Goal: Task Accomplishment & Management: Complete application form

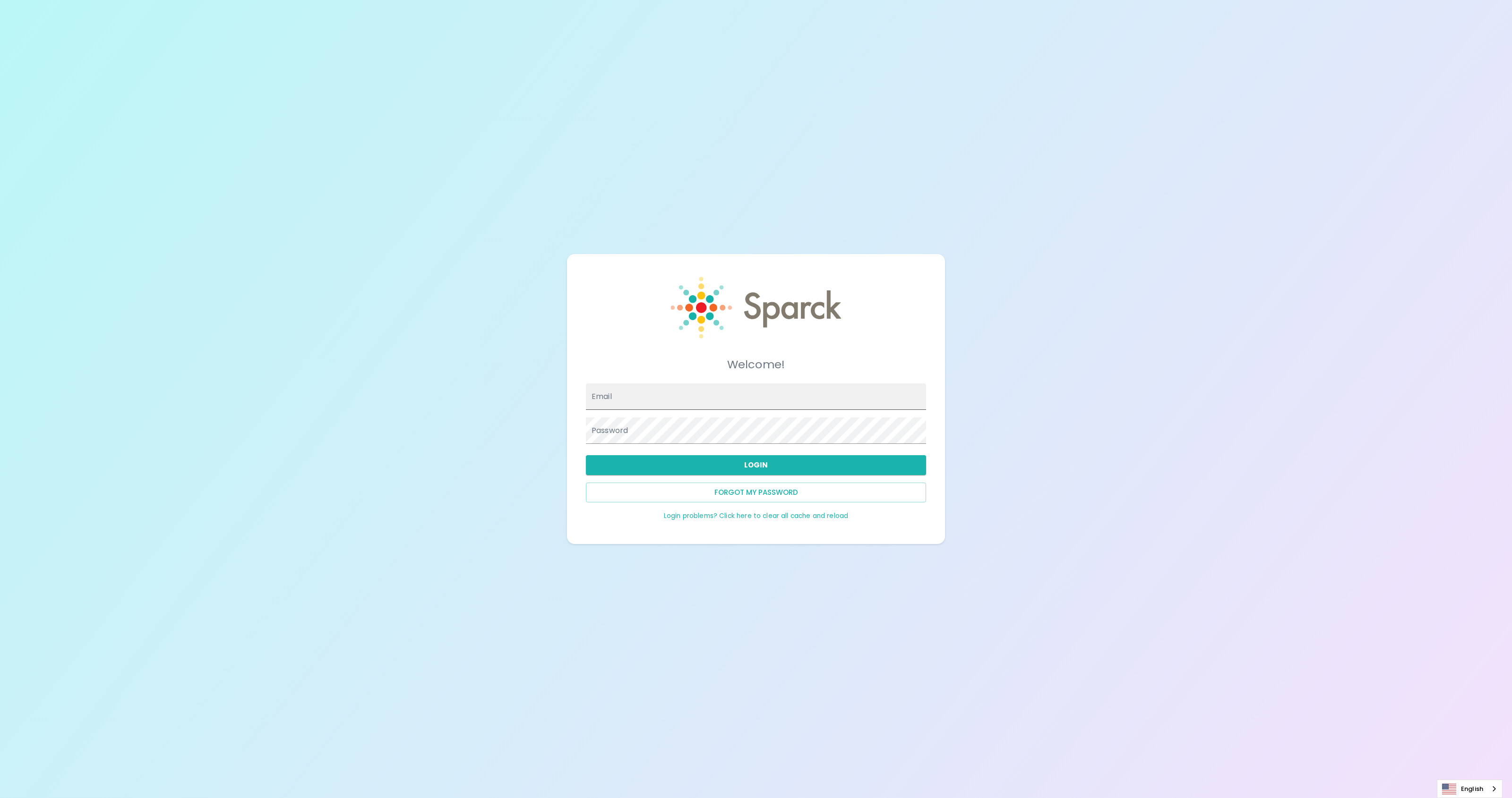
click at [673, 401] on input "Email" at bounding box center [756, 397] width 340 height 26
type input "mattnewcomer@theluxergroup.com"
click at [734, 468] on button "Login" at bounding box center [756, 465] width 340 height 20
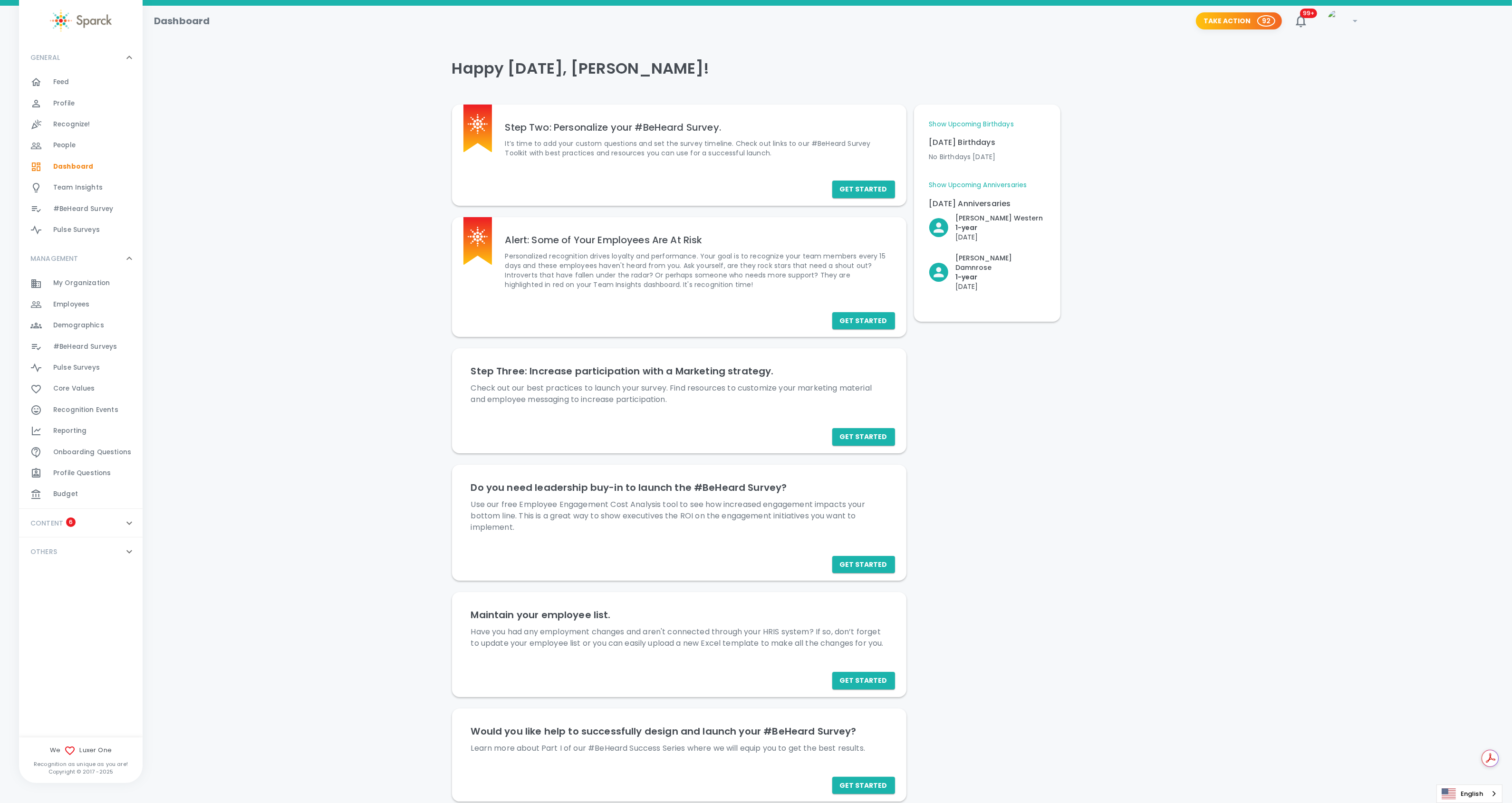
click at [73, 411] on span "Recognition Events" at bounding box center [86, 410] width 65 height 9
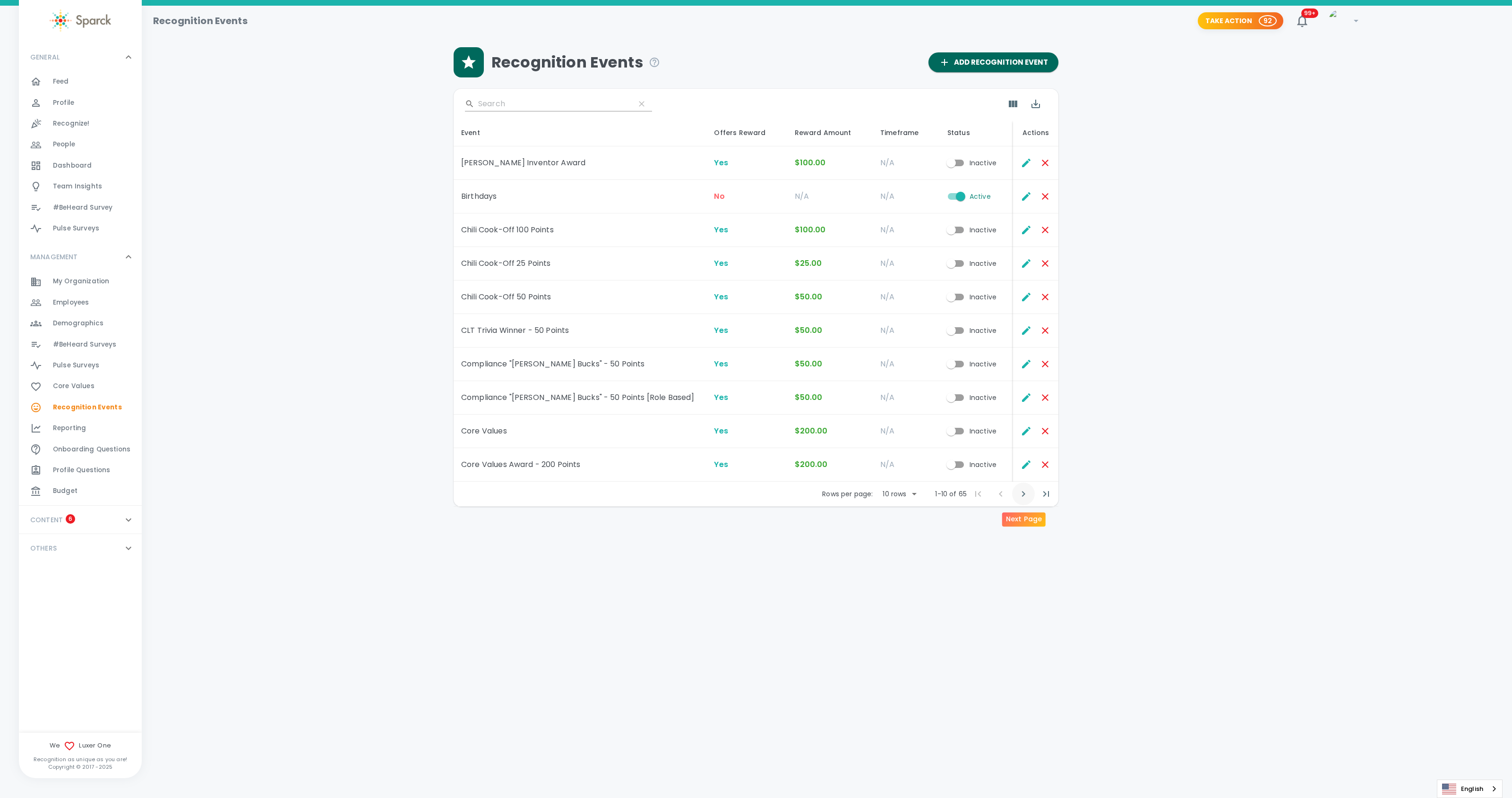
click at [1025, 495] on icon "Next Page" at bounding box center [1023, 493] width 11 height 11
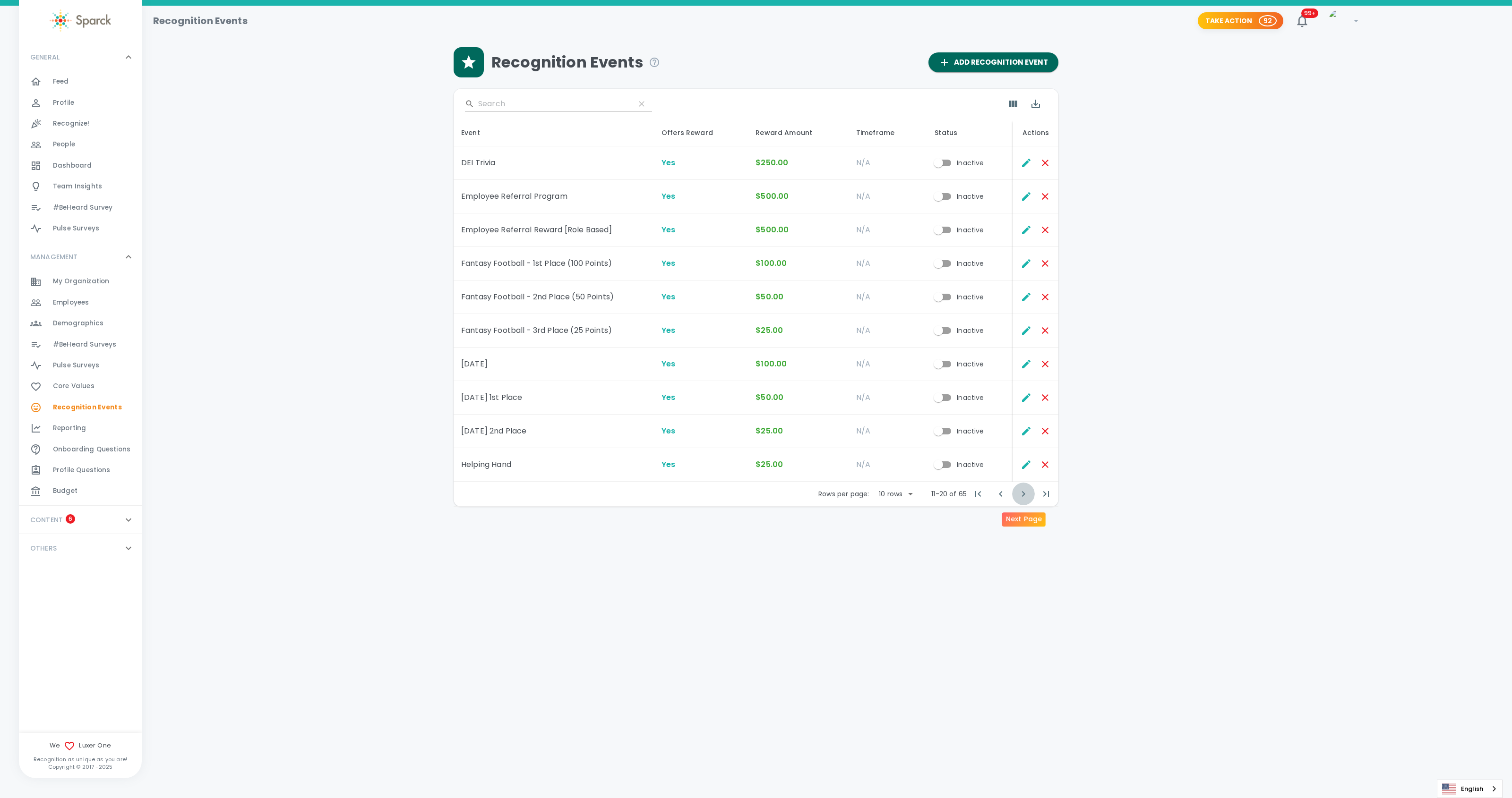
click at [1025, 495] on icon "Next Page" at bounding box center [1023, 493] width 11 height 11
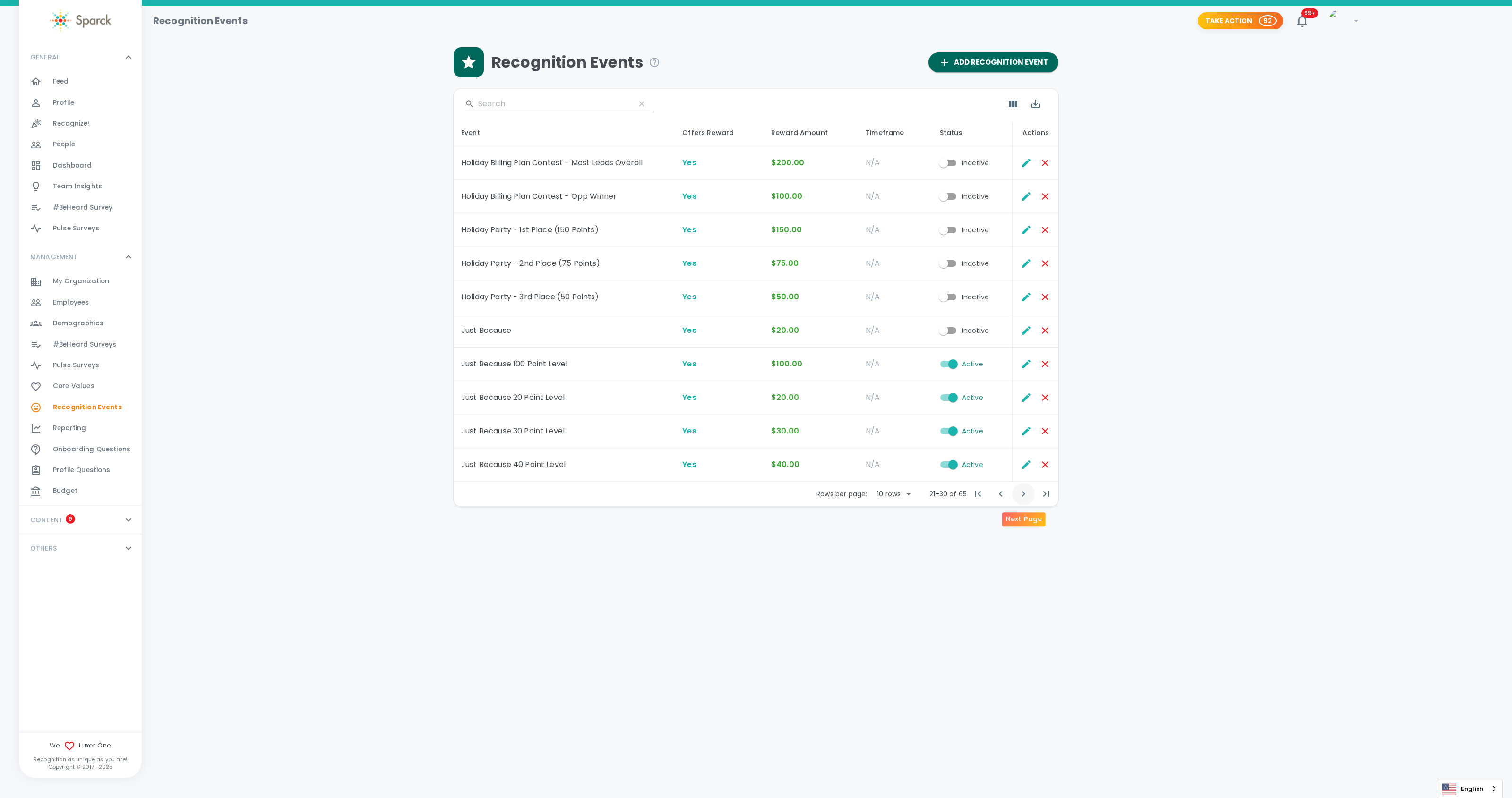
click at [1025, 495] on icon "Next Page" at bounding box center [1023, 493] width 11 height 11
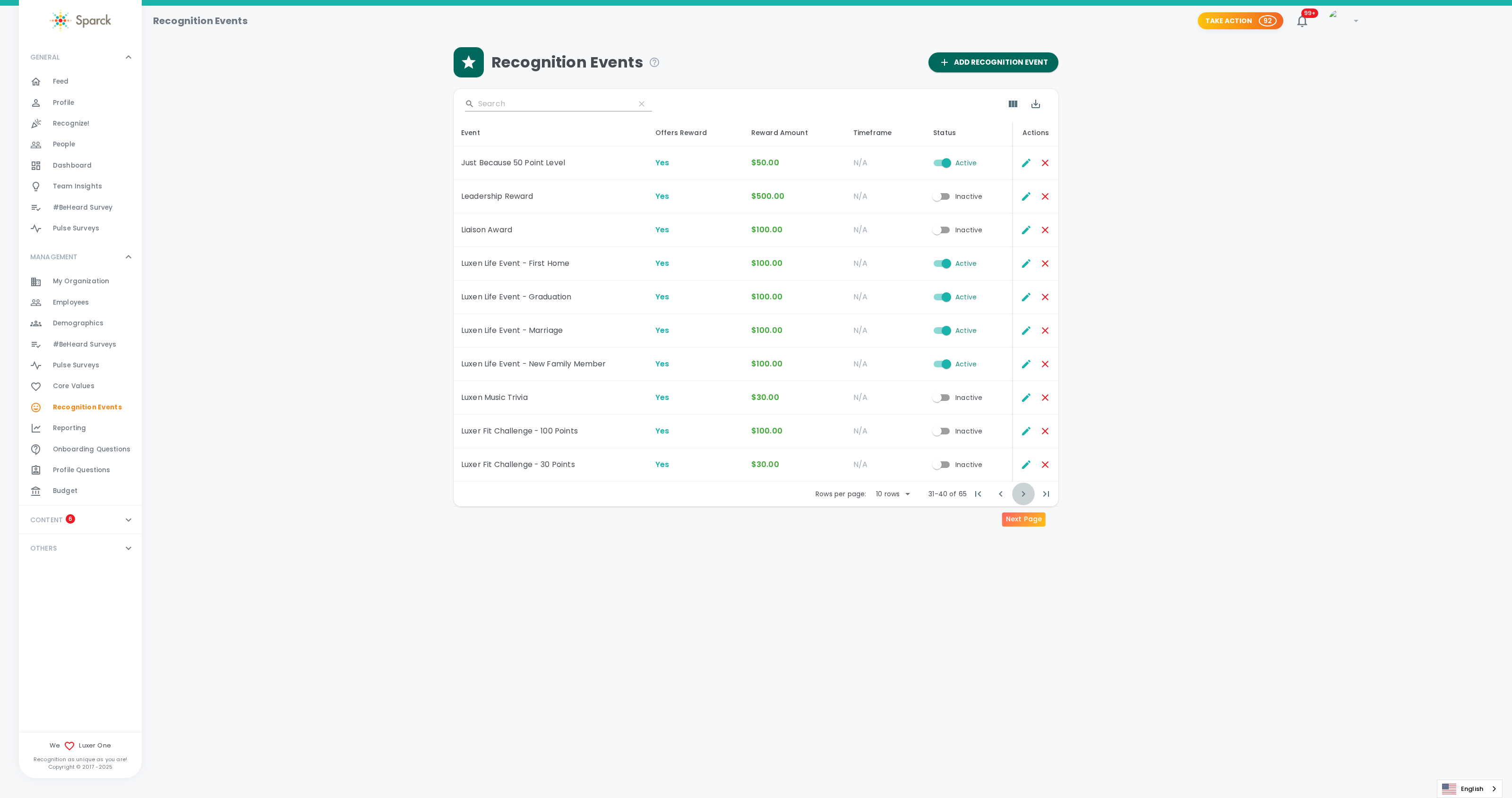
click at [1025, 495] on icon "Next Page" at bounding box center [1023, 493] width 11 height 11
click at [1025, 495] on icon "Next Page" at bounding box center [1023, 493] width 11 height 11
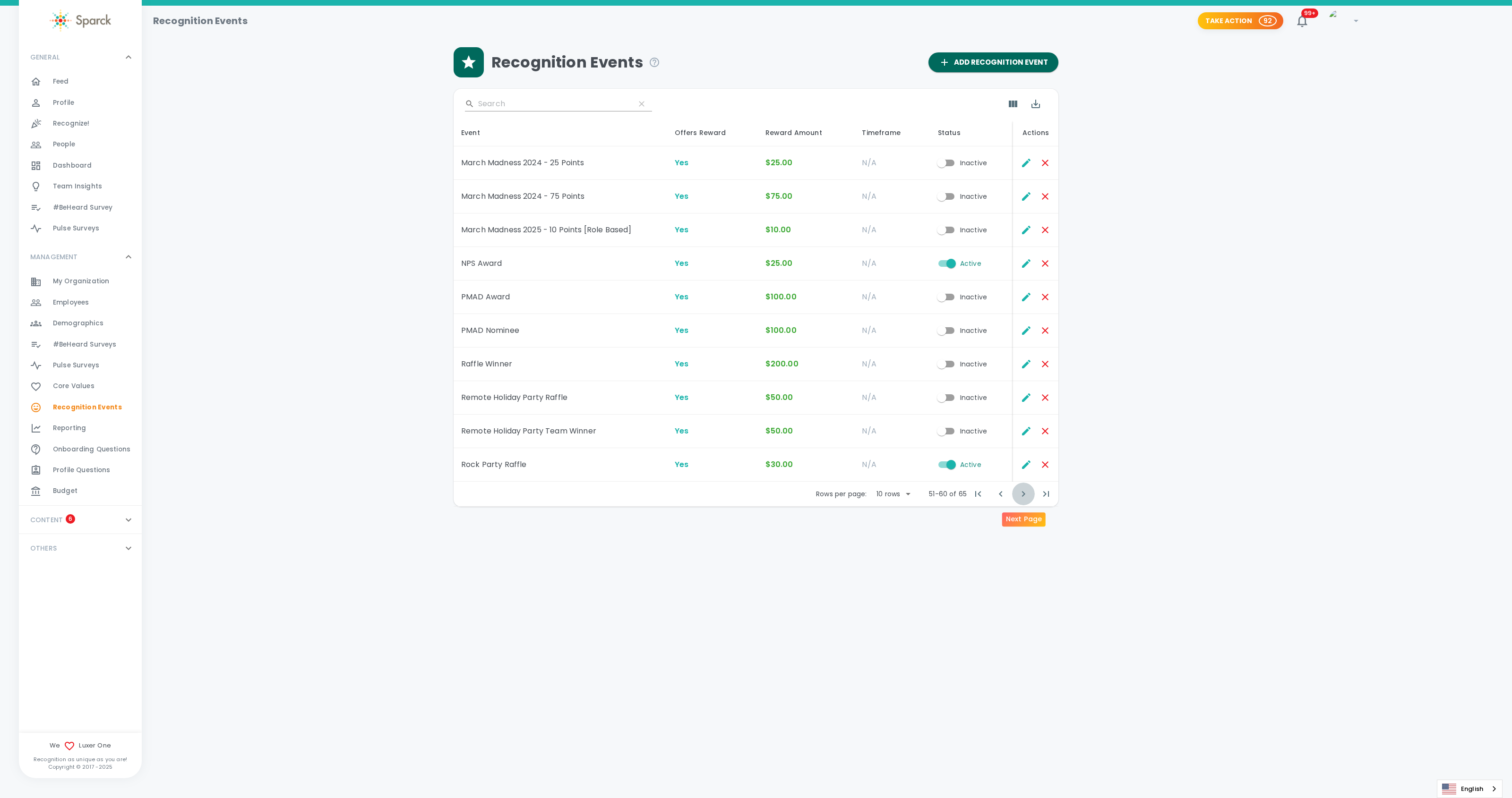
click at [1025, 495] on icon "Next Page" at bounding box center [1023, 493] width 11 height 11
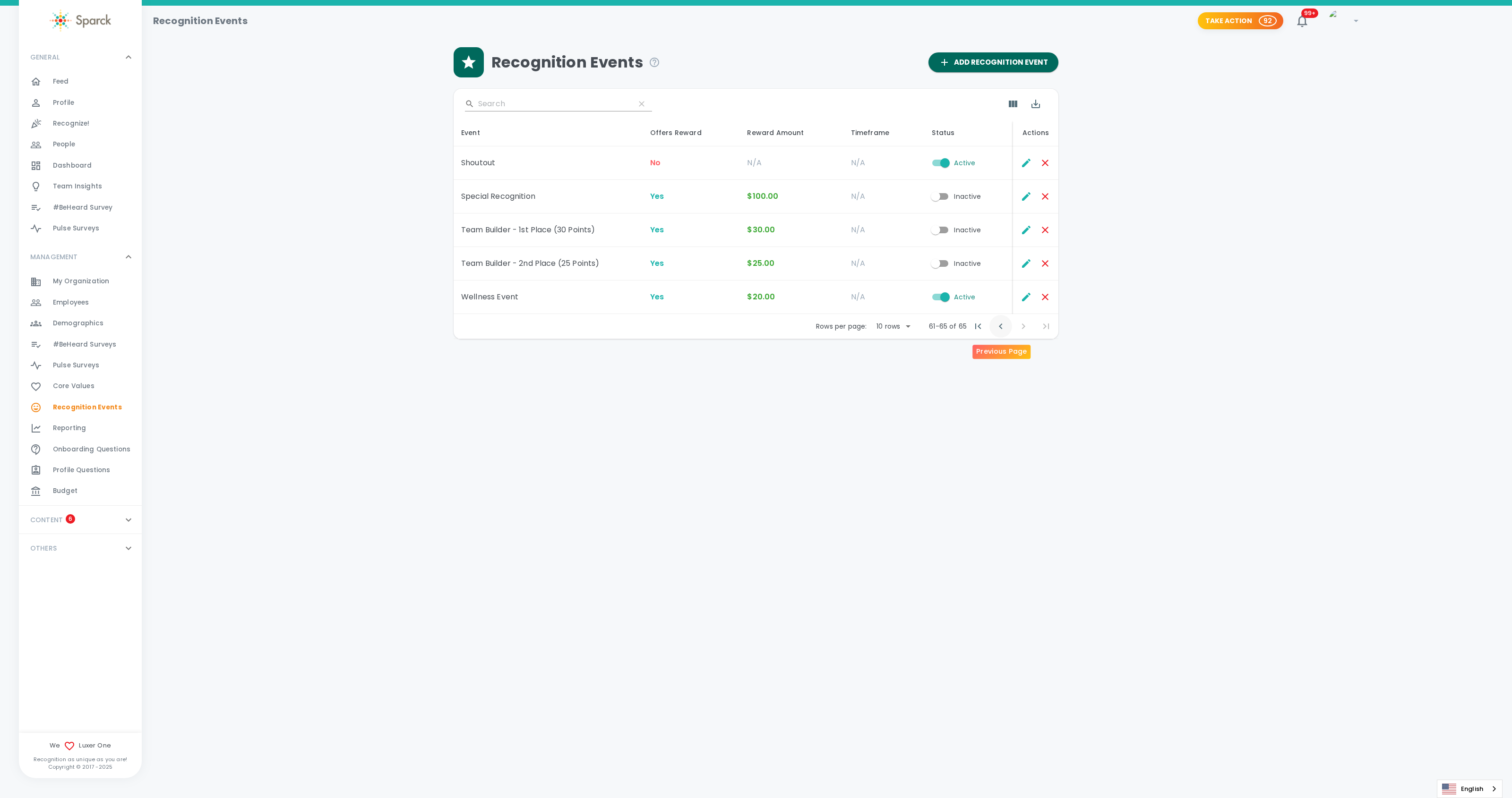
click at [998, 326] on icon "Previous Page" at bounding box center [1000, 326] width 11 height 11
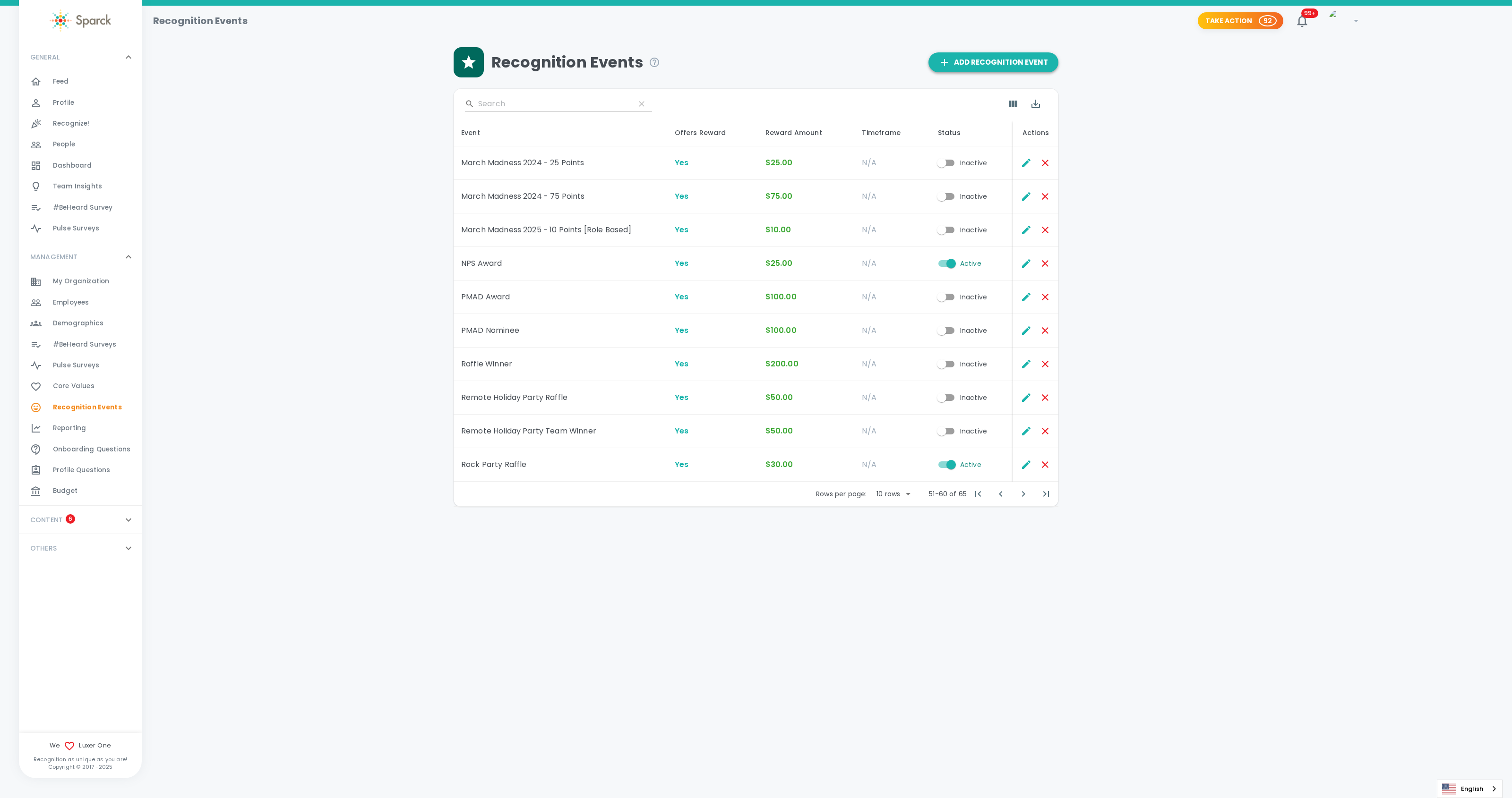
click at [986, 61] on span "Add Recognition Event" at bounding box center [994, 62] width 109 height 12
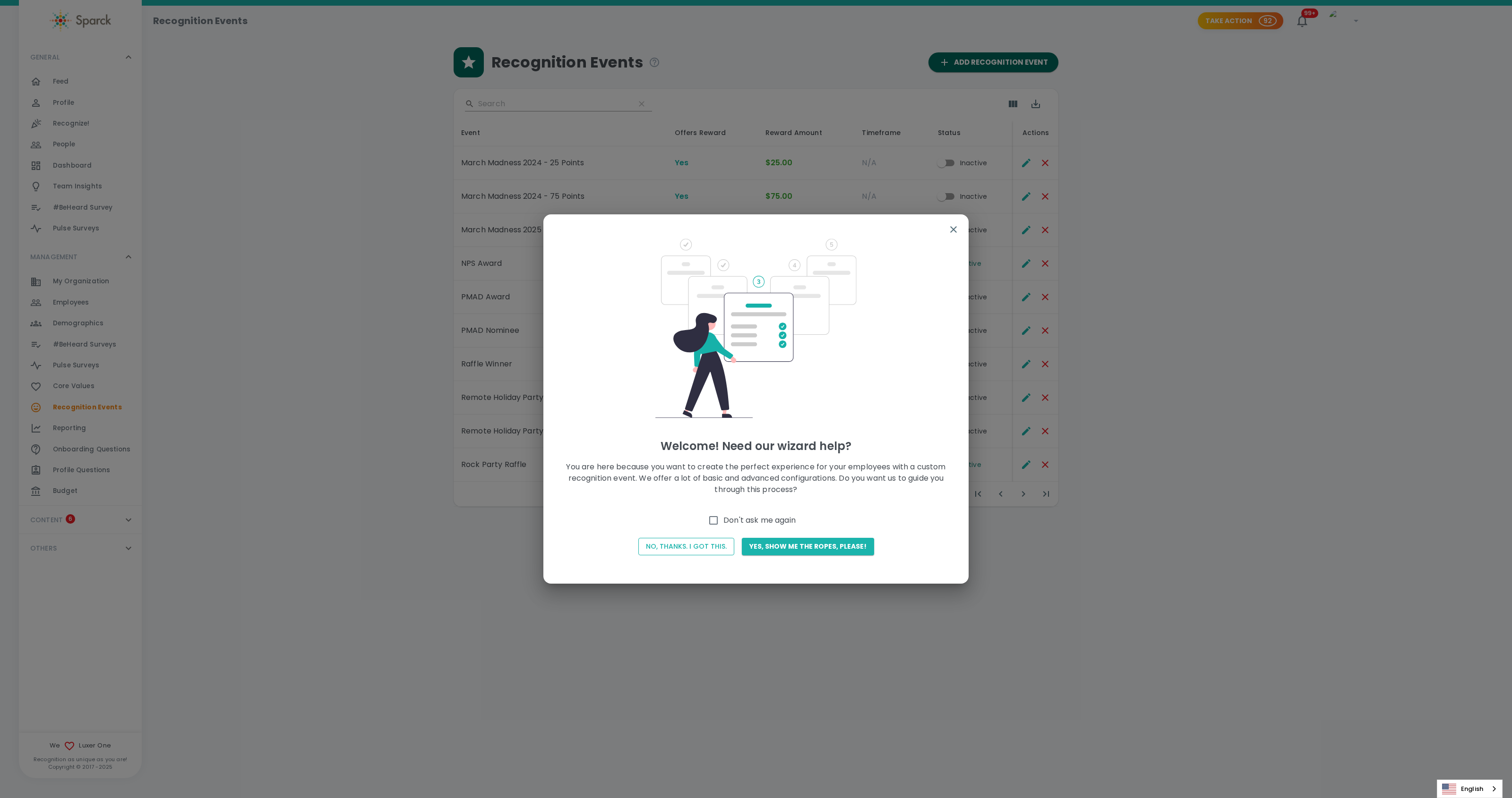
click at [687, 548] on button "No, thanks. I got this." at bounding box center [686, 547] width 96 height 18
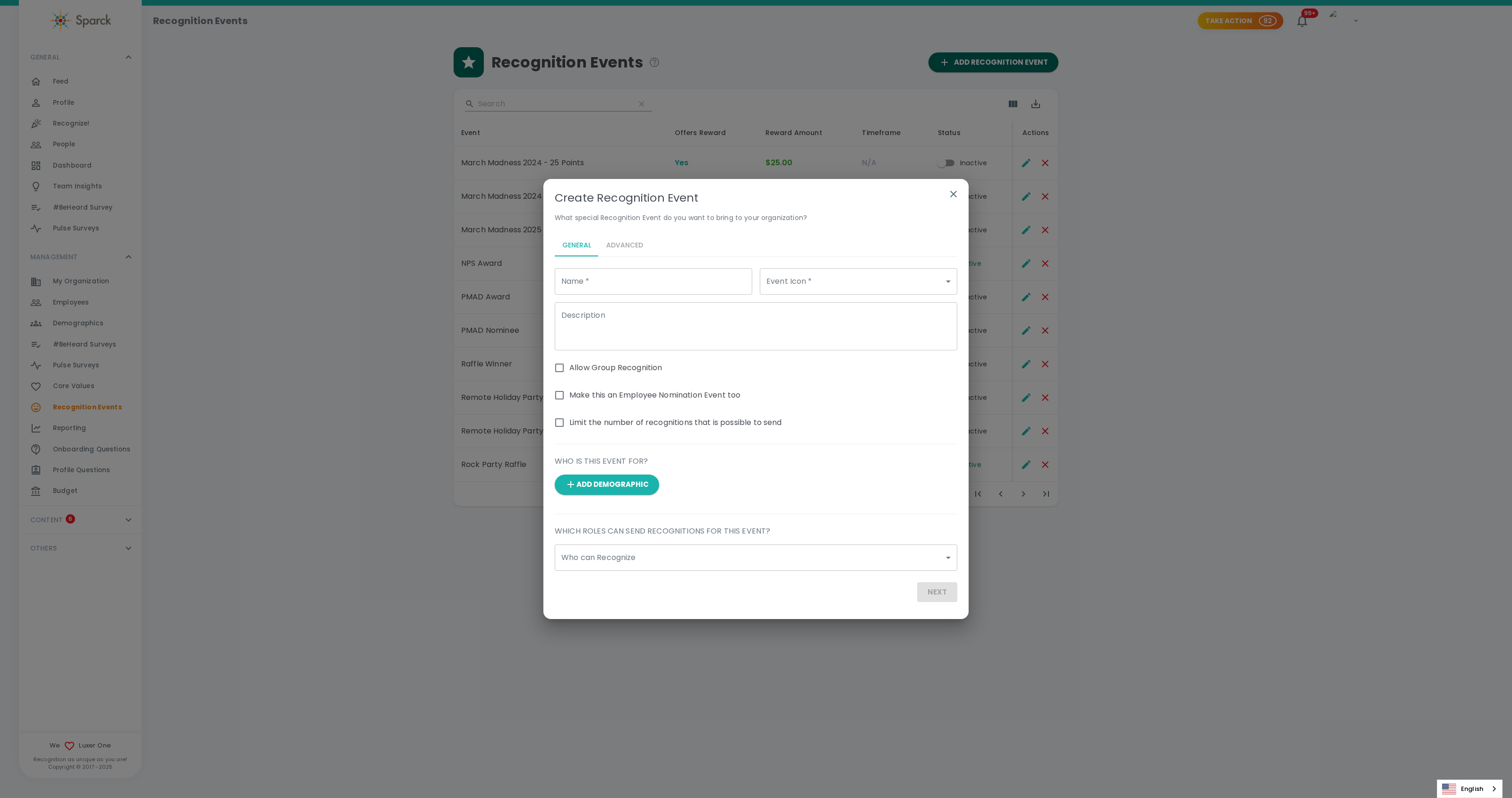
click at [606, 280] on input "Name   *" at bounding box center [653, 281] width 197 height 26
type input "Musical Wellness Bingo"
click at [787, 272] on body "Skip Navigation Recognition Events Take Action 92 99+ ! GENERAL 0 Feed 0 Profil…" at bounding box center [756, 278] width 1512 height 556
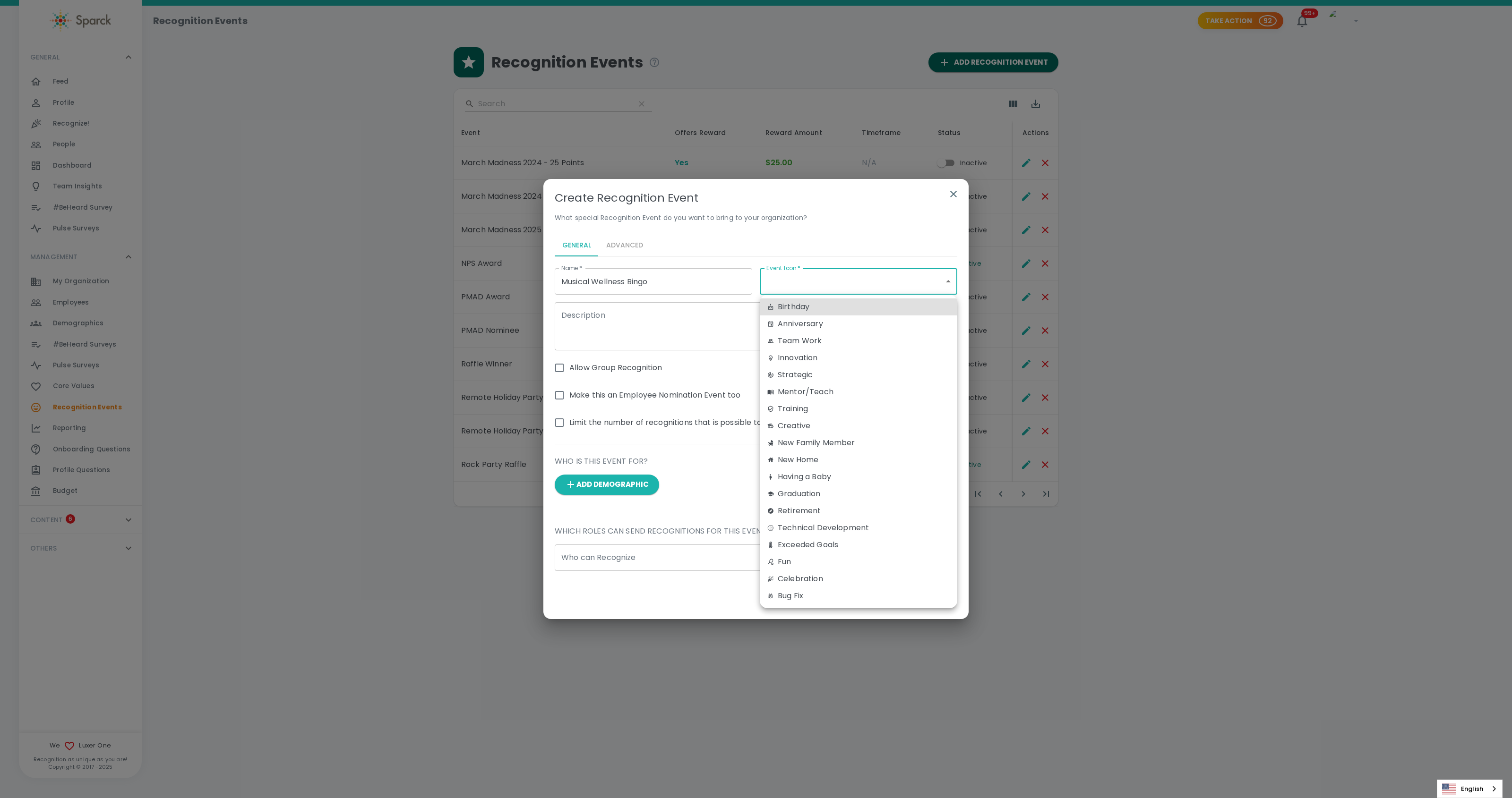
click at [795, 561] on div "Fun" at bounding box center [858, 562] width 183 height 11
type input "fun"
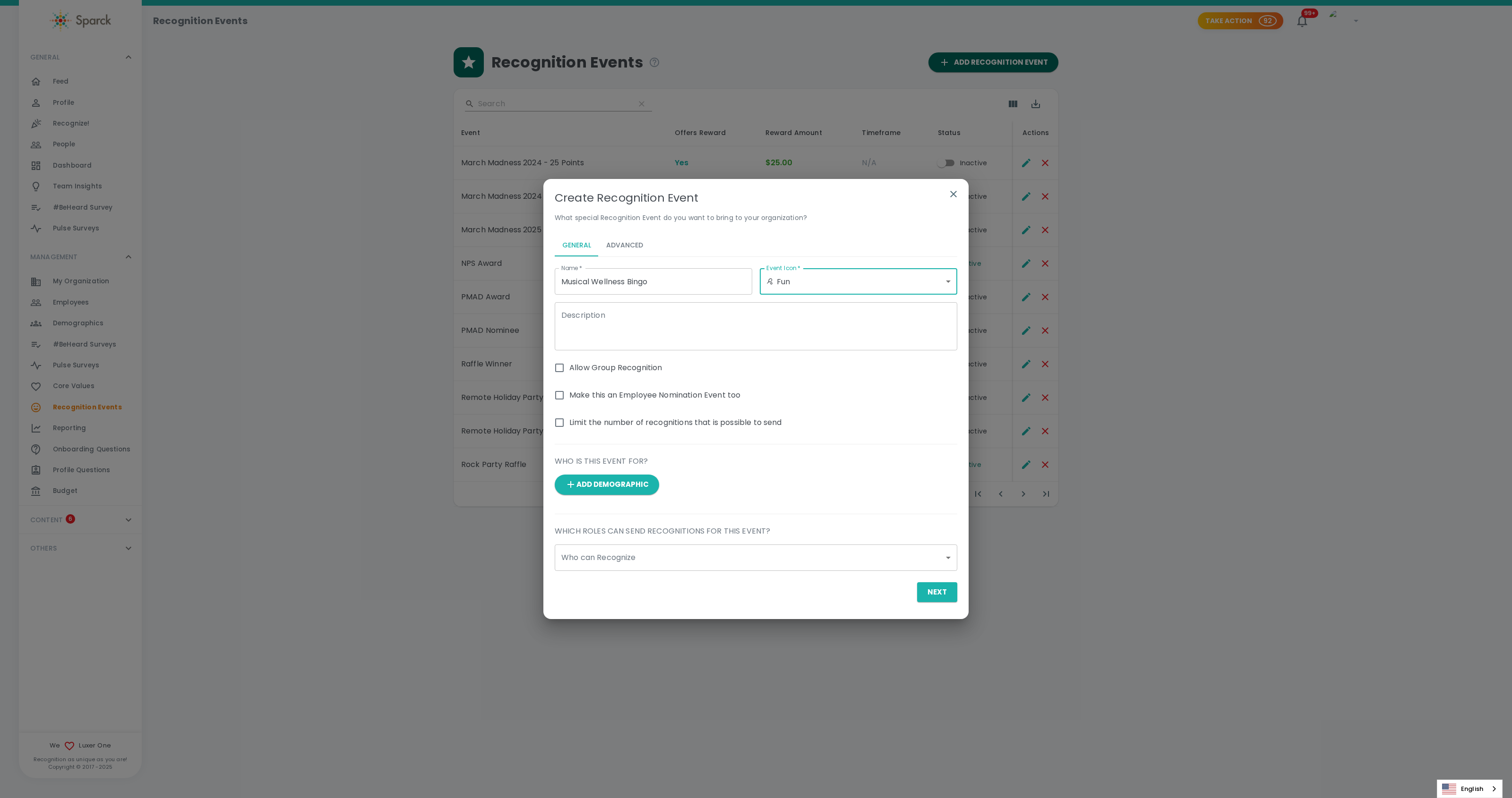
click at [659, 321] on textarea "Description" at bounding box center [755, 327] width 389 height 33
type textarea "Wellness Event"
click at [558, 362] on input "Allow Group Recognition" at bounding box center [559, 368] width 20 height 20
checkbox input "true"
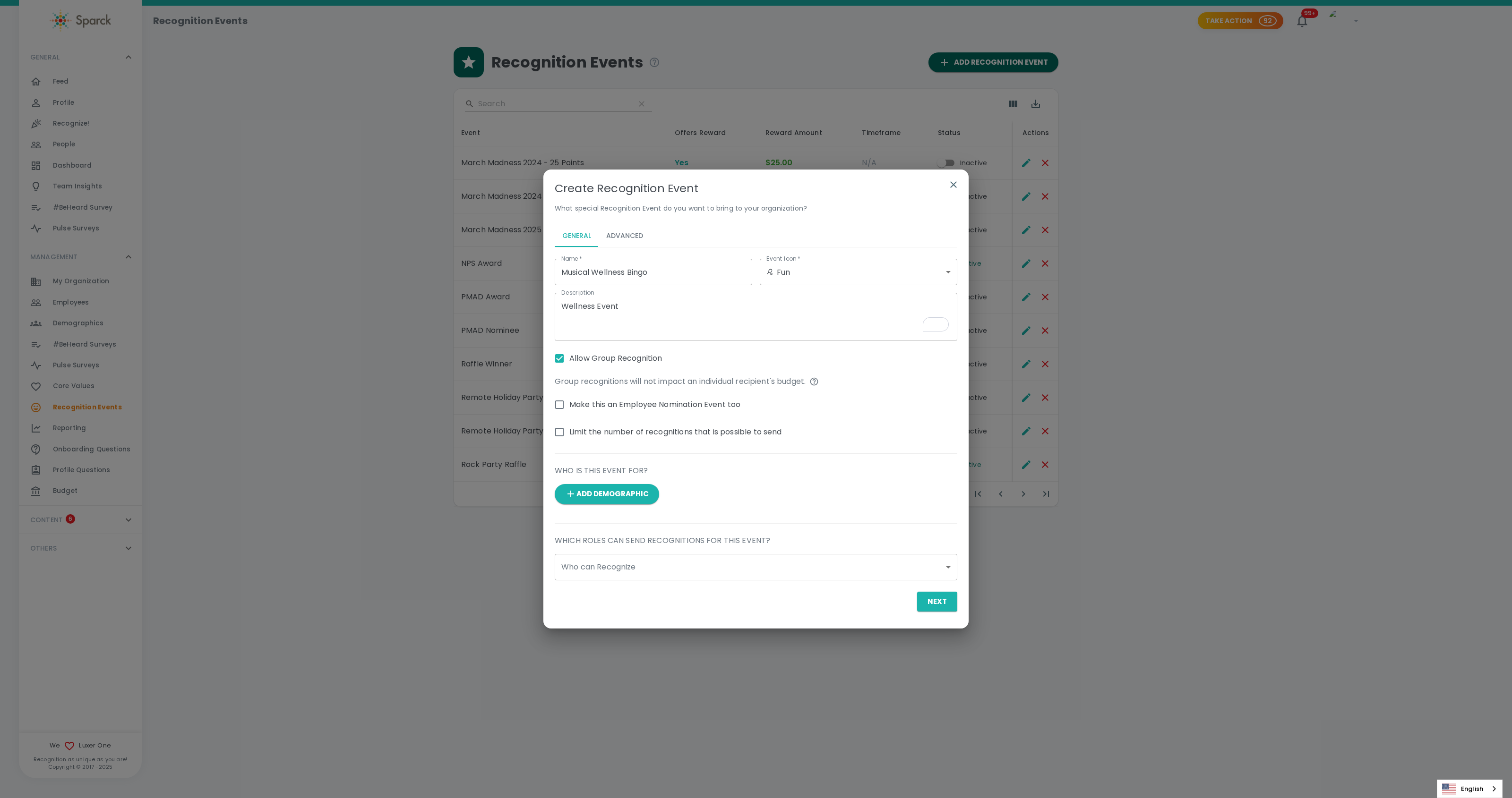
click at [627, 556] on body "Skip Navigation Recognition Events Take Action 92 99+ ! GENERAL 0 Feed 0 Profil…" at bounding box center [756, 278] width 1512 height 556
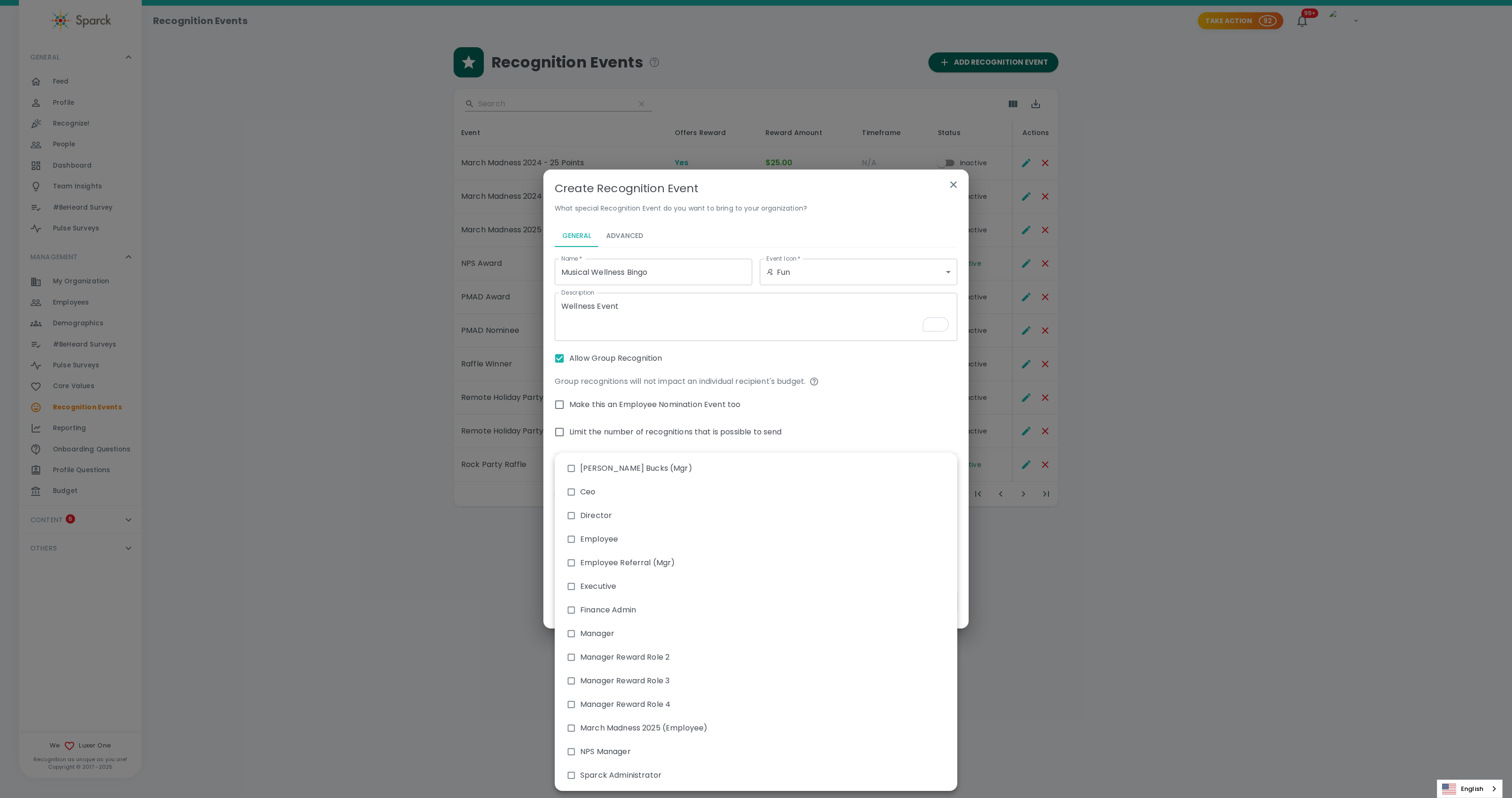
click at [569, 774] on input "checkbox" at bounding box center [571, 776] width 18 height 18
checkbox input "true"
type input "1721"
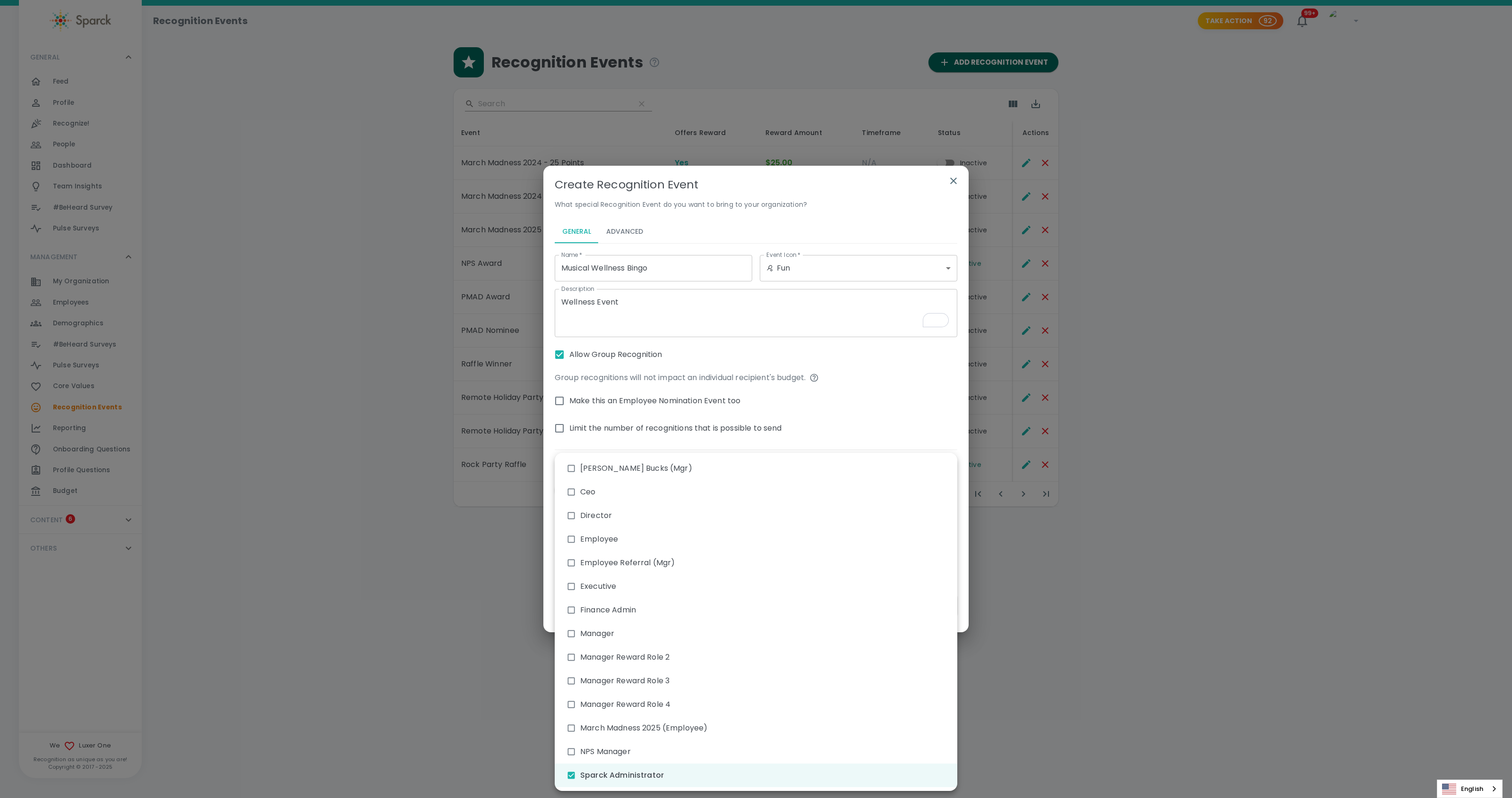
click at [840, 402] on div at bounding box center [756, 399] width 1512 height 798
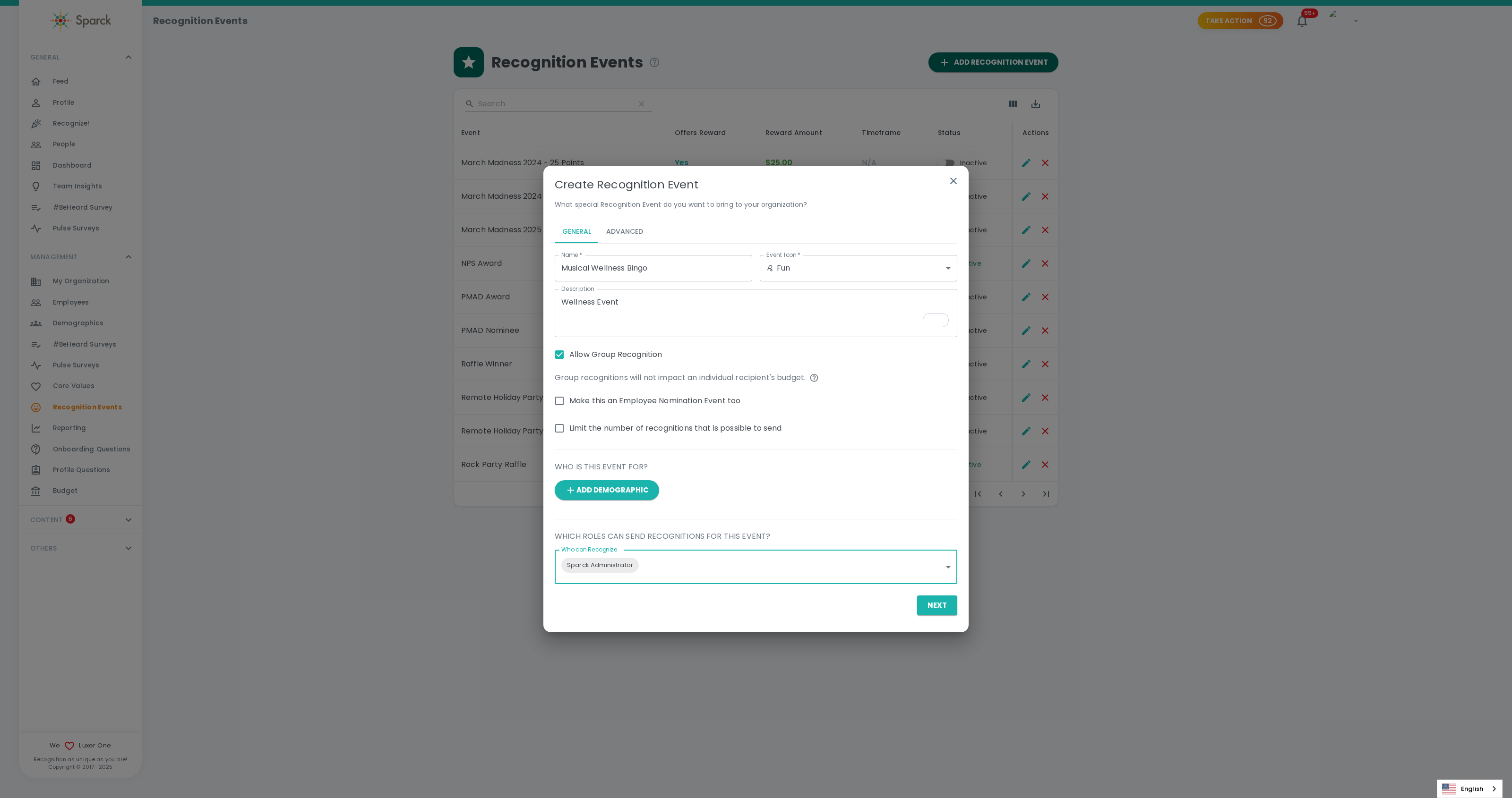
click at [940, 599] on button "Next" at bounding box center [937, 606] width 40 height 20
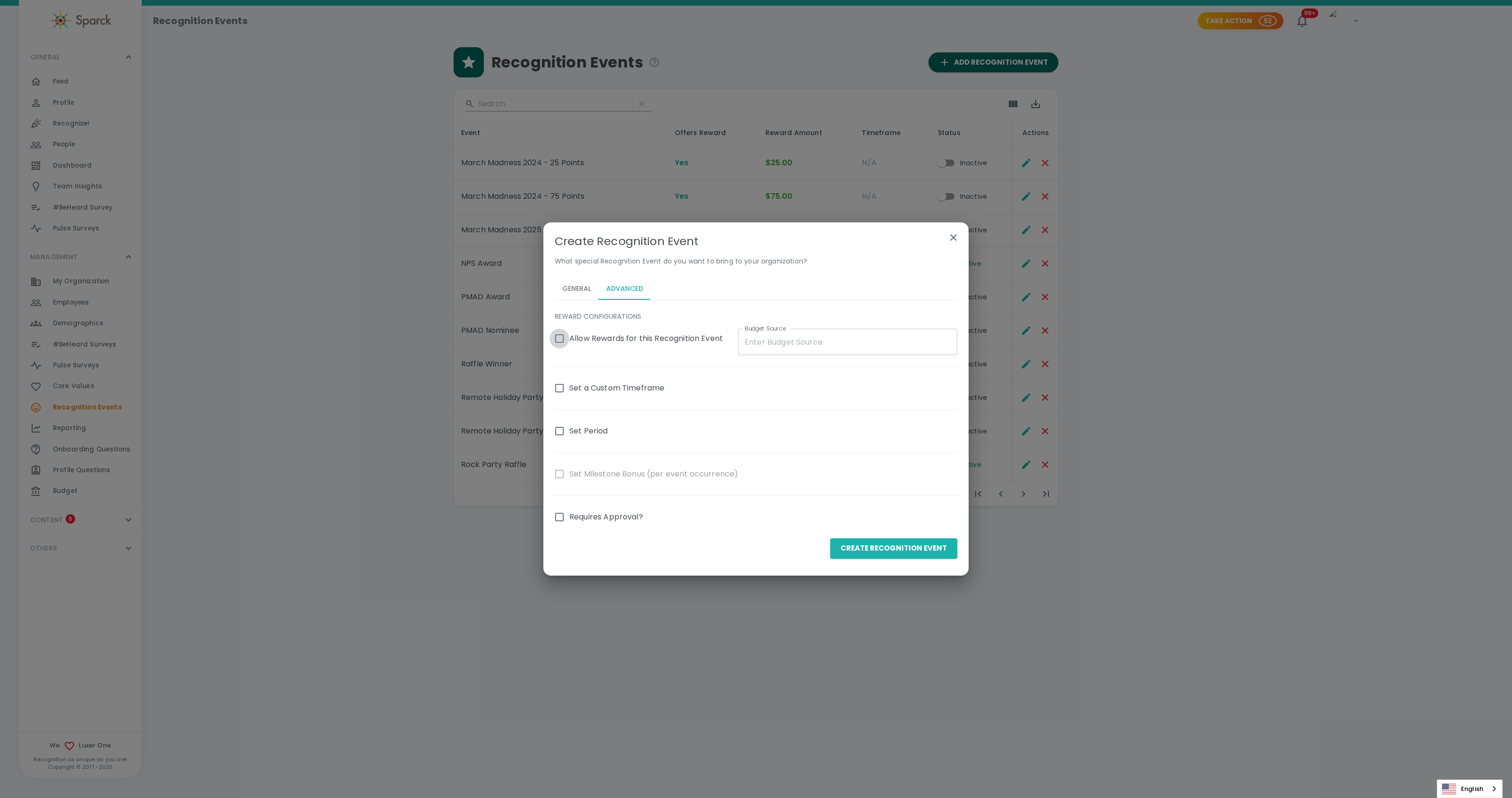
click at [558, 337] on input "Allow Rewards for this Recognition Event" at bounding box center [559, 339] width 20 height 20
checkbox input "true"
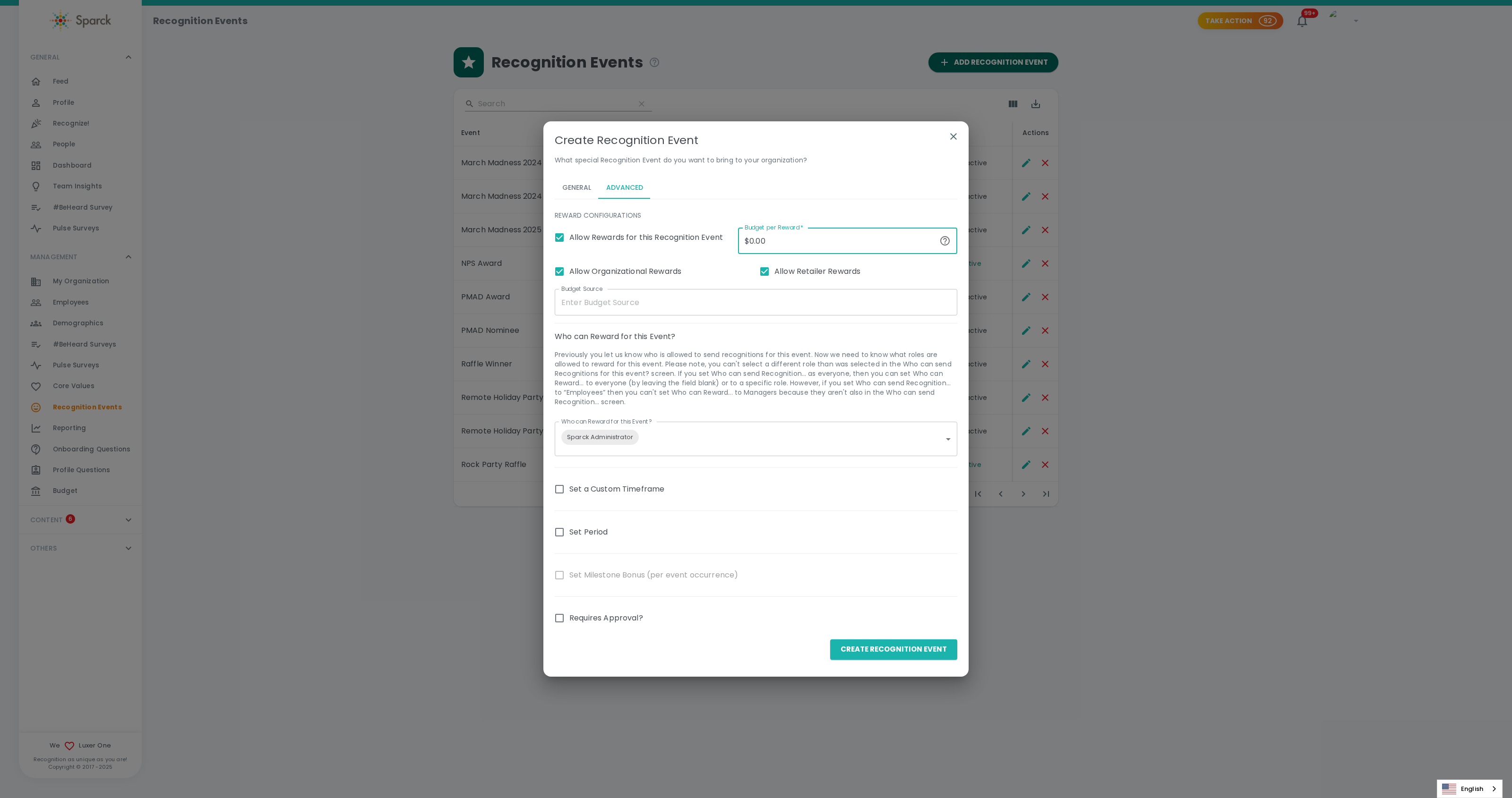
drag, startPoint x: 780, startPoint y: 242, endPoint x: 709, endPoint y: 236, distance: 71.3
click at [709, 236] on div "Allow Rewards for this Recognition Event Budget per Reward   * $0.00 Budget per…" at bounding box center [752, 338] width 410 height 236
type input "$30.00"
click at [576, 185] on button "General" at bounding box center [576, 187] width 44 height 23
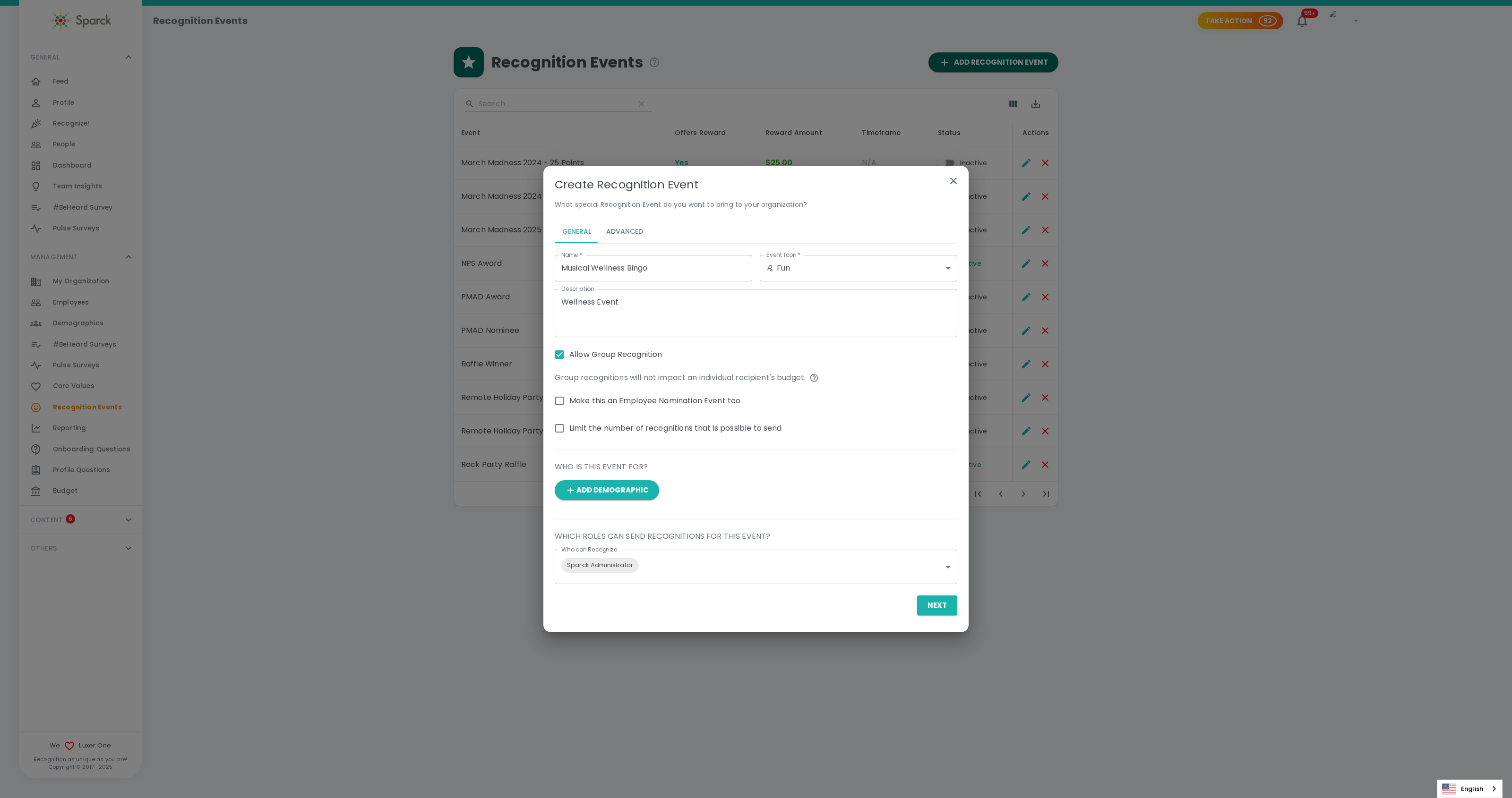
click at [676, 277] on input "Musical Wellness Bingo" at bounding box center [653, 268] width 197 height 26
type input "Musical Wellness Bingo - 30 Points"
click at [939, 604] on button "Next" at bounding box center [937, 606] width 40 height 20
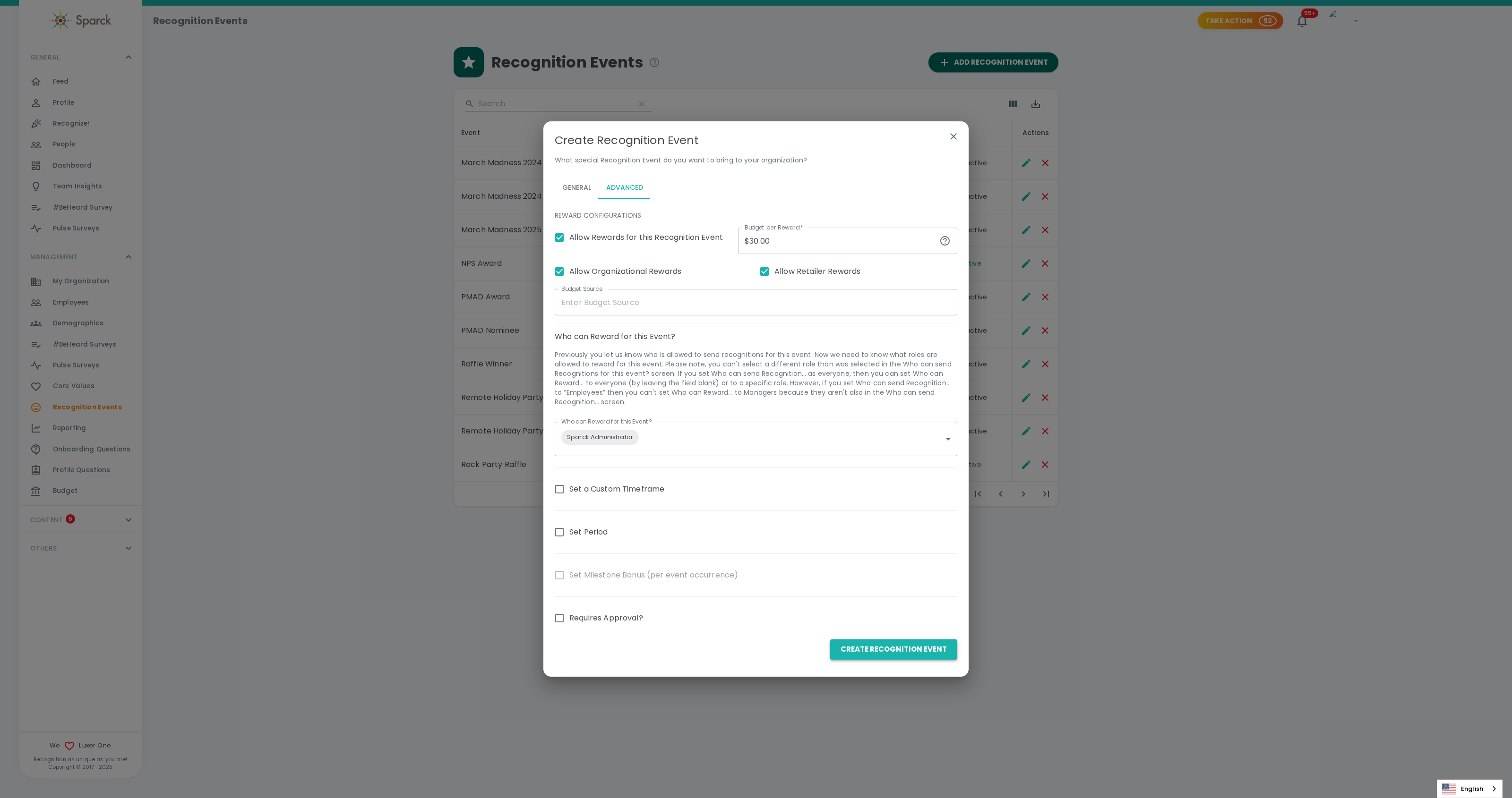
click at [919, 655] on button "Create Recognition Event" at bounding box center [893, 650] width 127 height 20
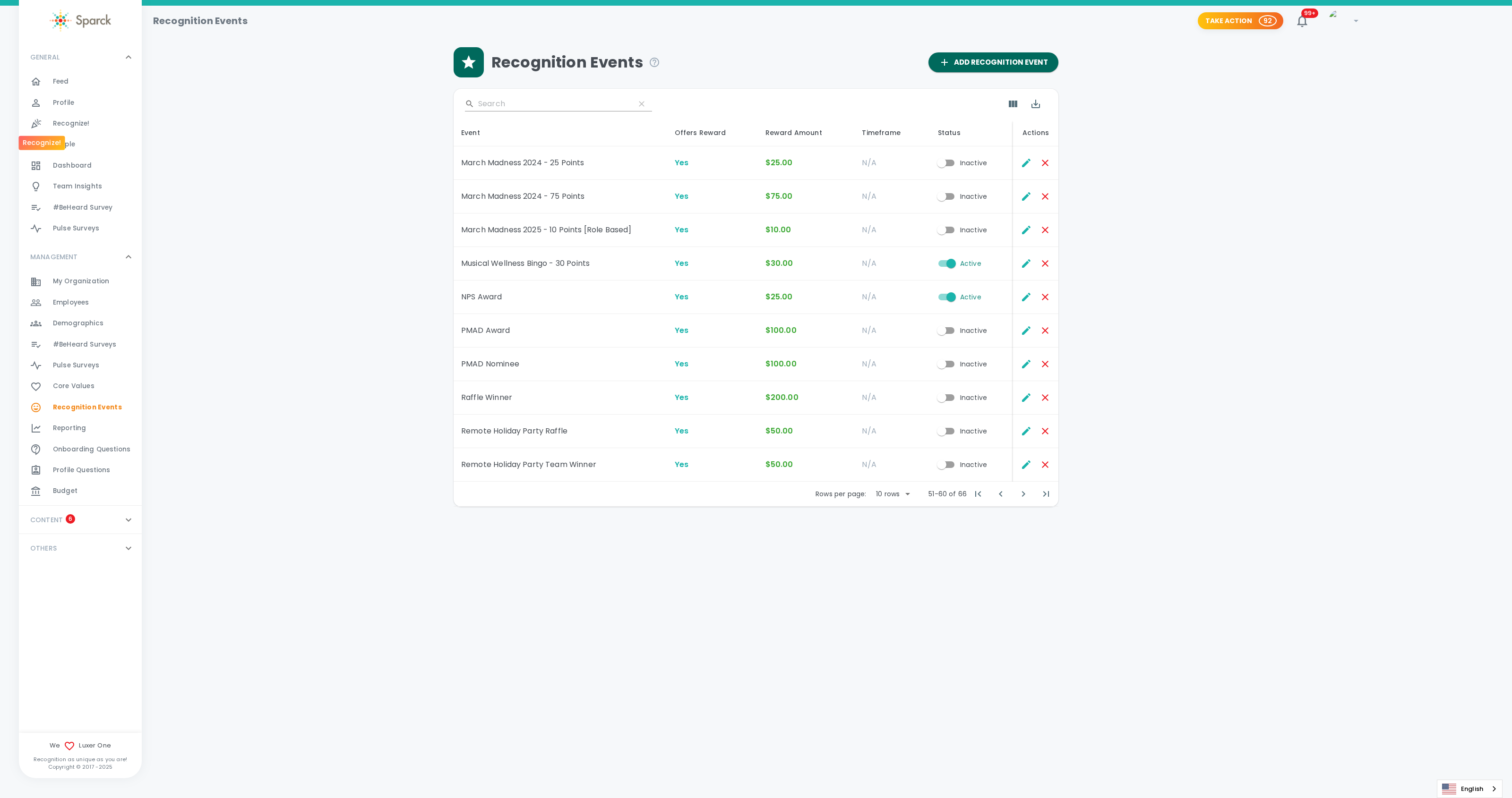
click at [53, 122] on span "Recognize!" at bounding box center [71, 124] width 37 height 9
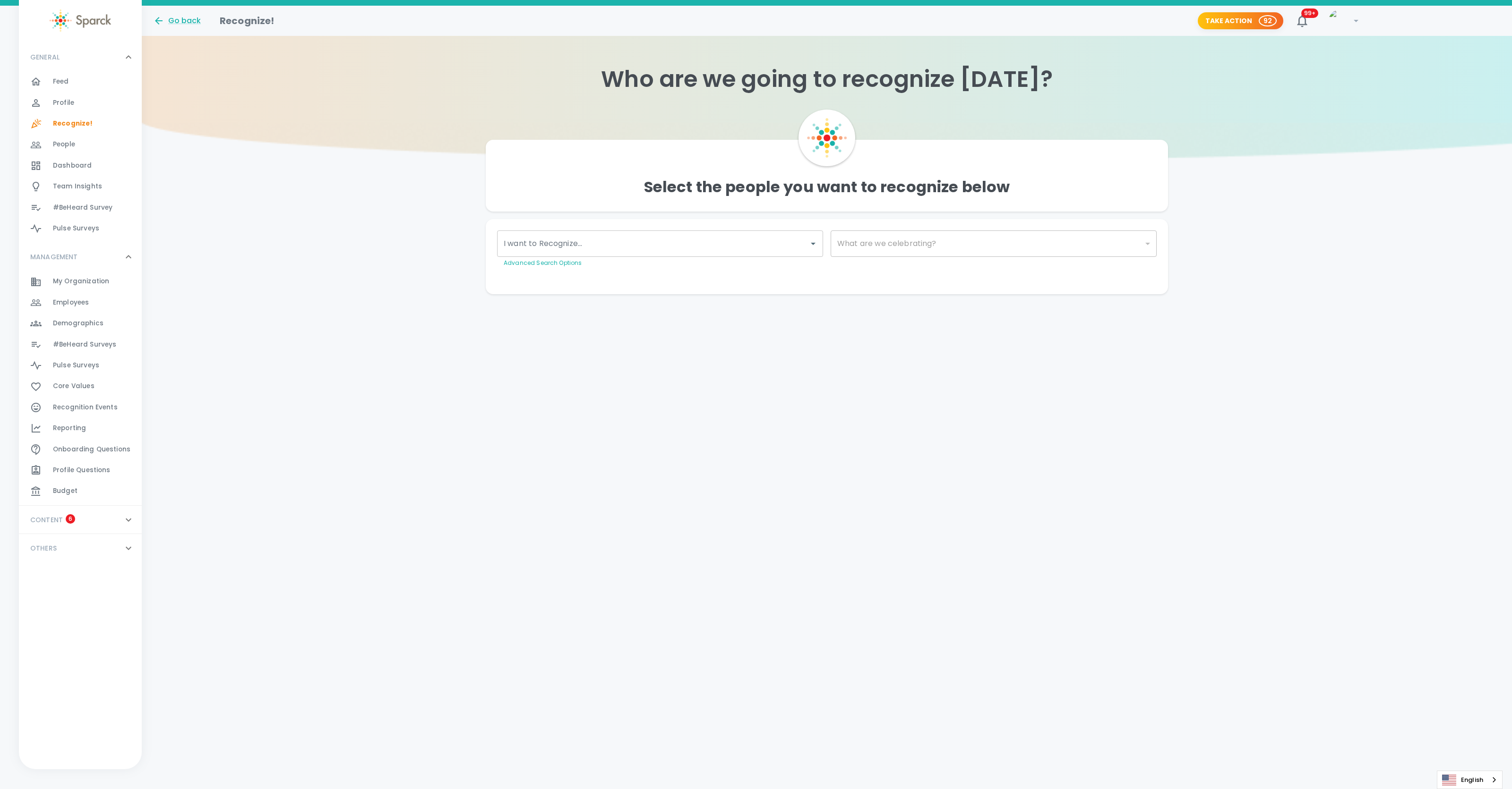
click at [682, 246] on input "I want to Recognize..." at bounding box center [653, 243] width 303 height 18
type input "ashley"
click at [582, 266] on span "Ashley Blakely" at bounding box center [573, 272] width 64 height 11
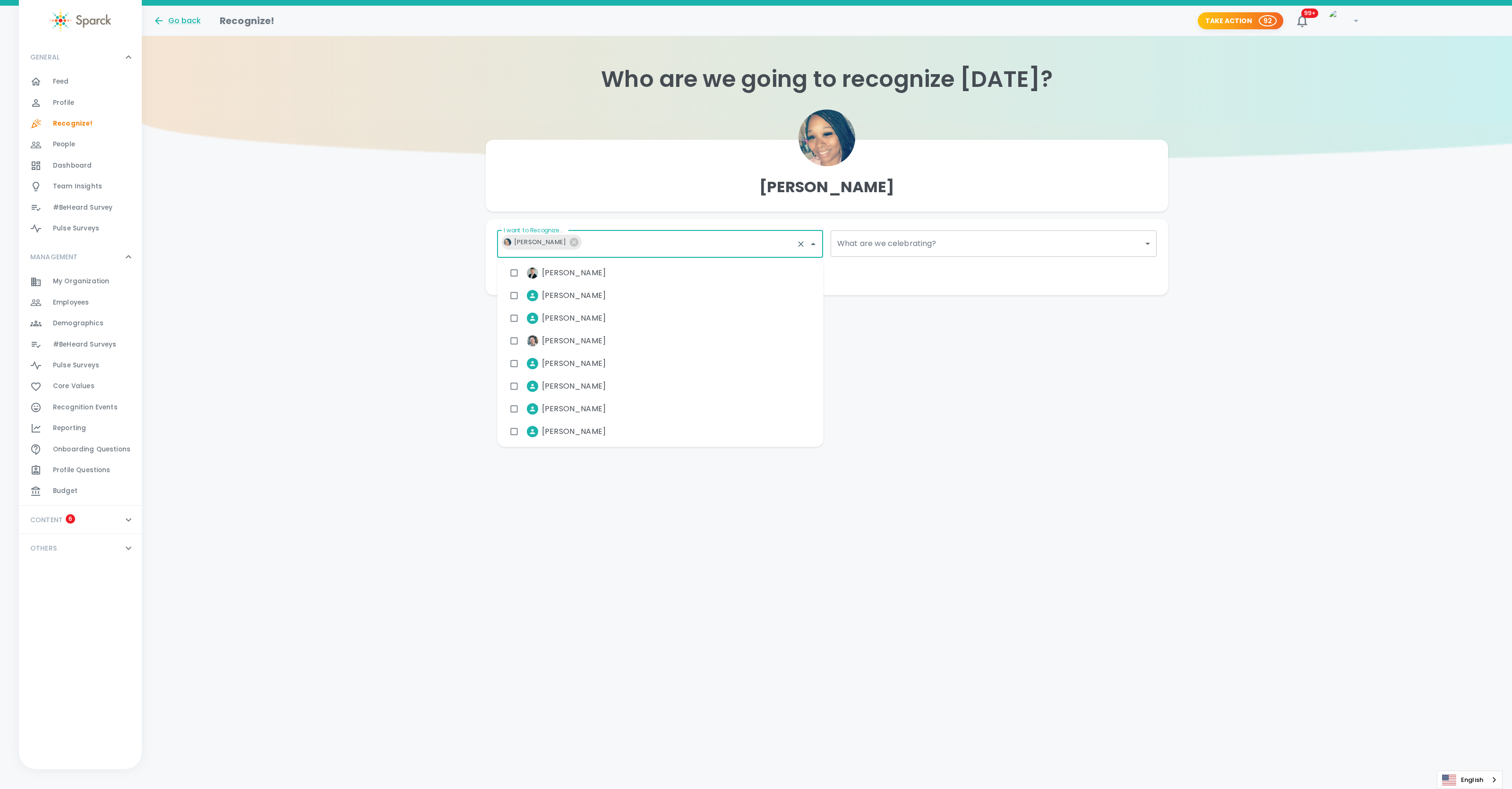
click at [864, 243] on body "Skip Navigation Go back Recognize! Take Action 92 99+ ! GENERAL 0 Feed 0 Profil…" at bounding box center [756, 167] width 1512 height 333
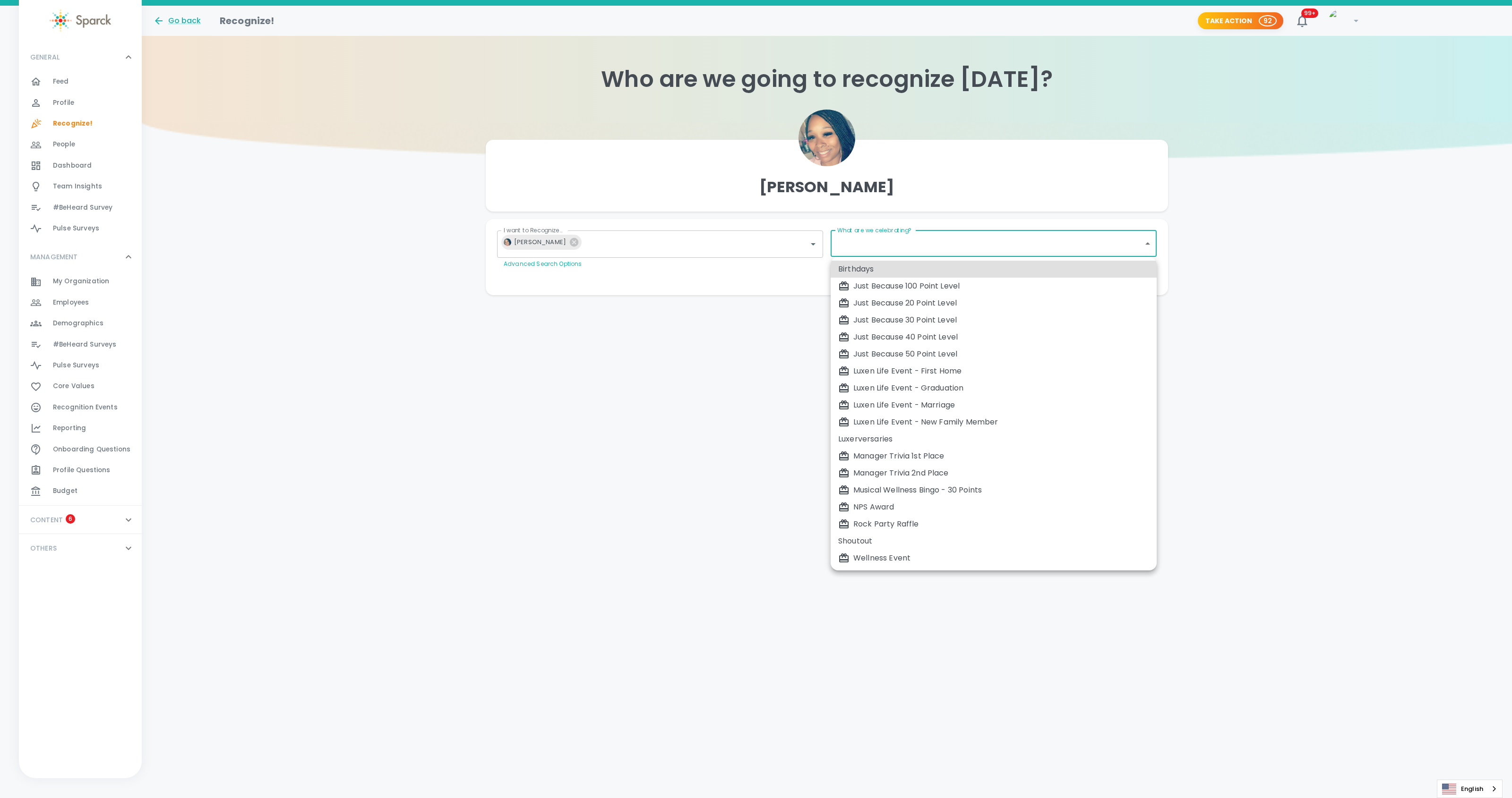
click at [774, 491] on div at bounding box center [756, 399] width 1512 height 798
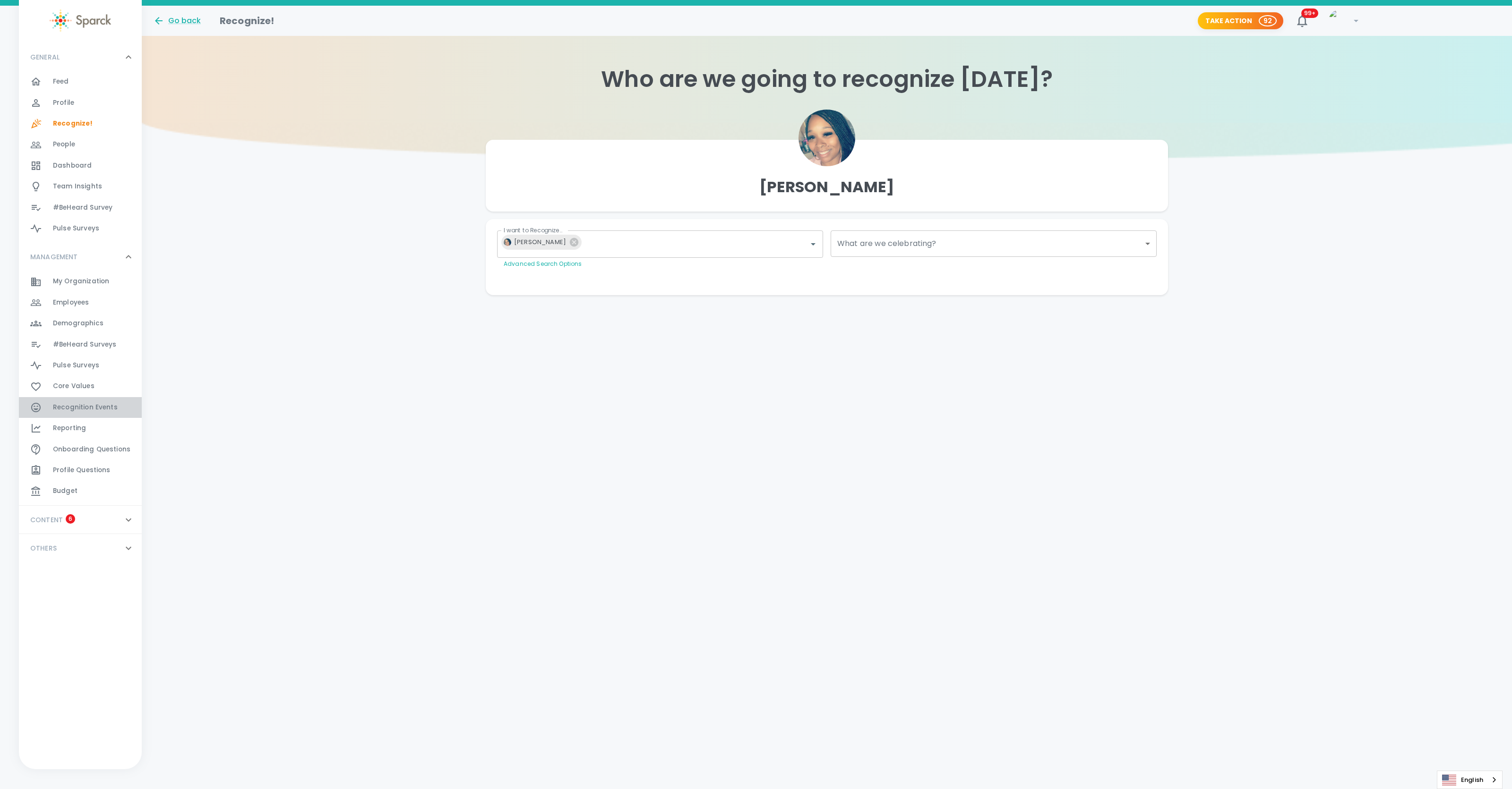
click at [73, 404] on span "Recognition Events" at bounding box center [85, 408] width 65 height 9
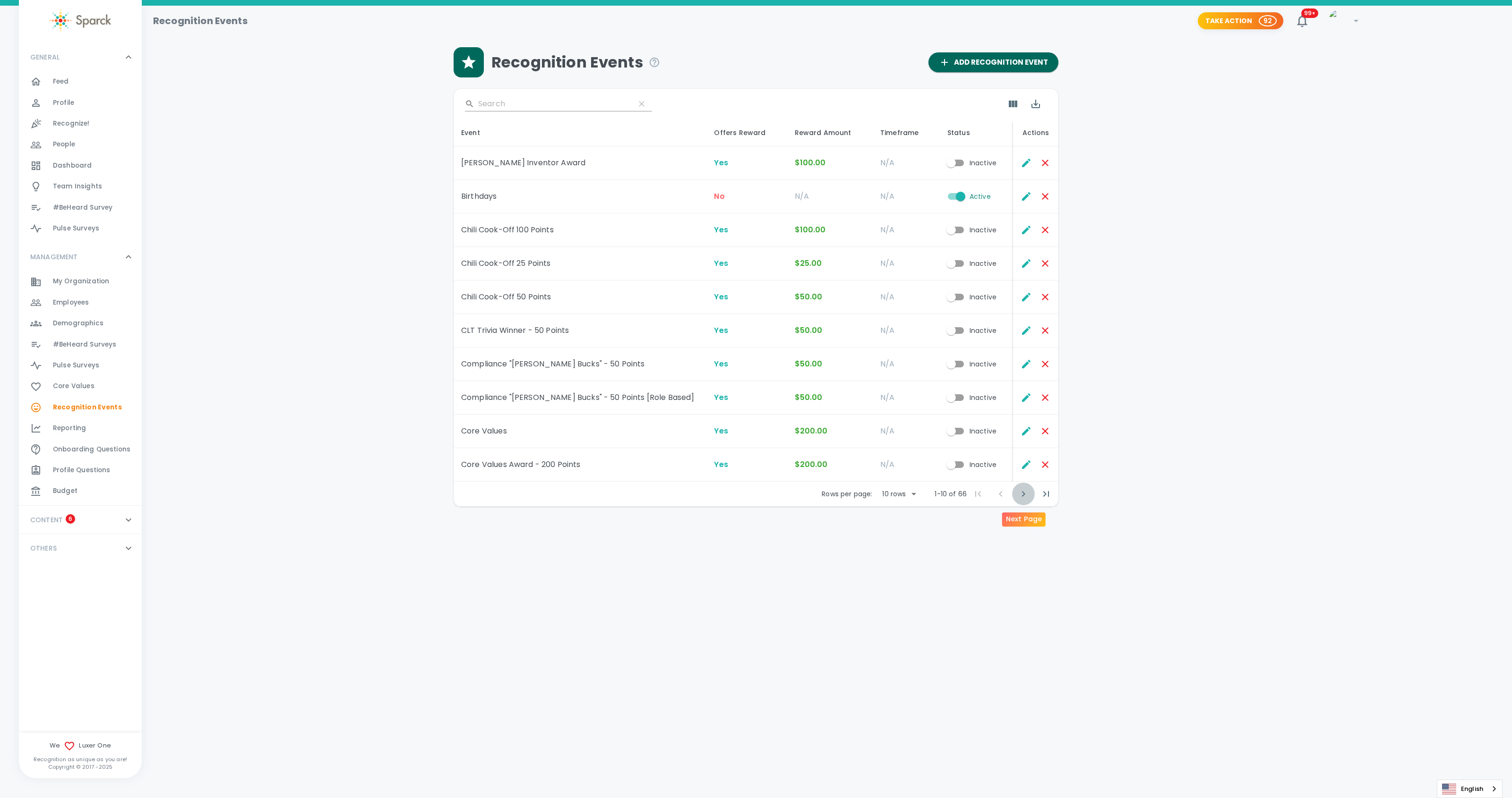
click at [1024, 491] on icon "Next Page" at bounding box center [1023, 493] width 11 height 11
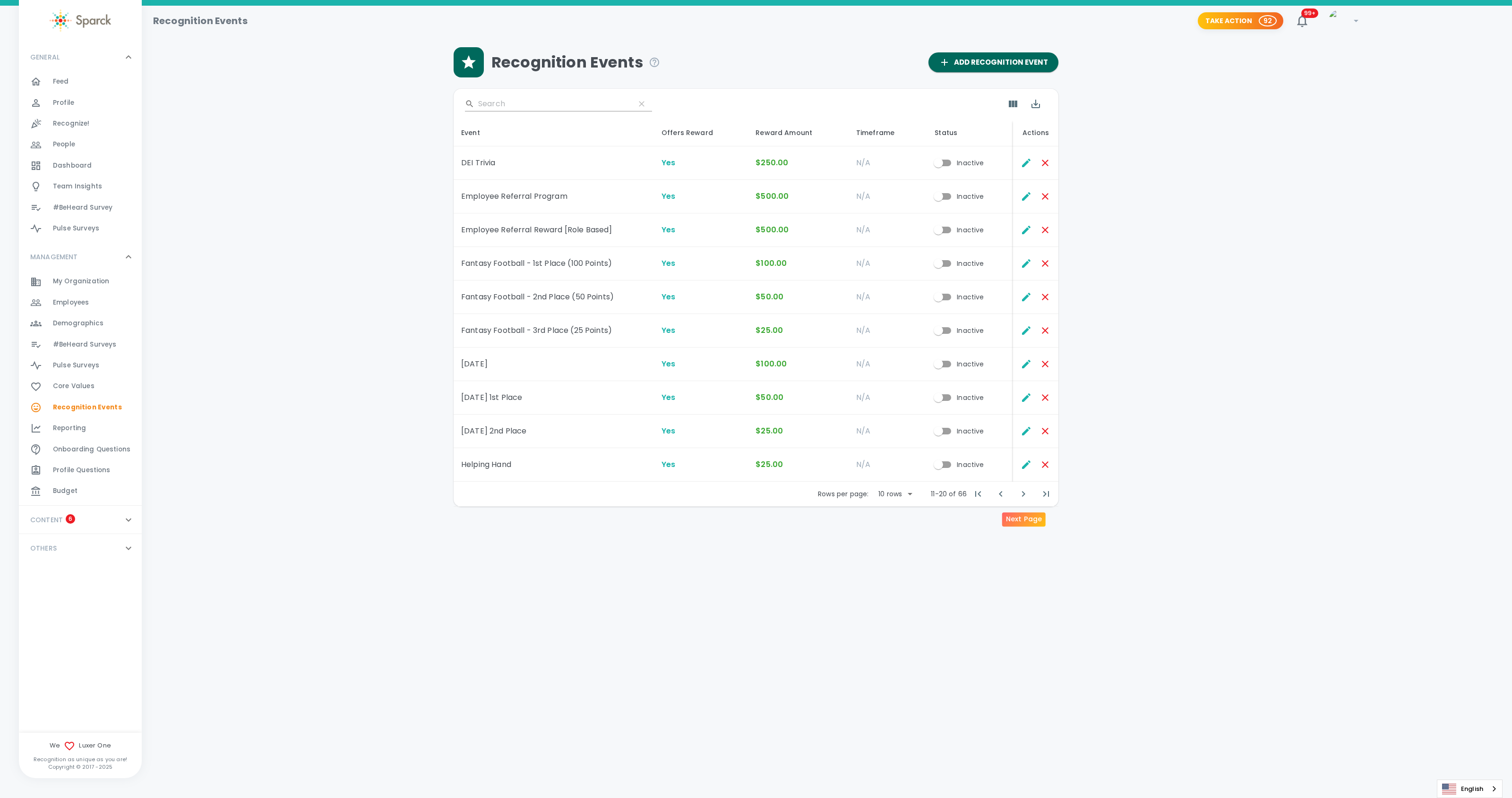
click at [1024, 491] on icon "Next Page" at bounding box center [1023, 493] width 11 height 11
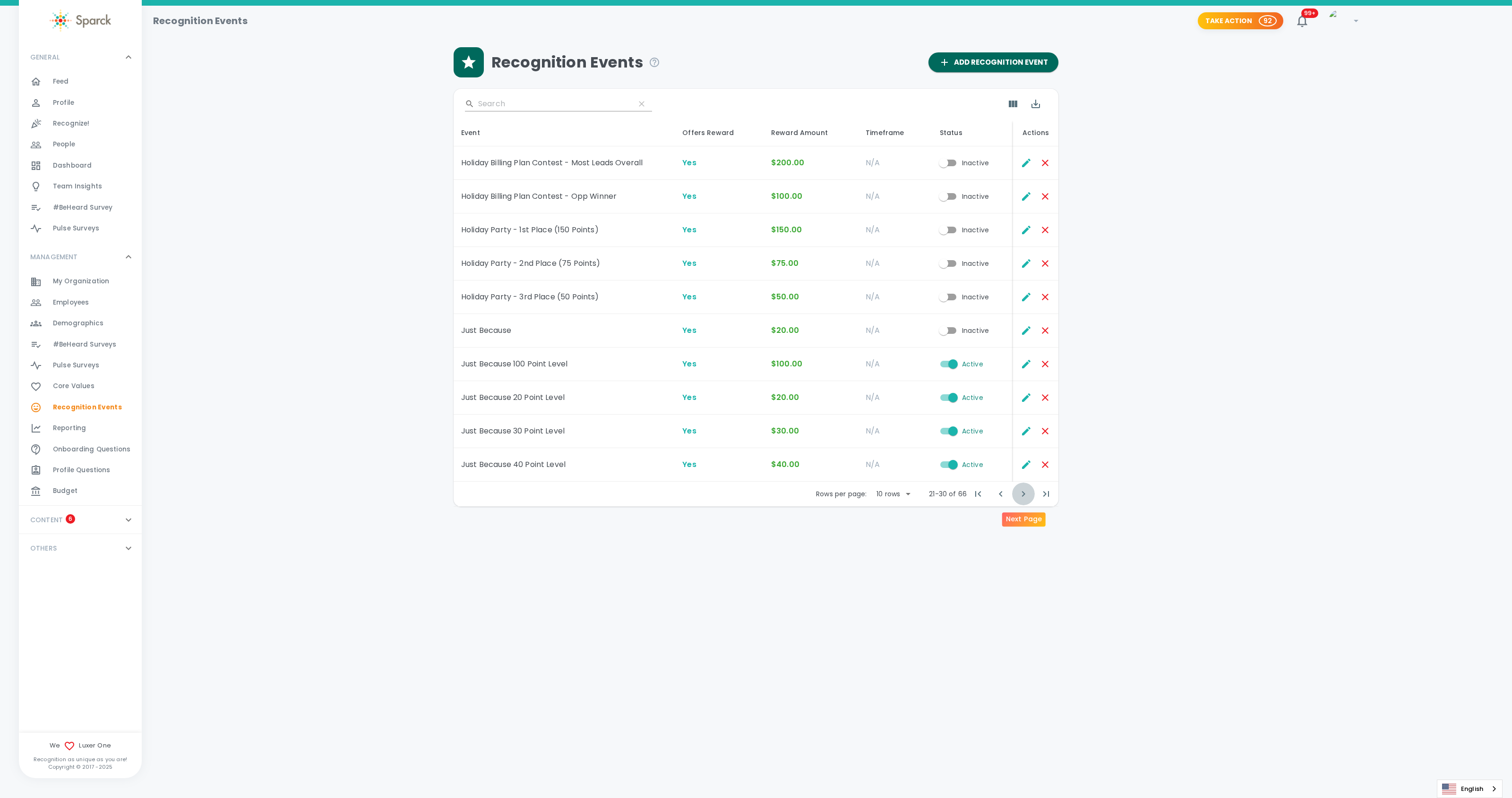
click at [1024, 491] on icon "Next Page" at bounding box center [1023, 493] width 11 height 11
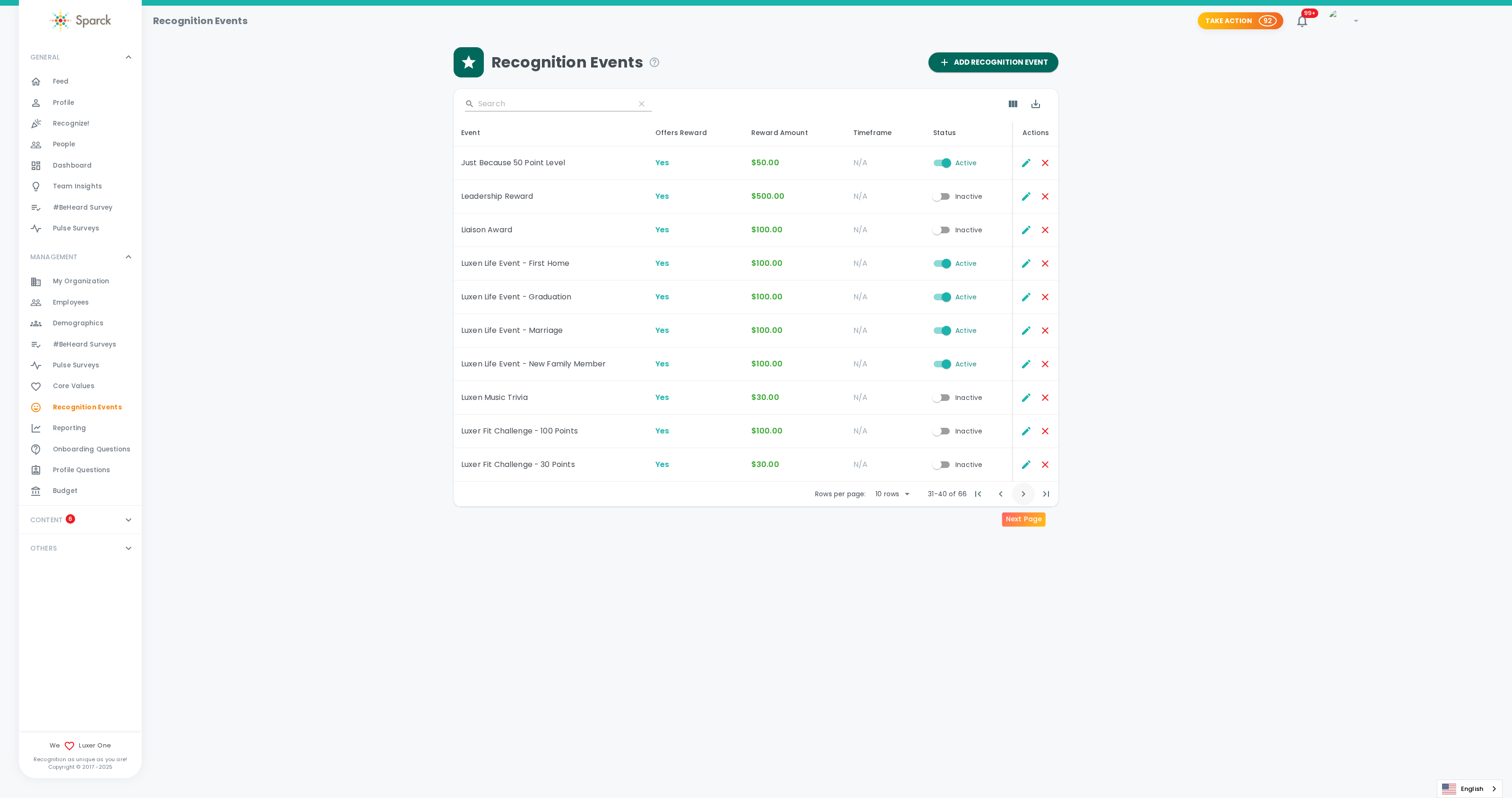
click at [1024, 491] on icon "Next Page" at bounding box center [1023, 493] width 11 height 11
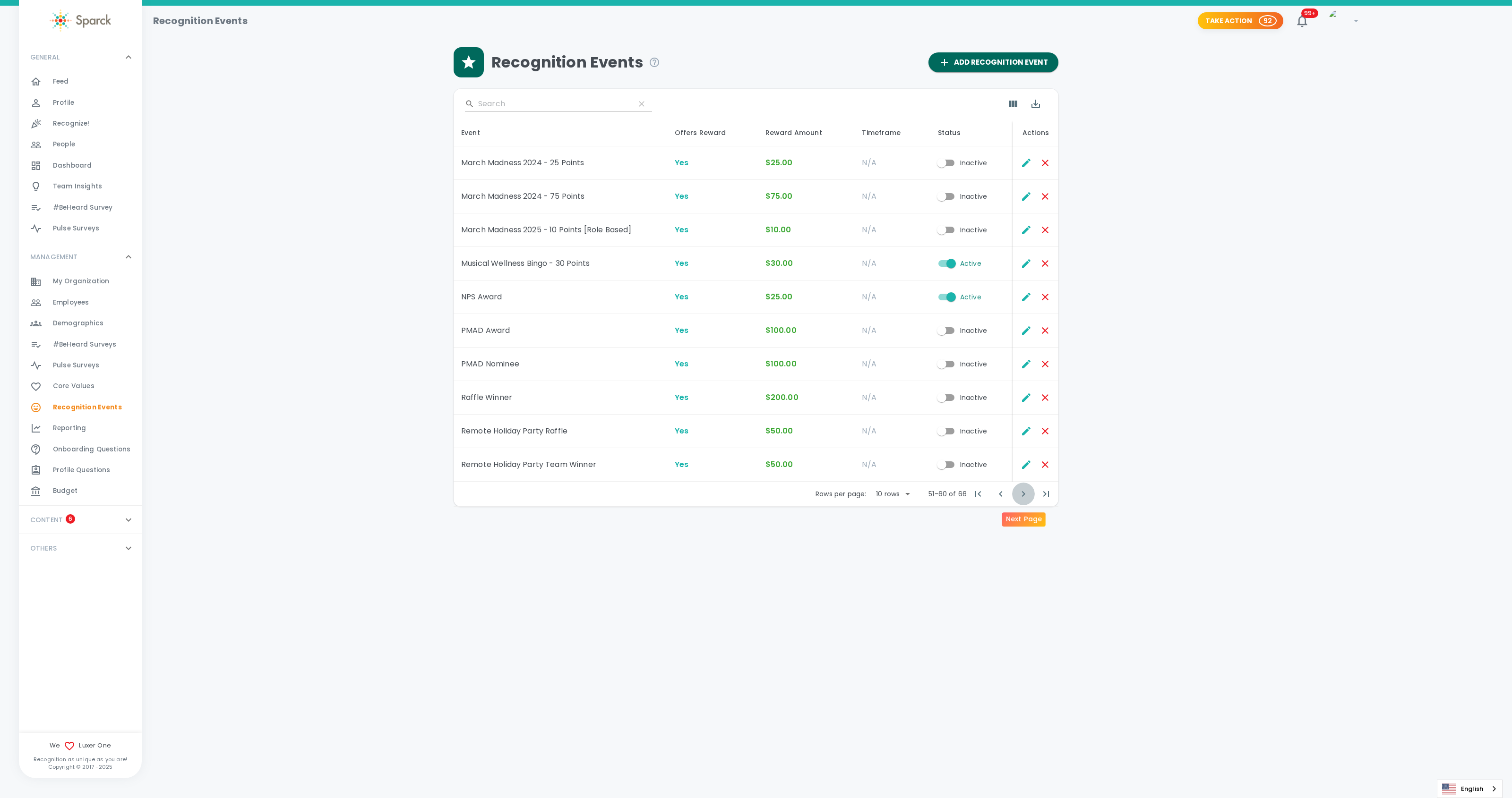
click at [1021, 493] on icon "Next Page" at bounding box center [1023, 493] width 11 height 11
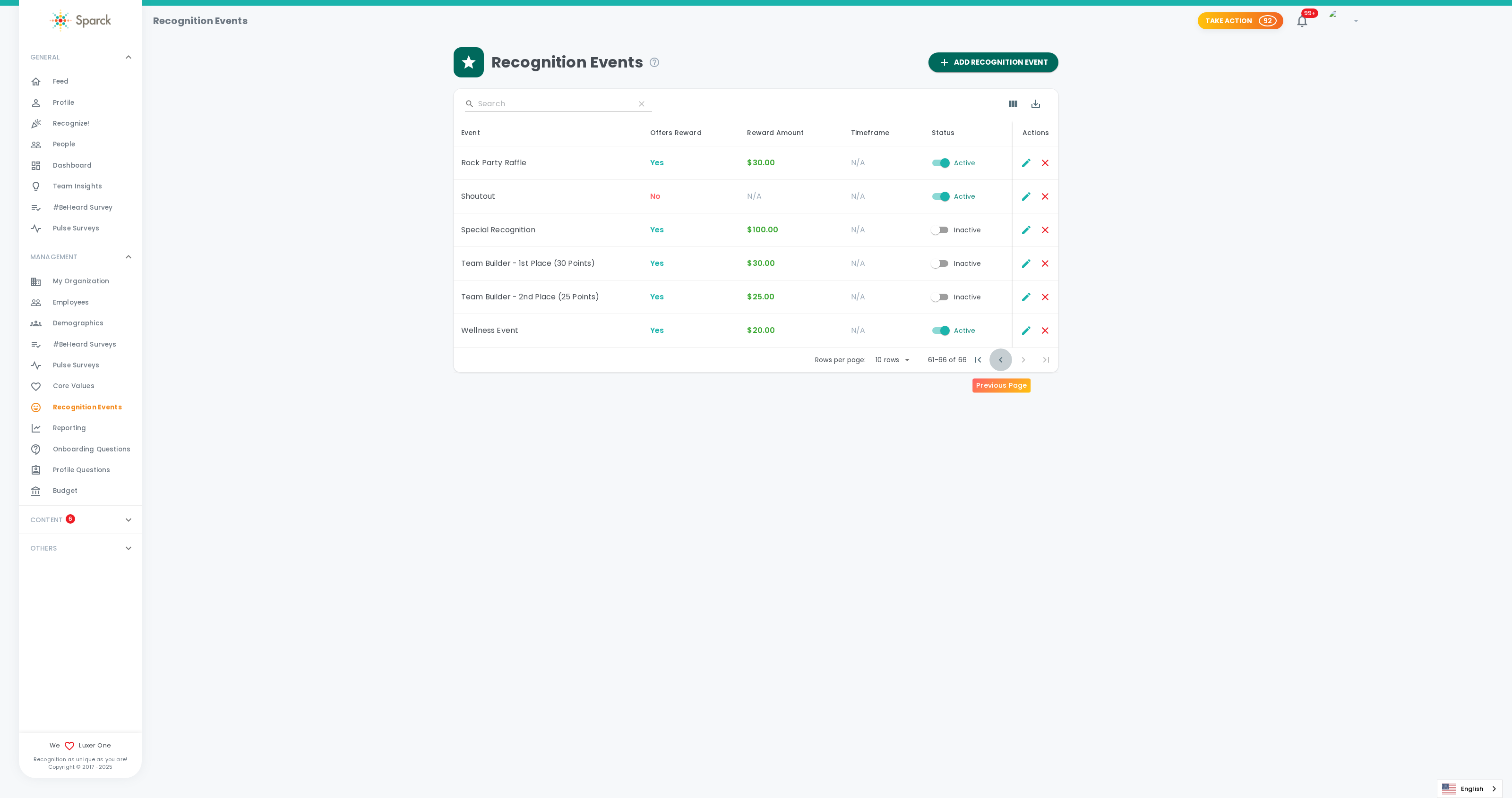
click at [1001, 359] on icon "Previous Page" at bounding box center [1001, 360] width 4 height 6
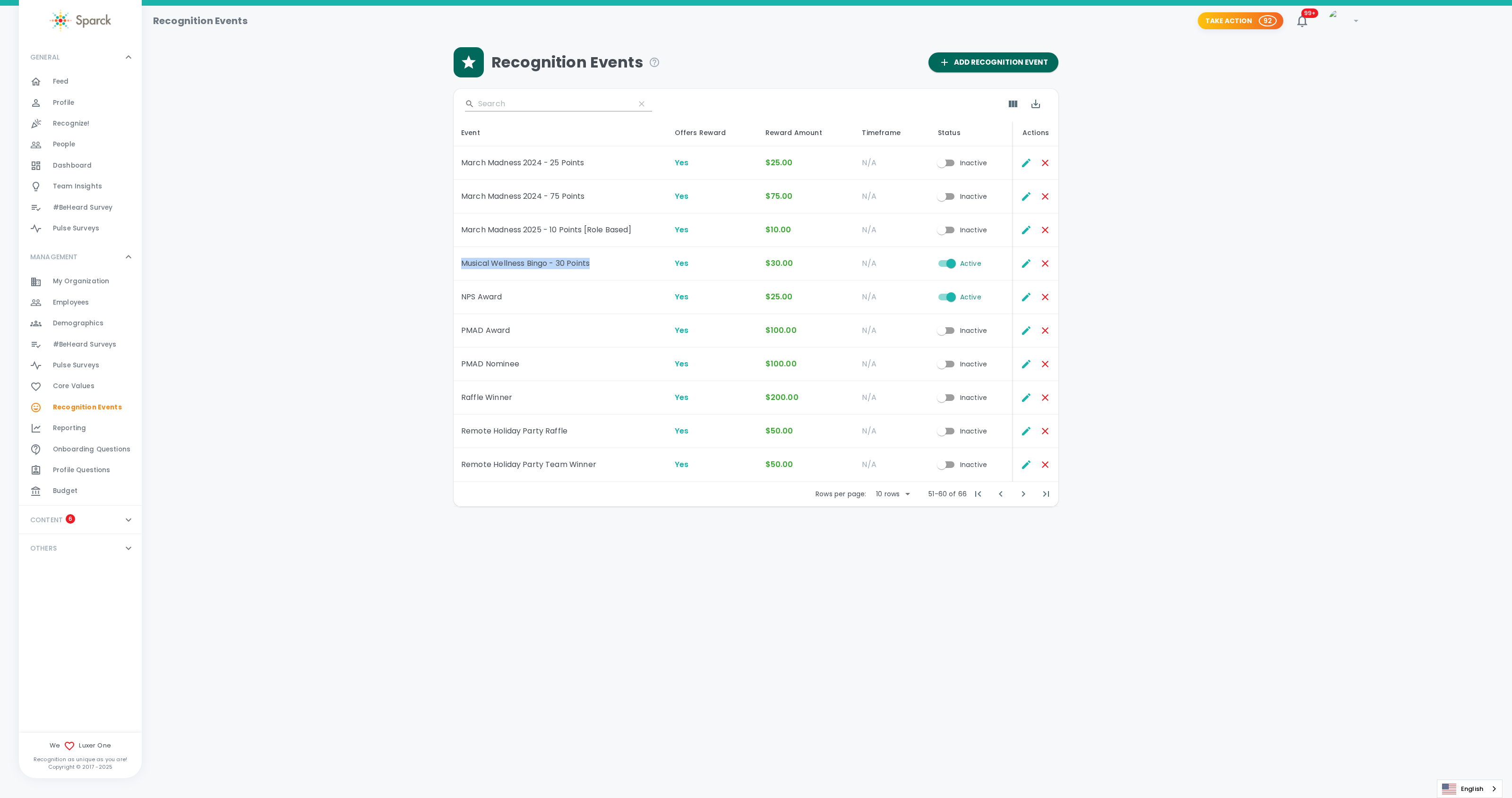
drag, startPoint x: 460, startPoint y: 263, endPoint x: 618, endPoint y: 269, distance: 158.1
click at [618, 269] on td "Musical Wellness Bingo - 30 Points" at bounding box center [561, 263] width 214 height 33
copy td "Musical Wellness Bingo - 30 Points"
click at [1030, 263] on icon "Edit" at bounding box center [1026, 263] width 11 height 11
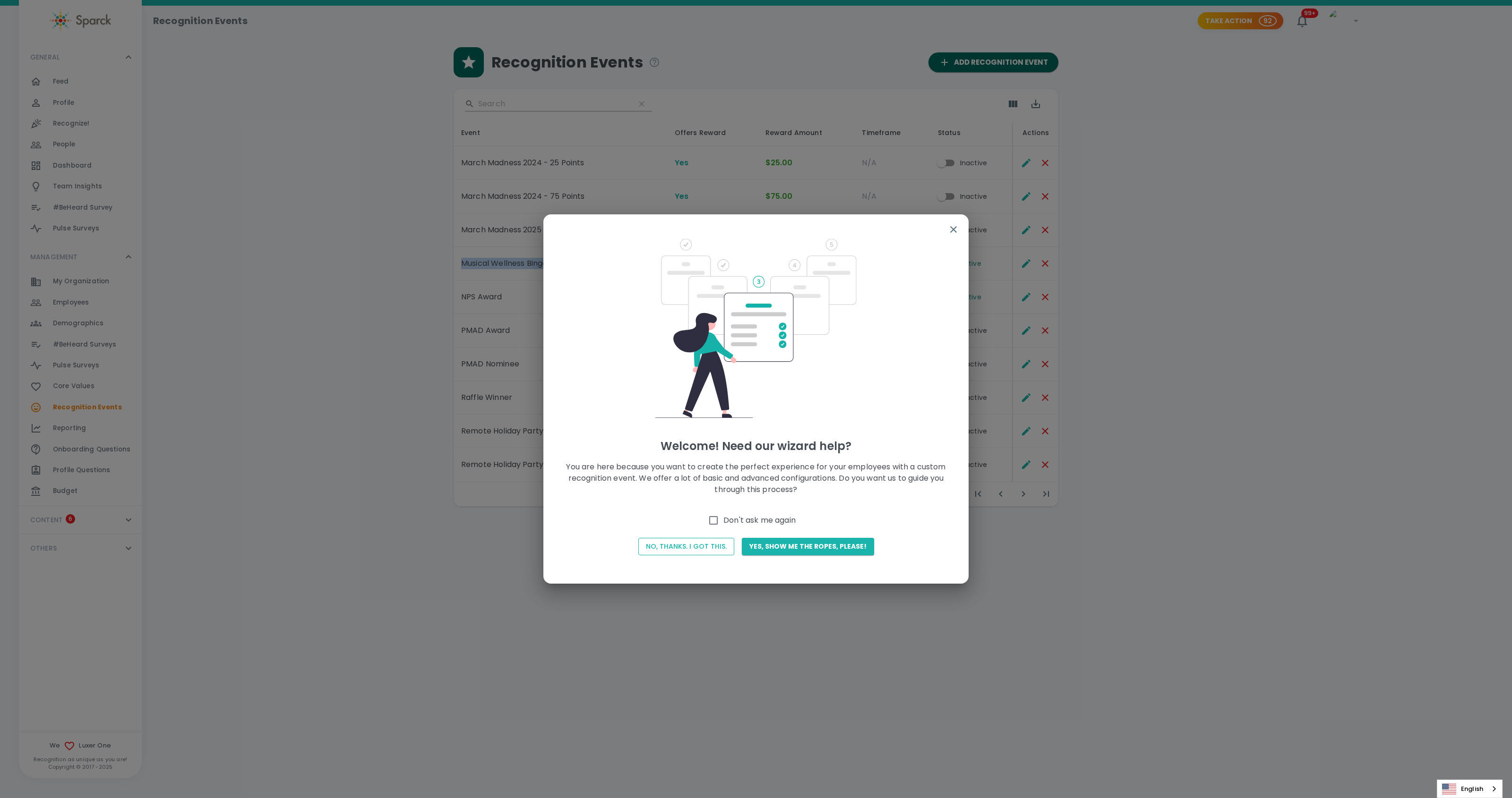
click at [695, 544] on button "No, thanks. I got this." at bounding box center [686, 547] width 96 height 18
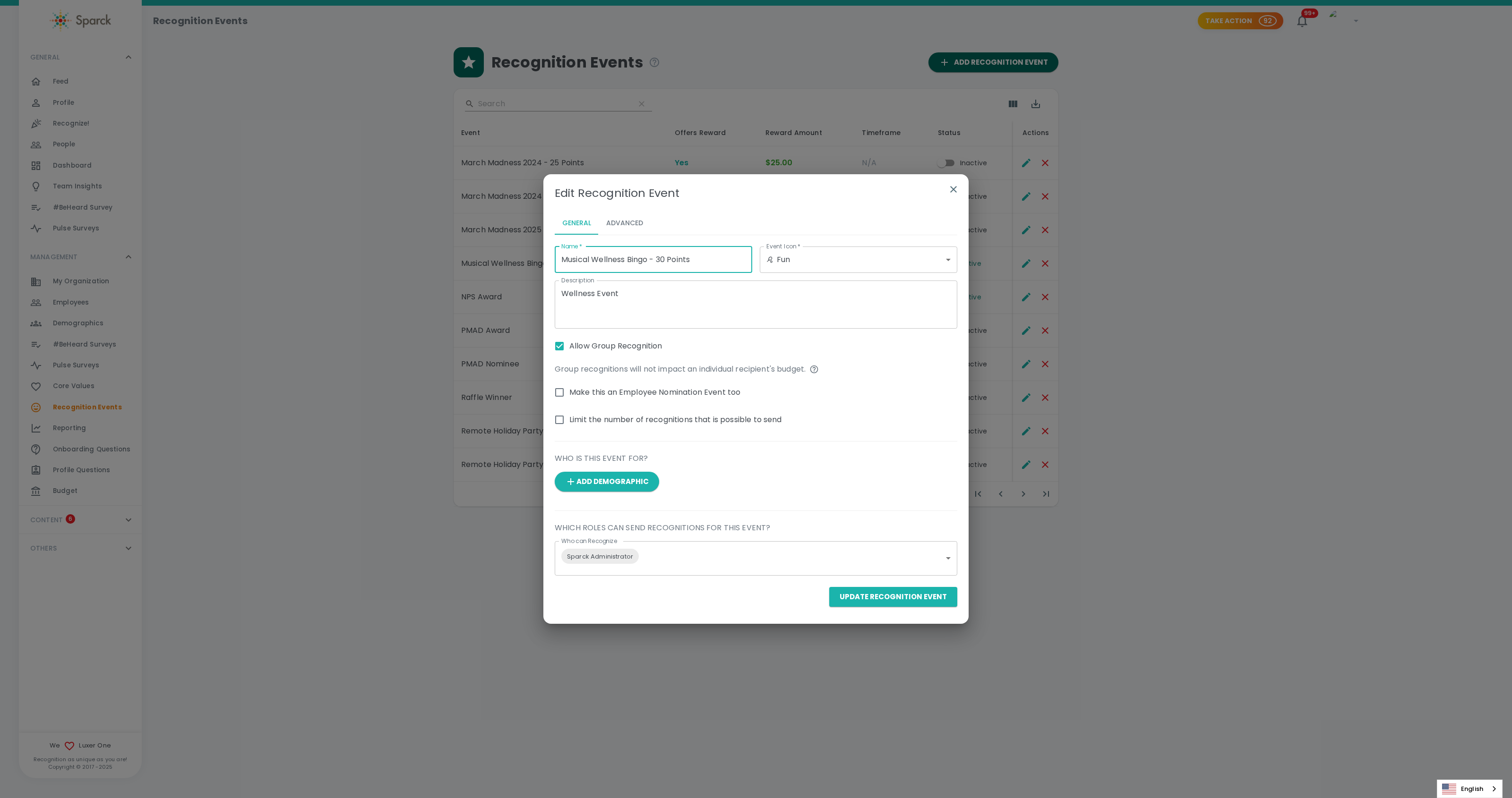
click at [595, 258] on input "Musical Wellness Bingo - 30 Points" at bounding box center [653, 259] width 197 height 26
type input "Musical Bingo Wellness Event - 30 Points"
click at [894, 599] on button "Update Recognition Event" at bounding box center [893, 597] width 128 height 20
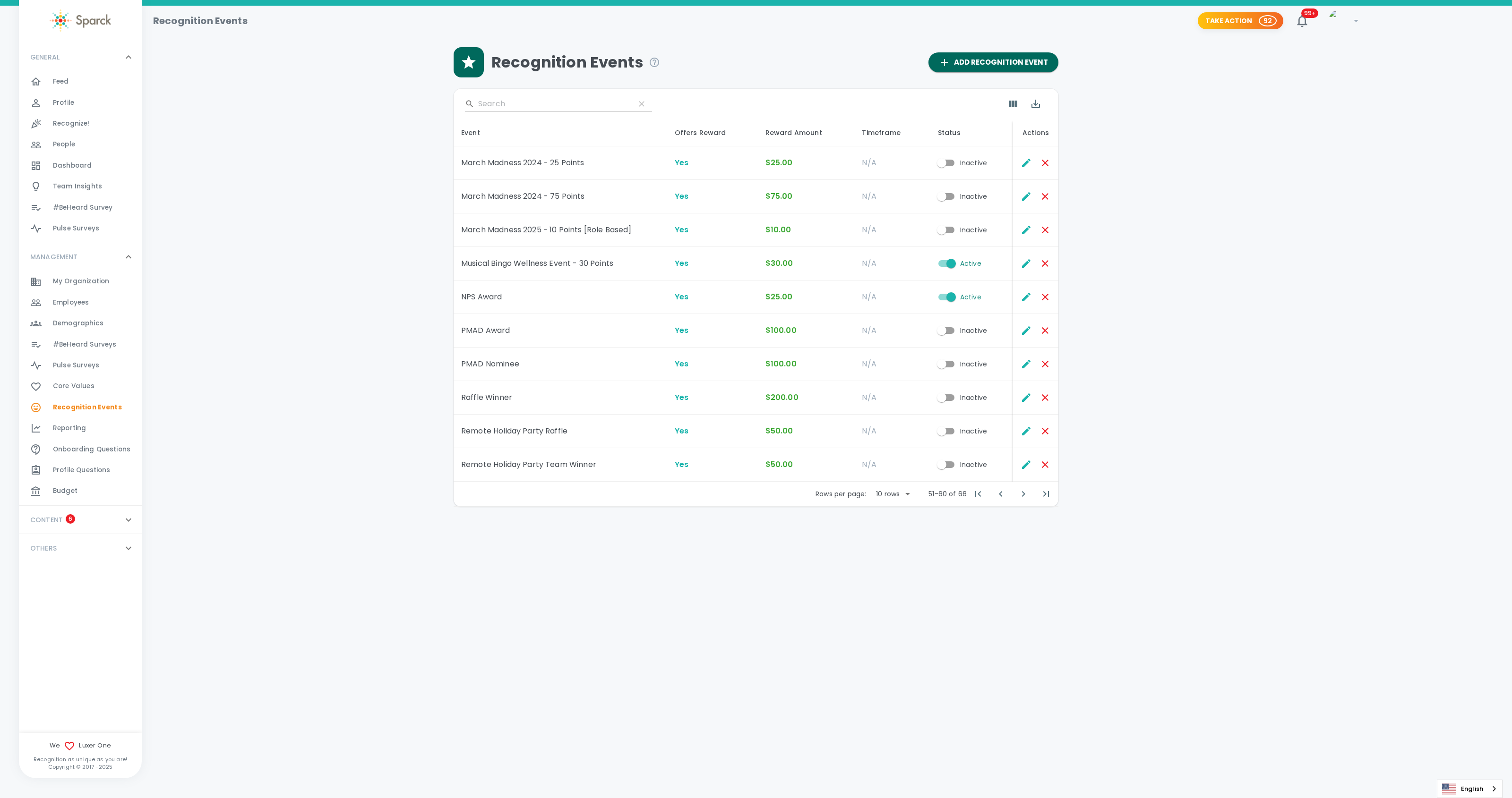
click at [69, 120] on span "Recognize!" at bounding box center [71, 124] width 37 height 9
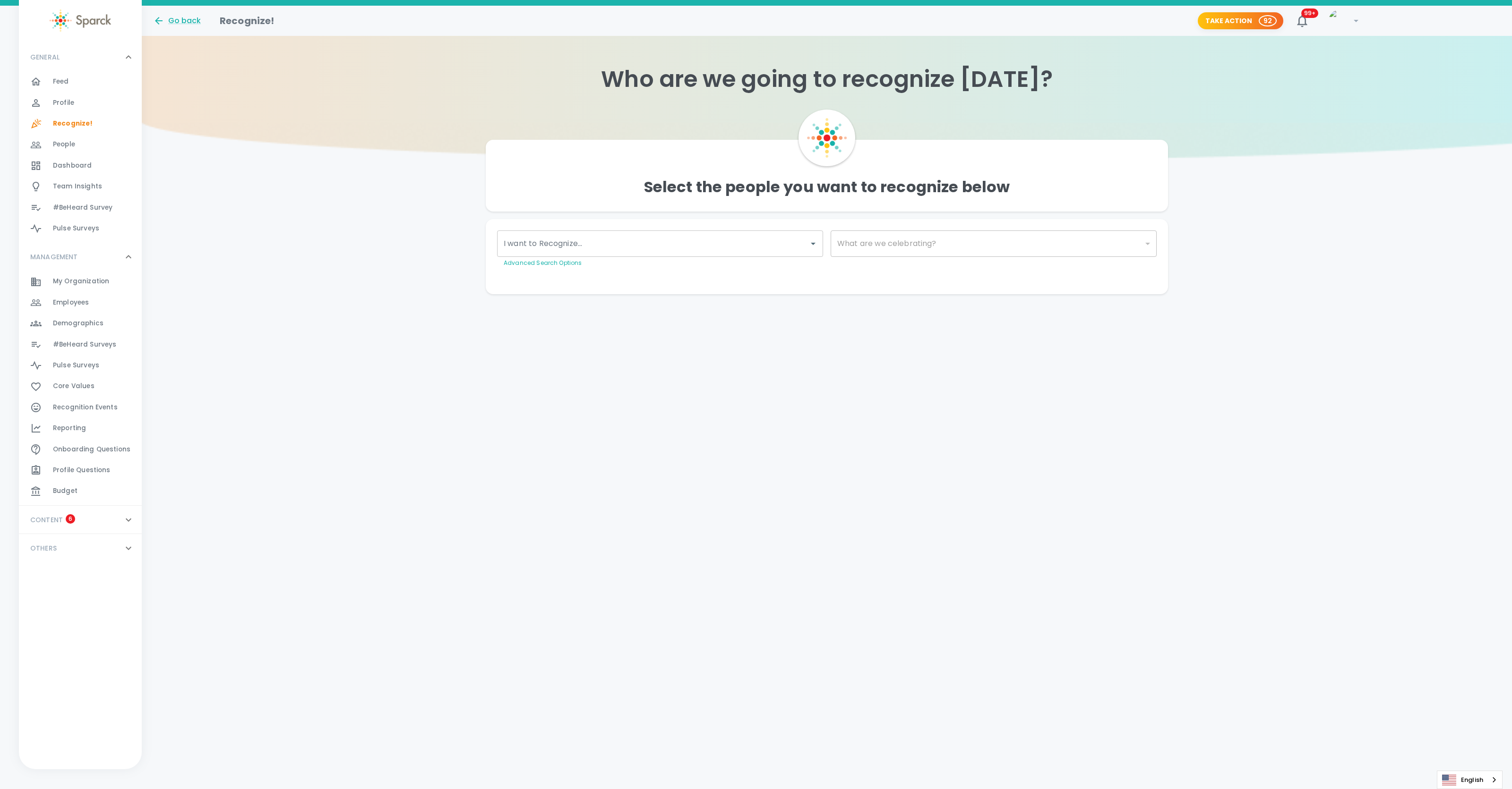
click at [637, 239] on input "I want to Recognize..." at bounding box center [653, 243] width 303 height 18
type input "bliss"
drag, startPoint x: 592, startPoint y: 280, endPoint x: 660, endPoint y: 275, distance: 68.2
click at [592, 278] on div "Alex Bliss" at bounding box center [660, 272] width 326 height 23
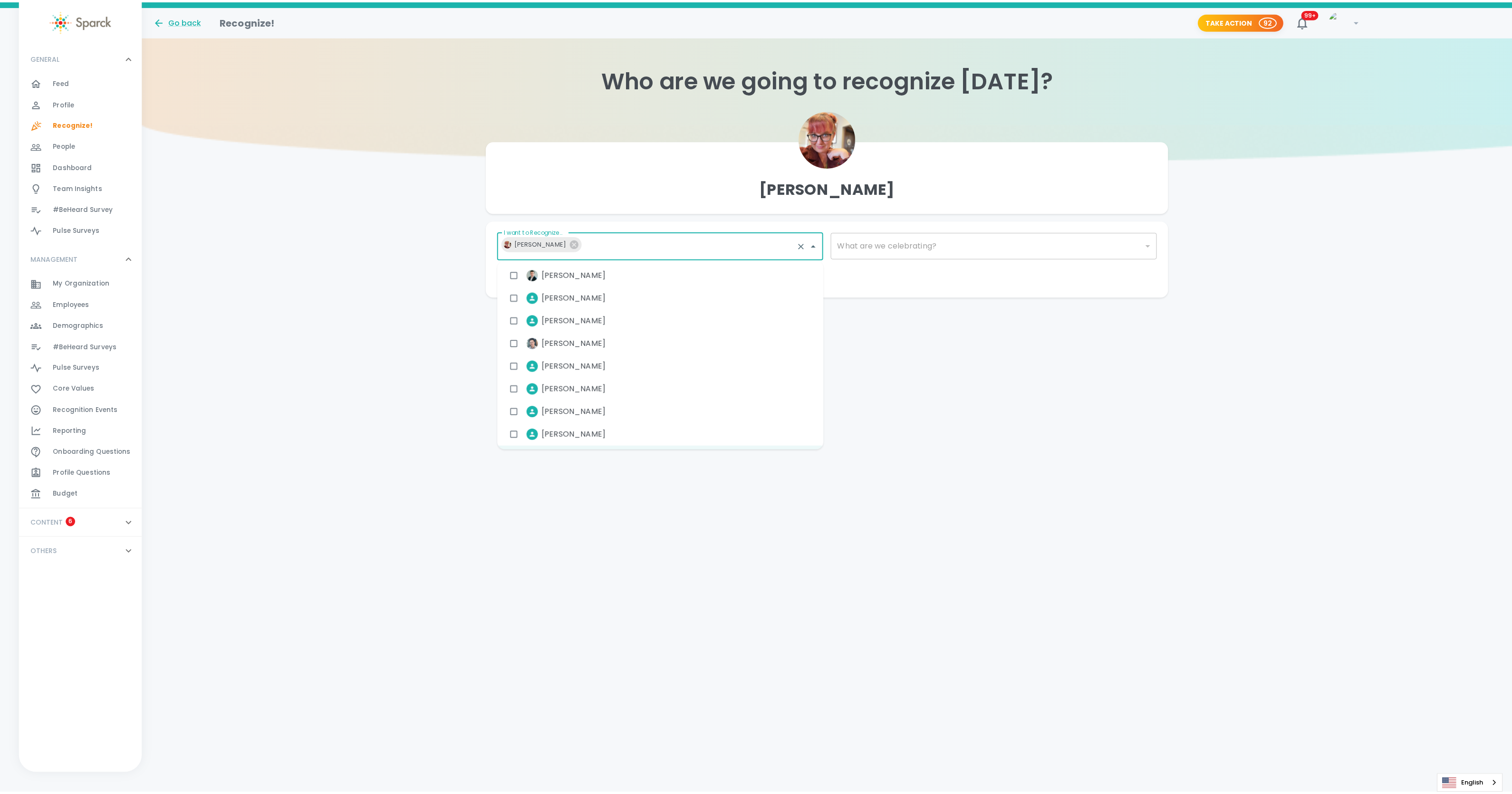
scroll to position [19, 0]
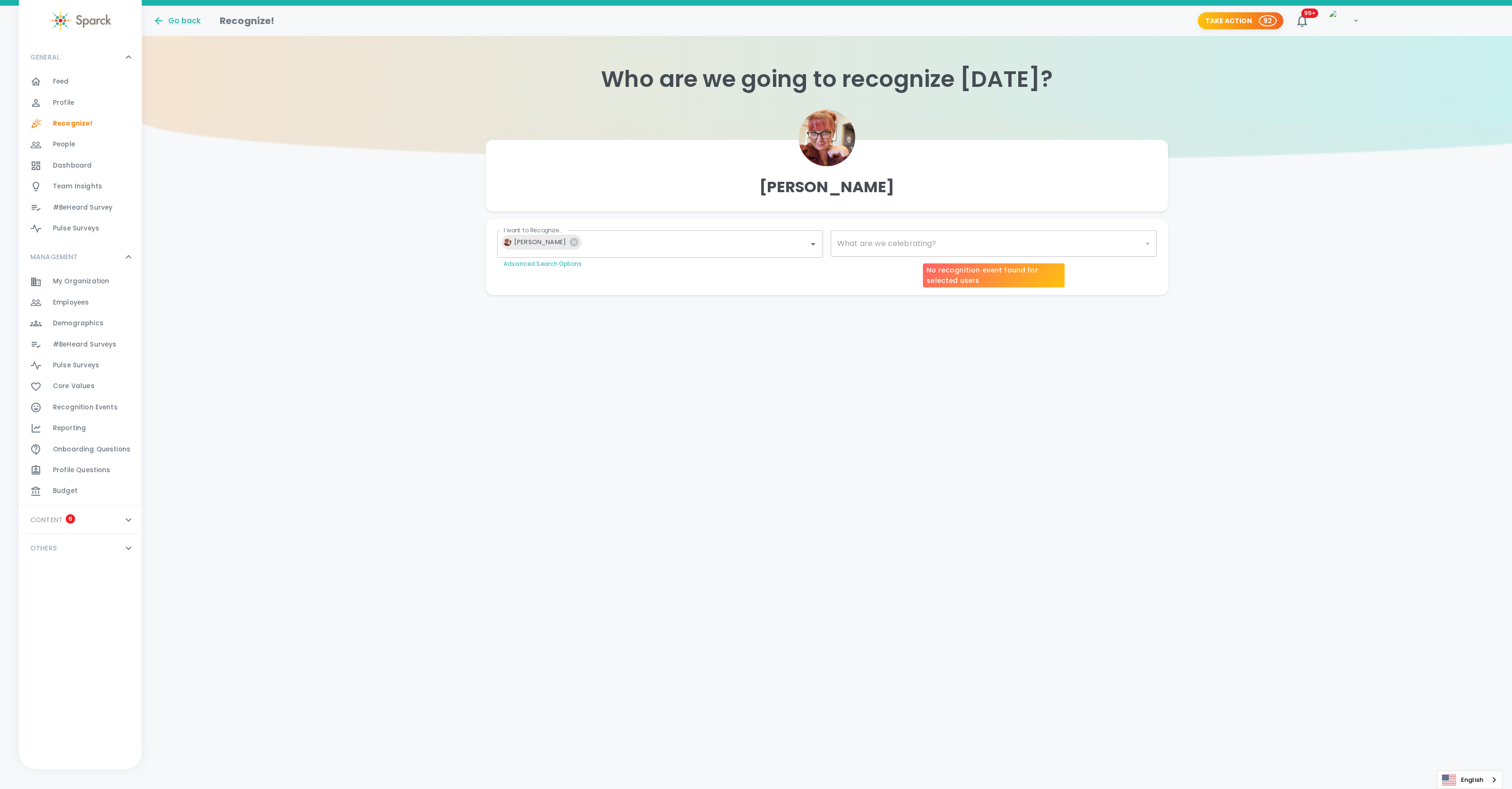
click at [871, 238] on div "​" at bounding box center [993, 243] width 326 height 26
click at [872, 242] on div "​" at bounding box center [993, 243] width 326 height 26
click at [899, 248] on div "​" at bounding box center [993, 243] width 326 height 26
click at [1145, 239] on body "Skip Navigation Go back Recognize! Take Action 92 99+ ! GENERAL 0 Feed 0 Profil…" at bounding box center [756, 167] width 1512 height 333
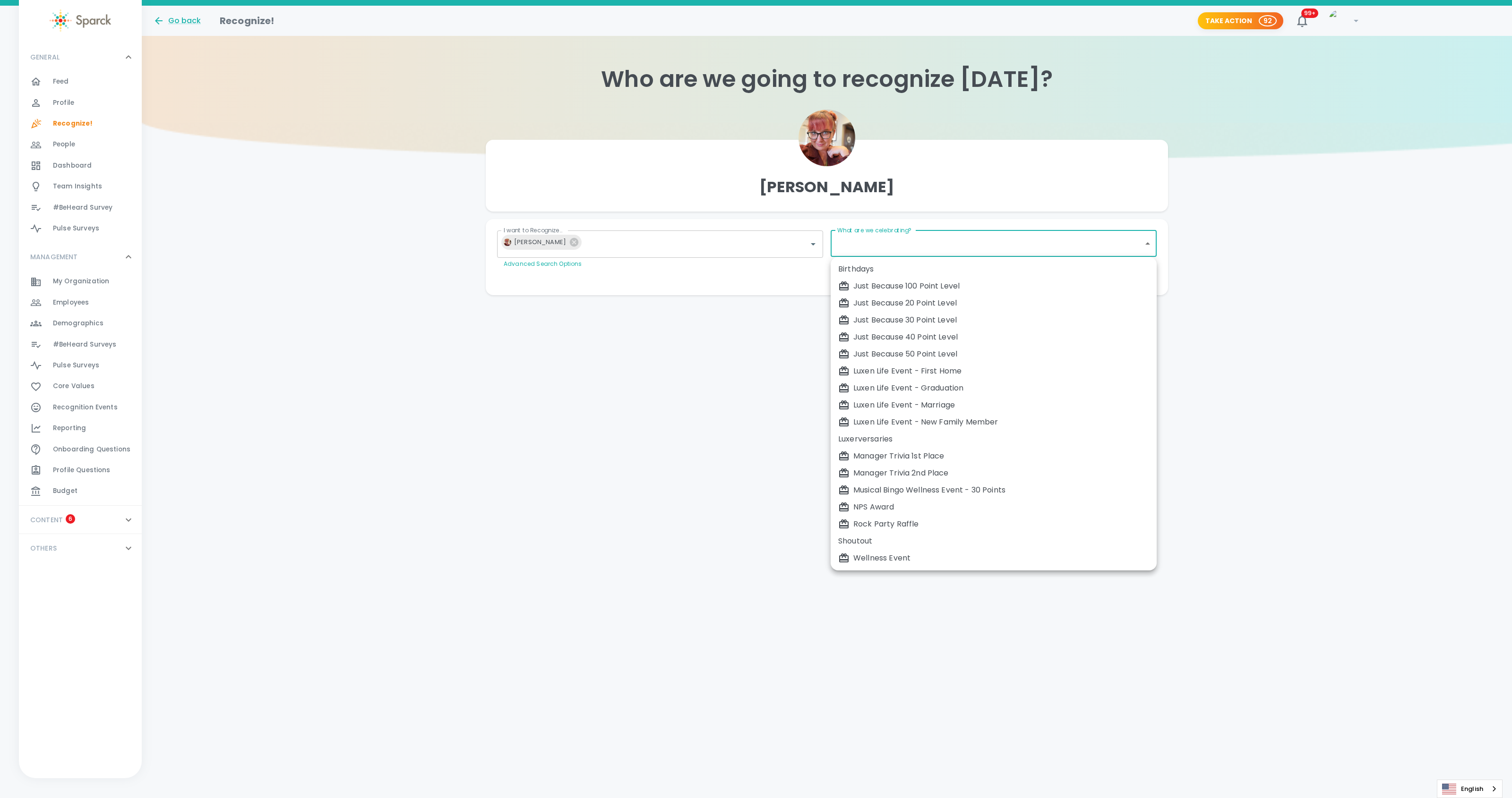
click at [895, 487] on div "Musical Bingo Wellness Event - 30 Points" at bounding box center [994, 490] width 311 height 11
type input "2385"
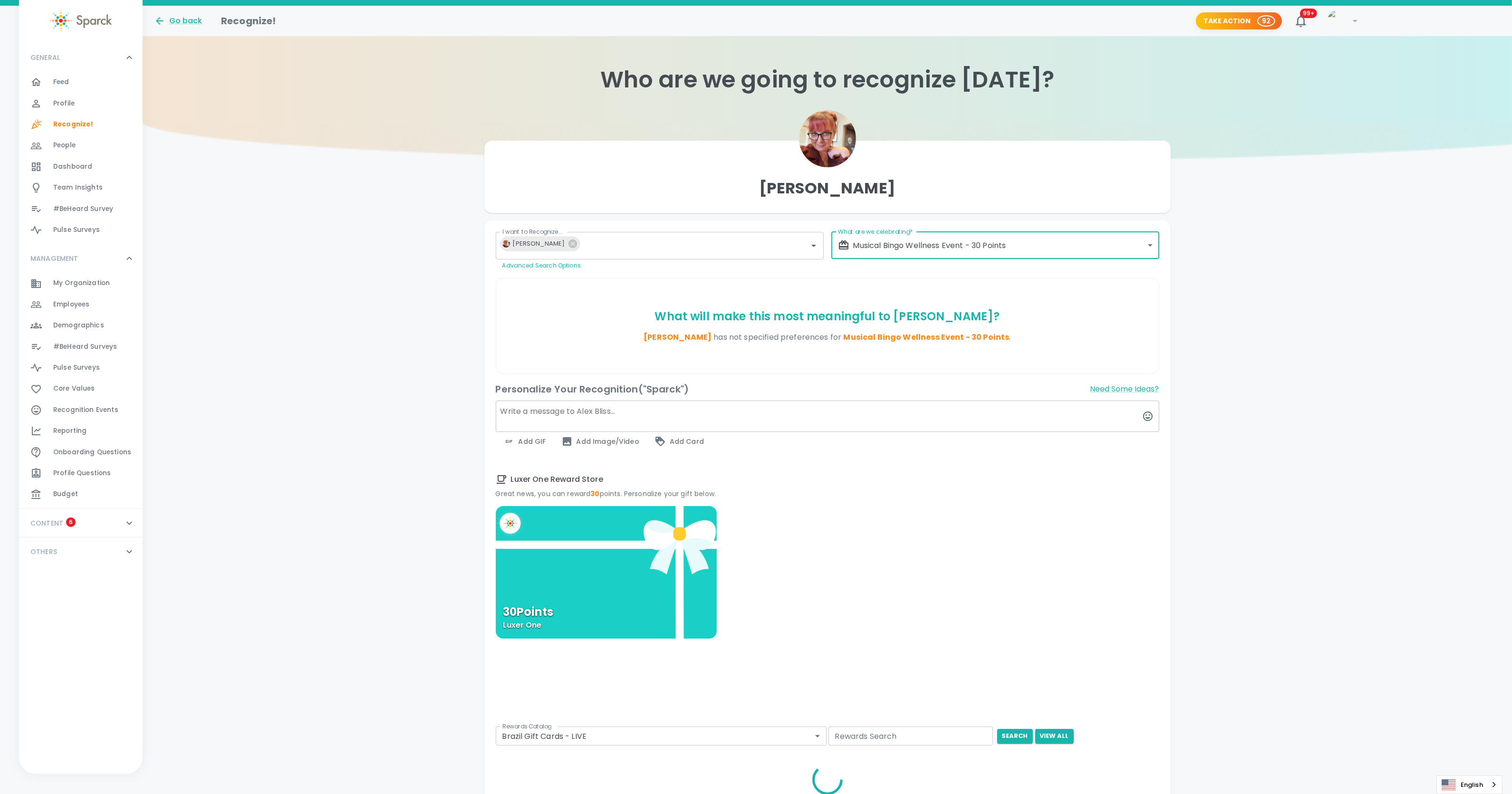
click at [546, 421] on textarea at bounding box center [828, 416] width 664 height 31
type textarea "Thank you @Alex for hosting today's Musical Bingo Wellness Event!"
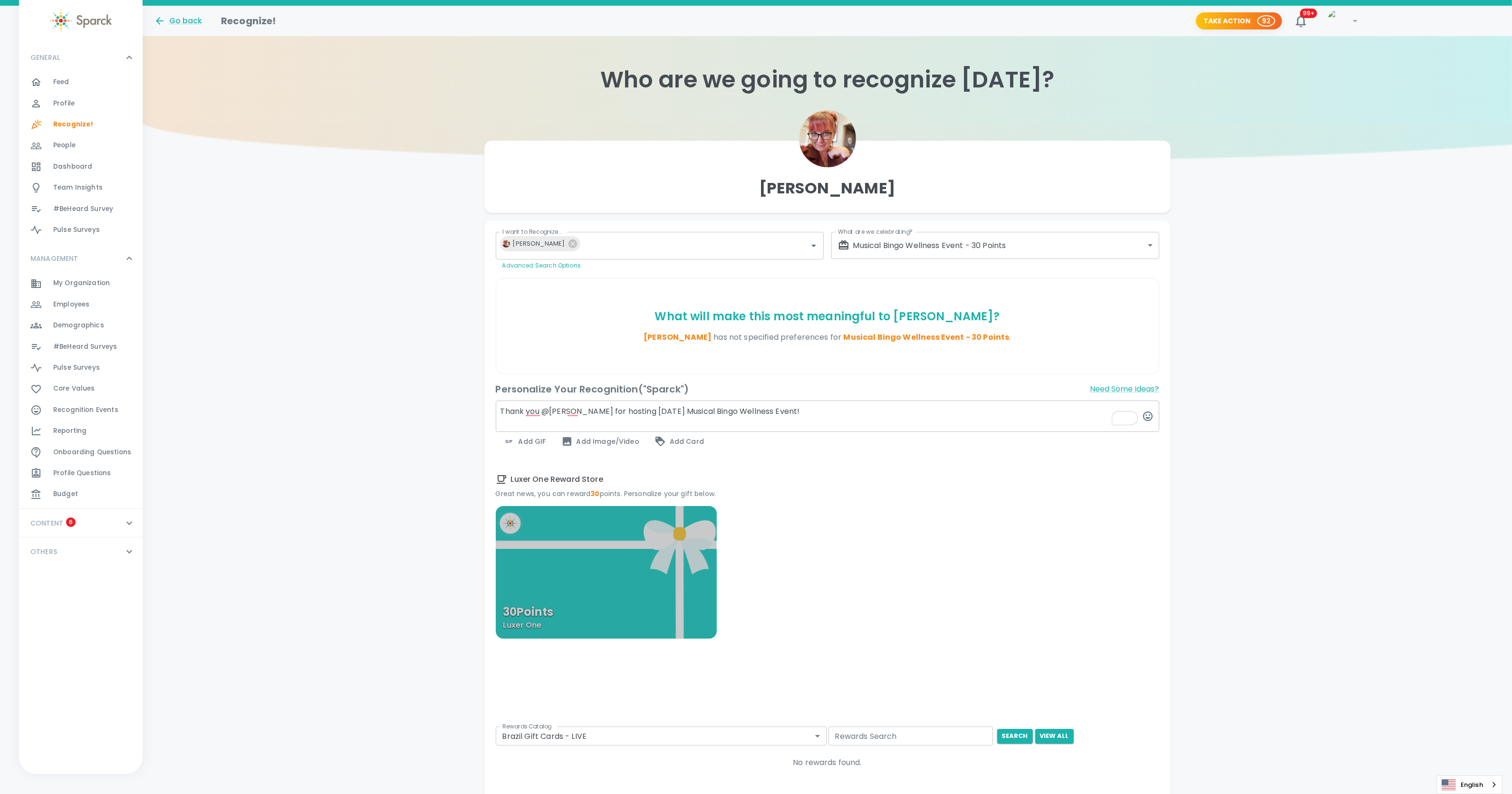
click at [563, 552] on div "30 Points Luxer One" at bounding box center [606, 572] width 221 height 133
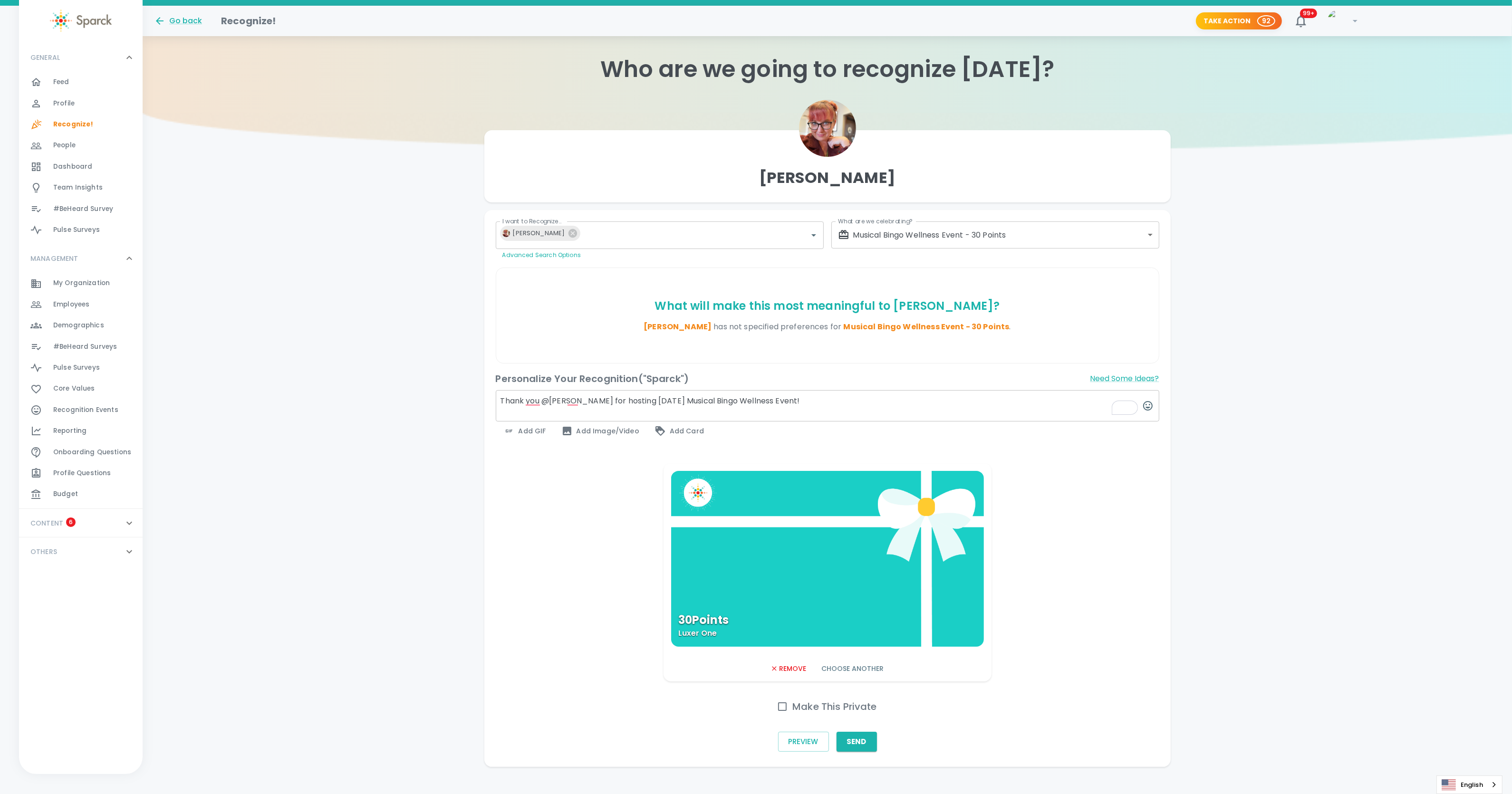
scroll to position [21, 0]
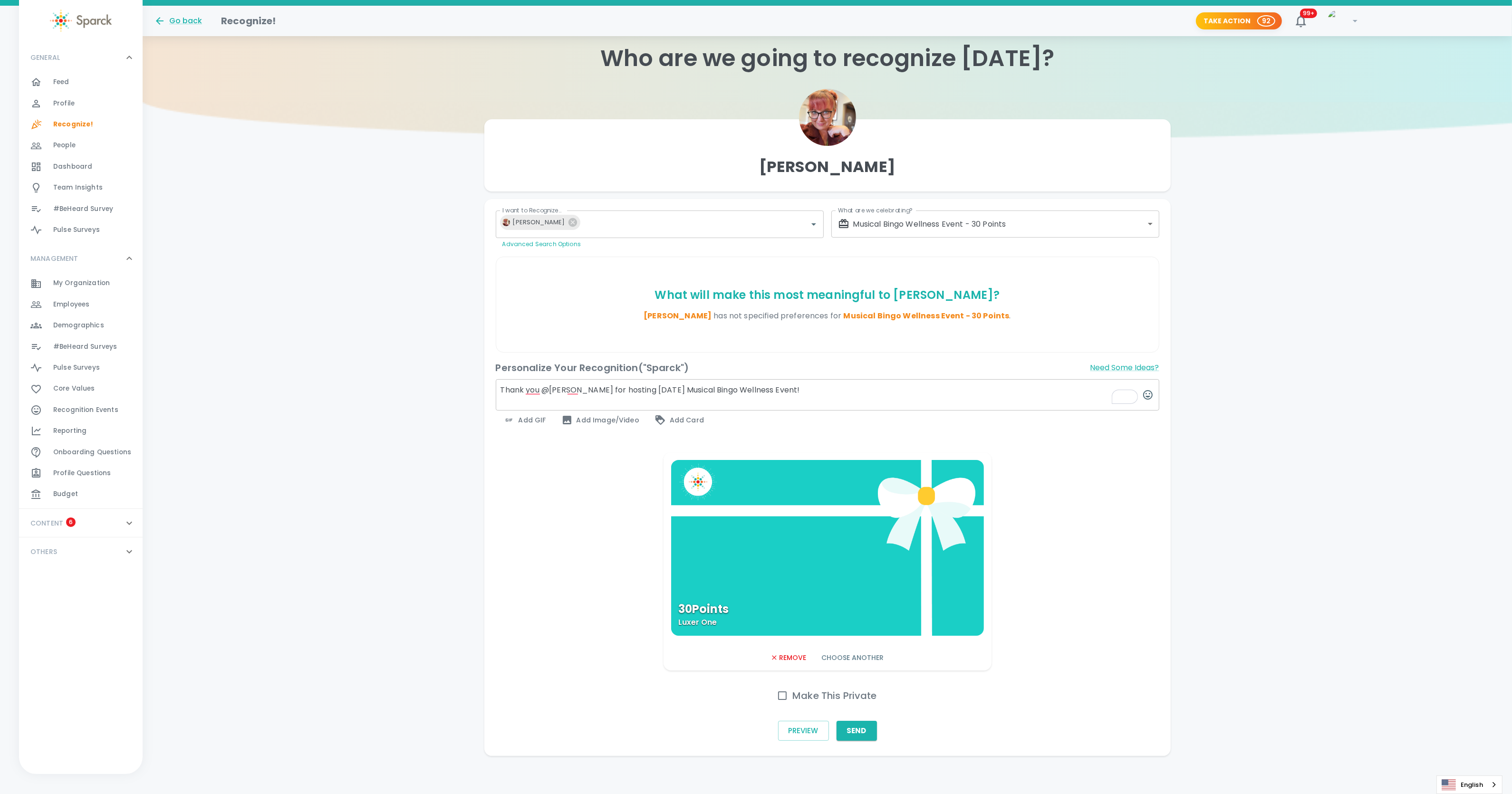
click at [864, 548] on div "30 Points Luxer One" at bounding box center [828, 548] width 313 height 176
click at [864, 728] on button "Send" at bounding box center [857, 731] width 40 height 20
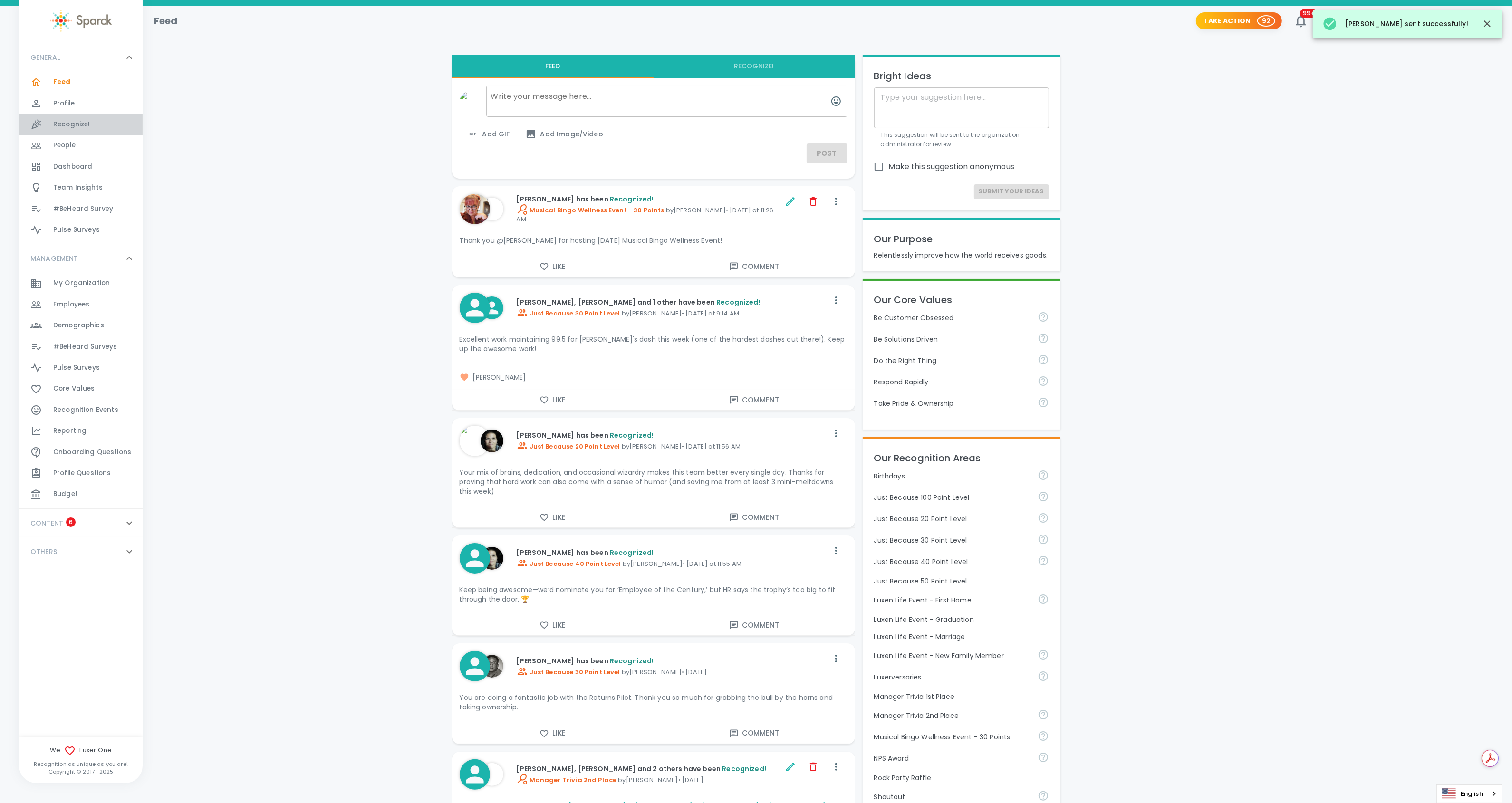
click at [68, 122] on span "Recognize!" at bounding box center [71, 125] width 37 height 9
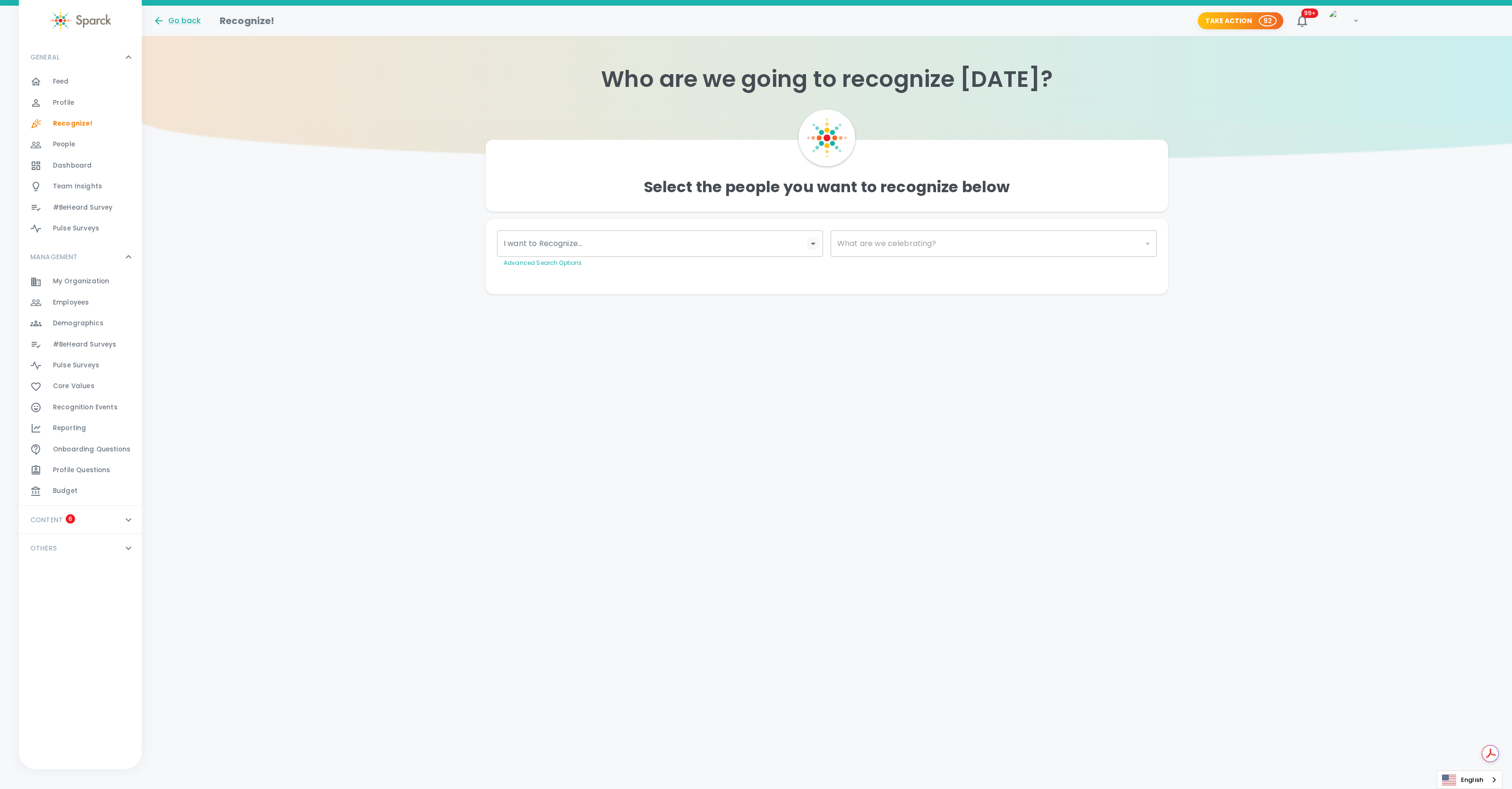
click at [814, 243] on icon "Open" at bounding box center [813, 244] width 5 height 2
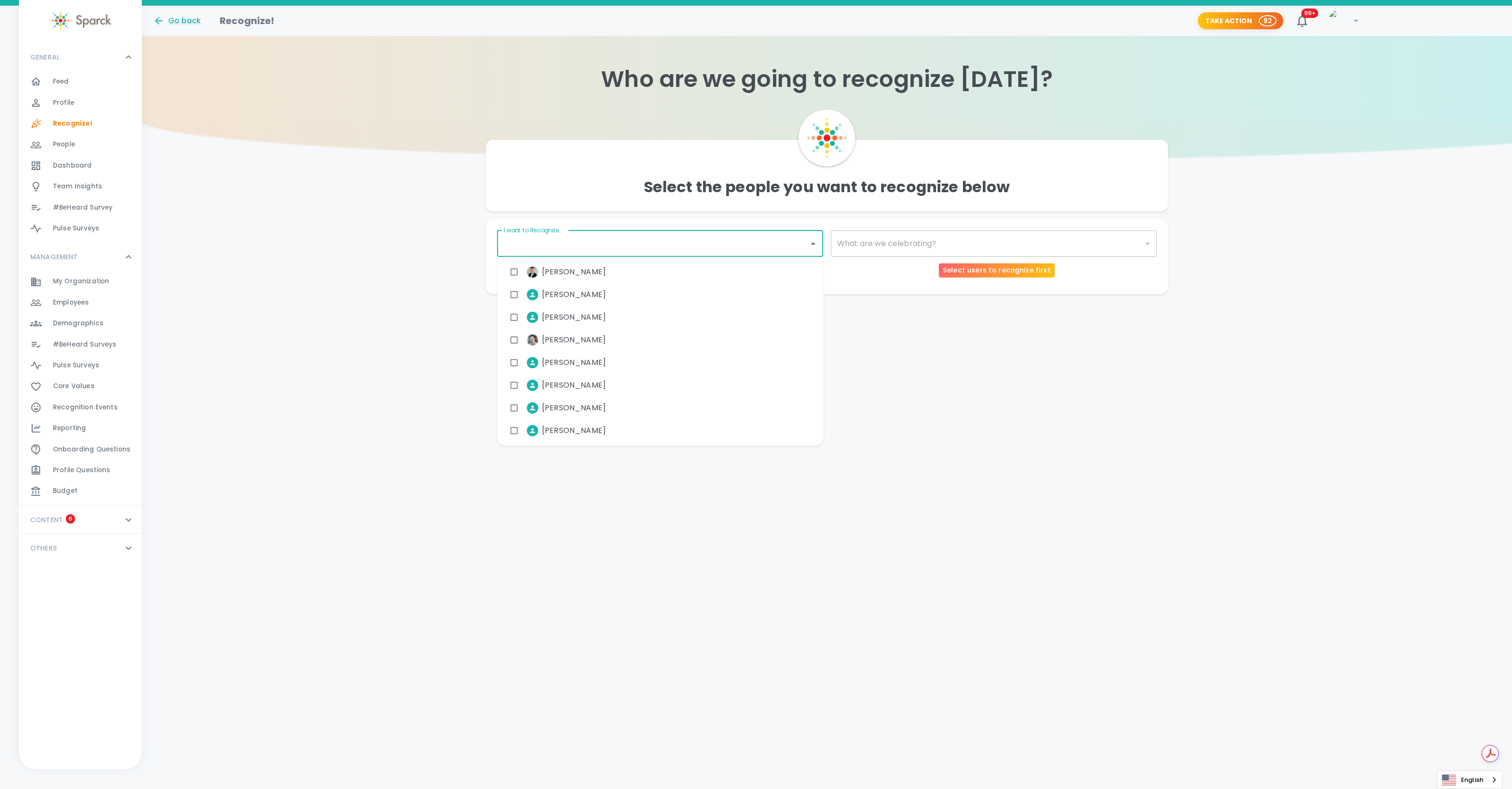
click at [852, 242] on div "​" at bounding box center [993, 243] width 326 height 26
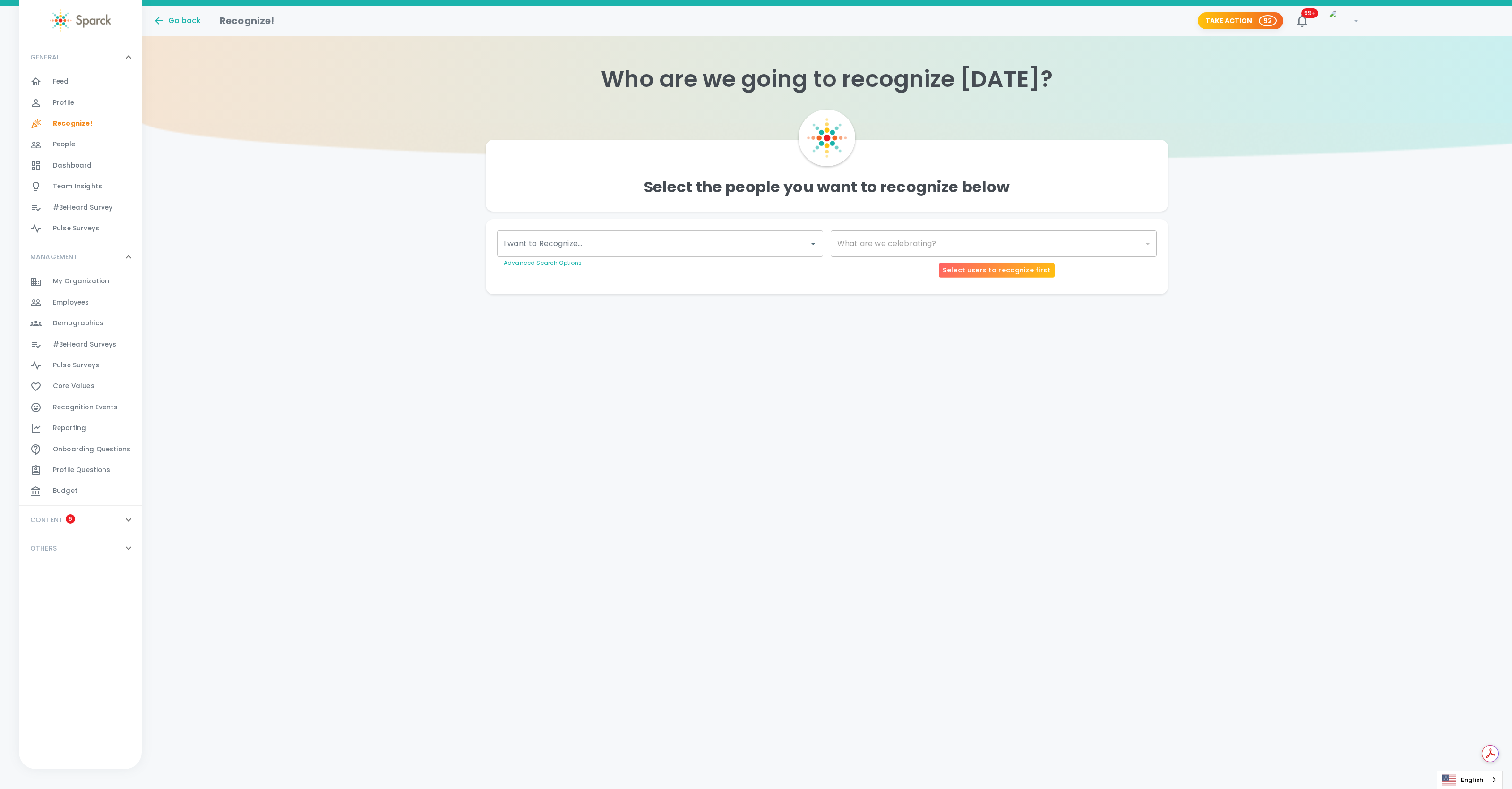
click at [853, 242] on div "​" at bounding box center [993, 243] width 326 height 26
click at [1153, 246] on div "​" at bounding box center [993, 243] width 326 height 26
click at [1149, 246] on div "​" at bounding box center [993, 243] width 326 height 26
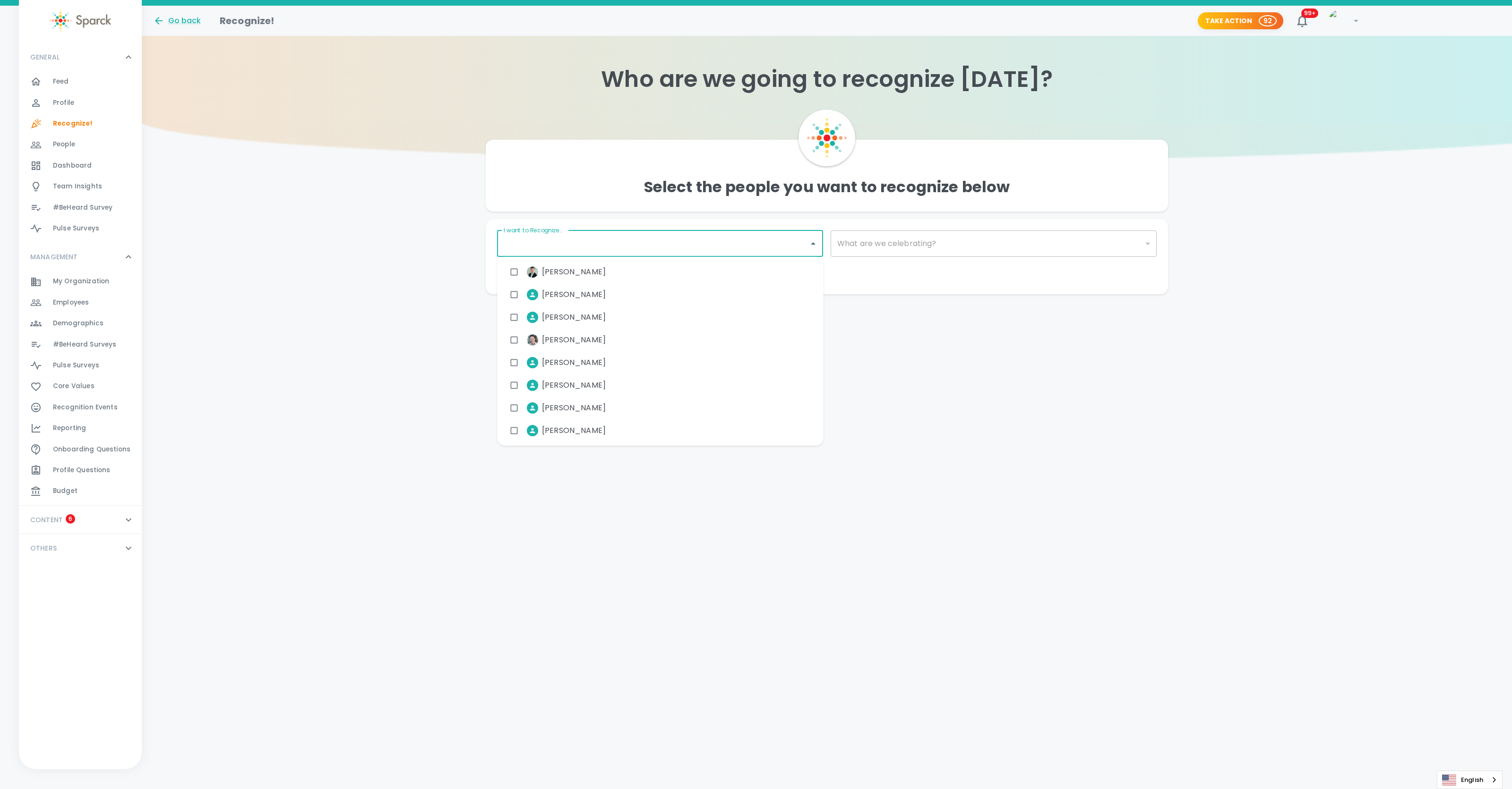
click at [727, 241] on input "I want to Recognize..." at bounding box center [653, 243] width 303 height 18
click at [694, 245] on input "I want to Recognize..." at bounding box center [653, 243] width 303 height 18
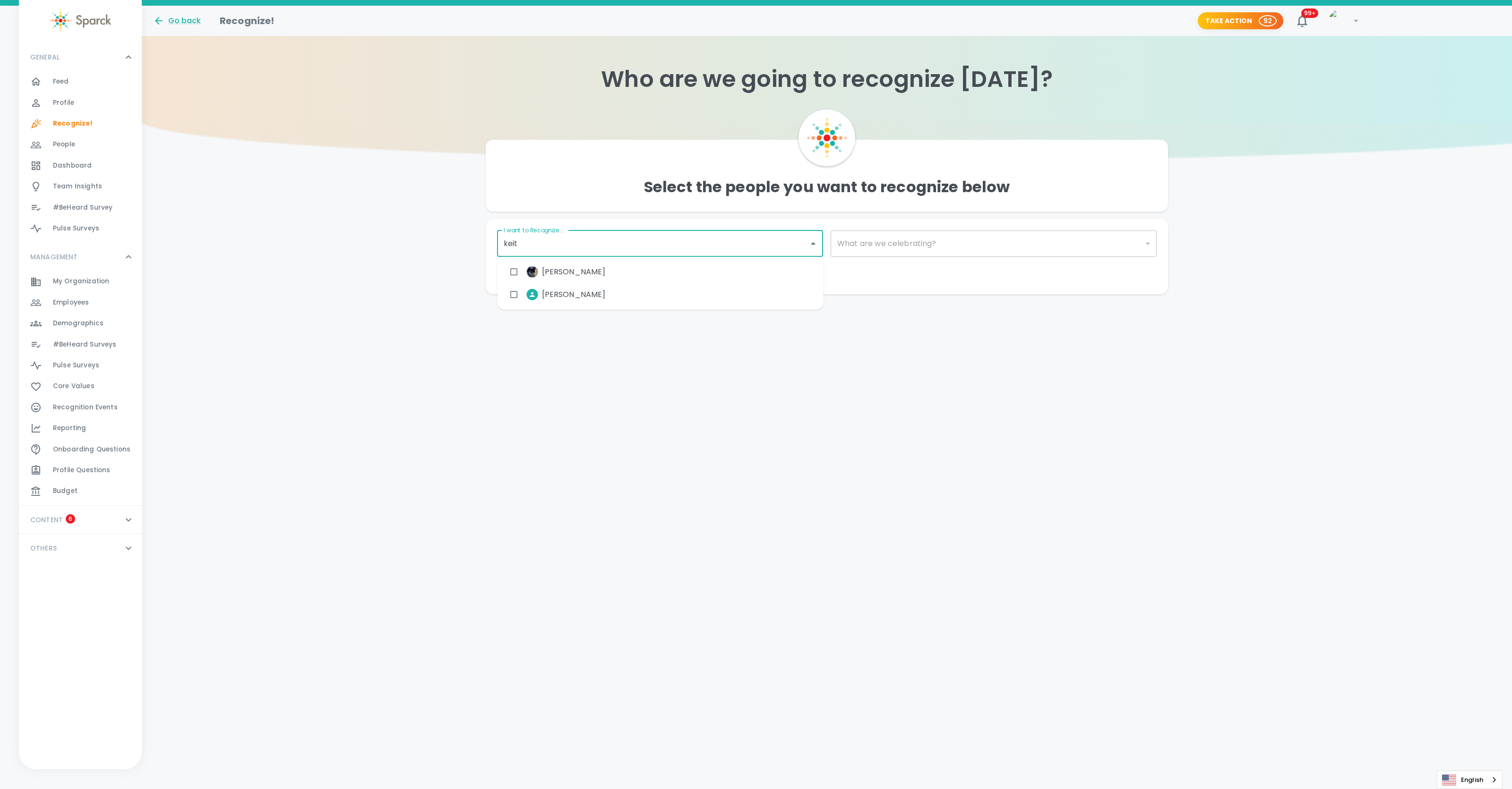
type input "keith"
drag, startPoint x: 514, startPoint y: 294, endPoint x: 525, endPoint y: 251, distance: 44.4
click at [514, 294] on input "checkbox" at bounding box center [514, 294] width 18 height 18
type input "ashley"
click at [511, 266] on input "checkbox" at bounding box center [514, 273] width 18 height 18
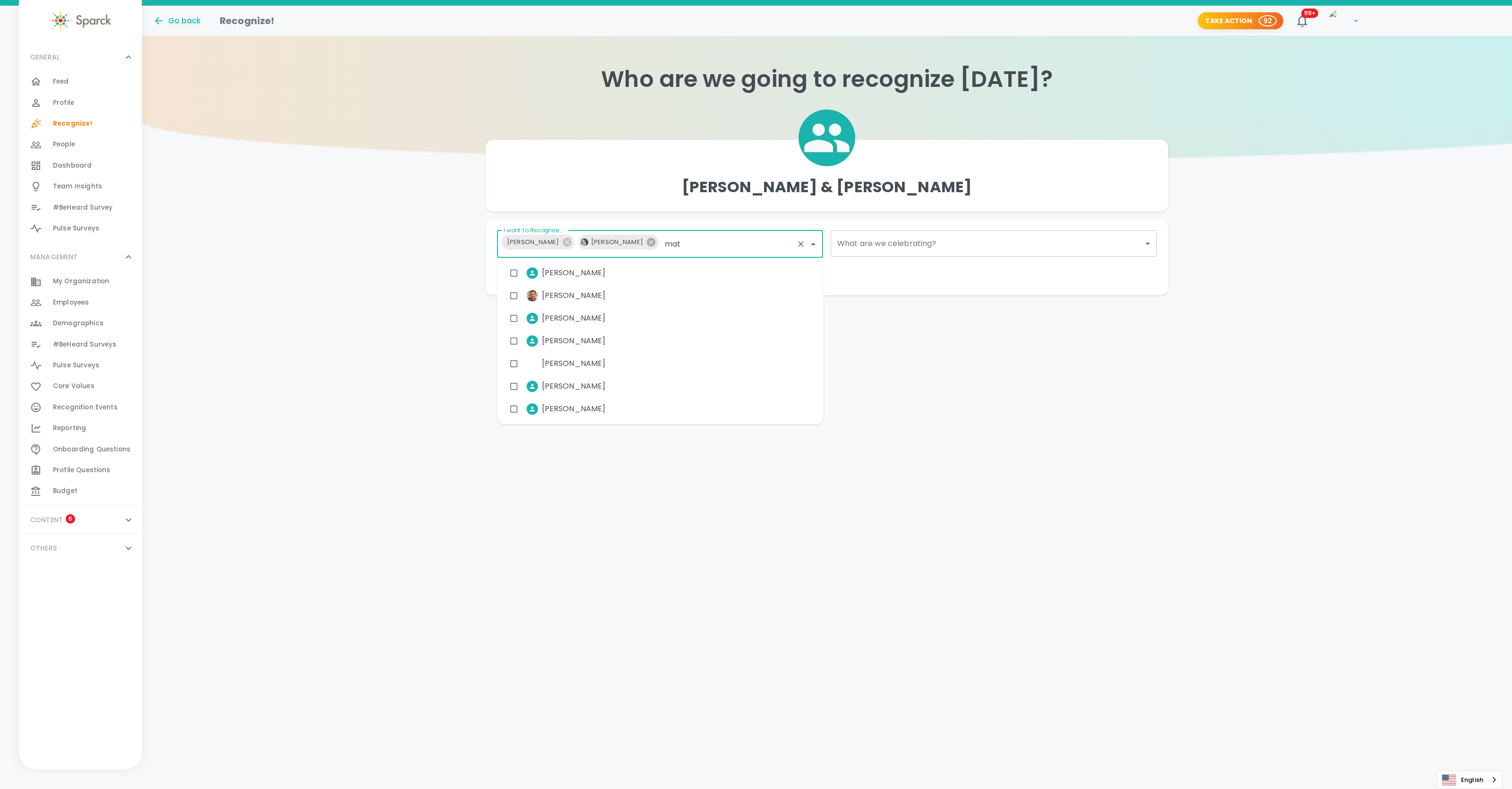
type input "matt"
click at [514, 319] on input "checkbox" at bounding box center [514, 318] width 18 height 18
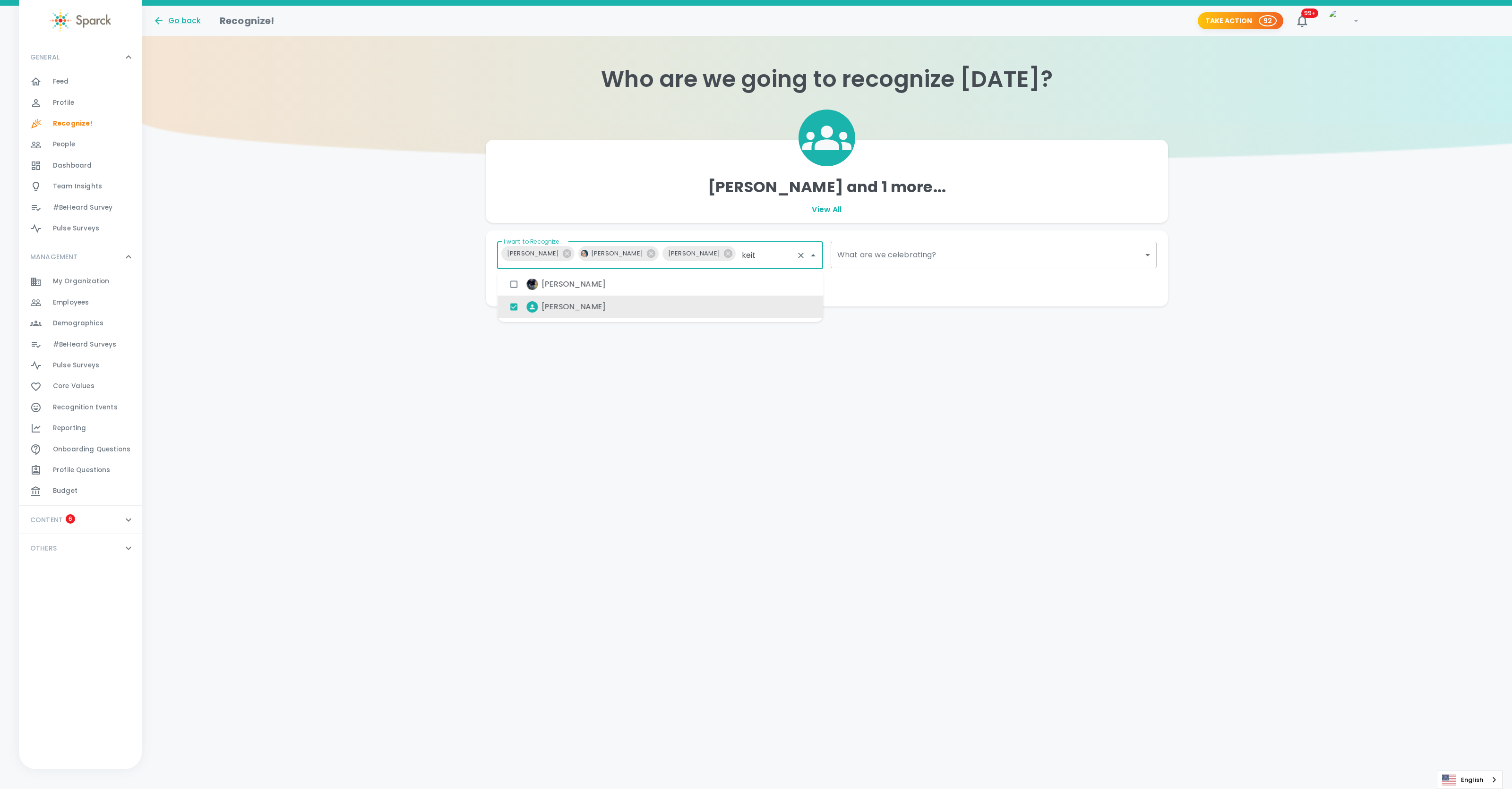
type input "keith"
click at [624, 282] on div "Keith Sammons" at bounding box center [660, 284] width 326 height 23
type input "scott"
click at [622, 307] on div "Scott Ozawa" at bounding box center [660, 303] width 326 height 23
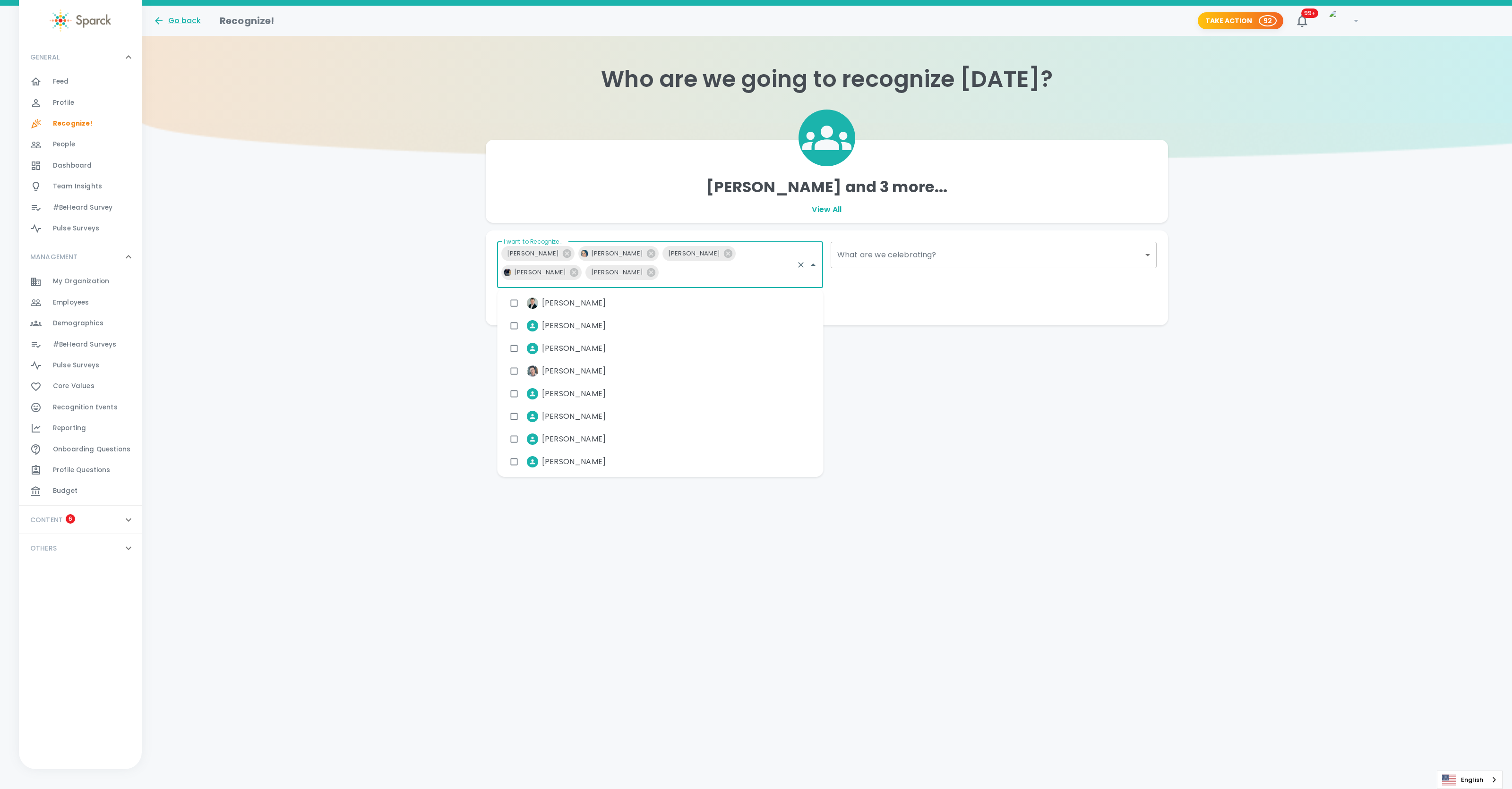
click at [919, 250] on body "Skip Navigation Go back Recognize! Take Action 92 99+ ! GENERAL 0 Feed 0 Profil…" at bounding box center [756, 181] width 1512 height 363
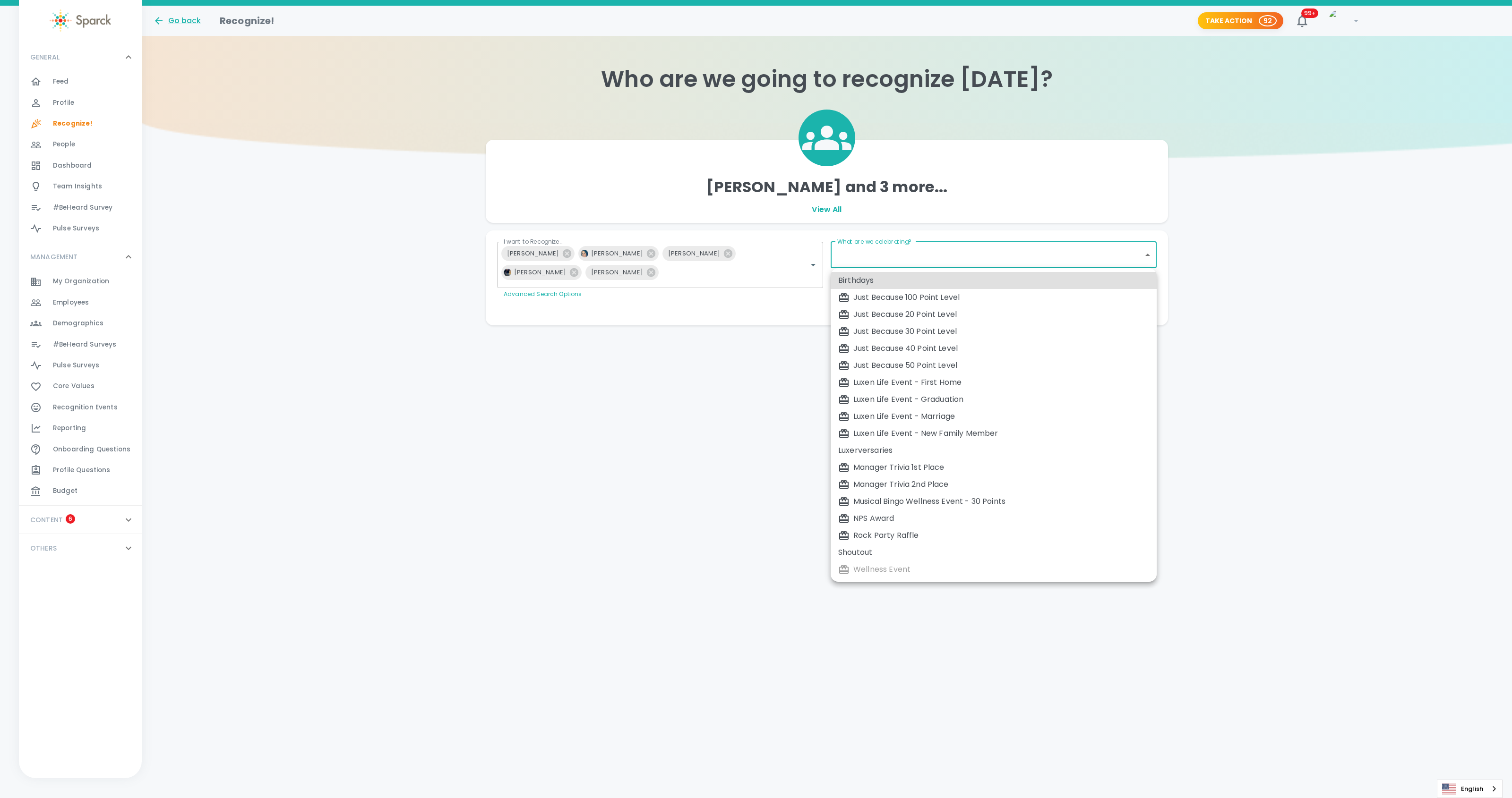
click at [892, 498] on div "Musical Bingo Wellness Event - 30 Points" at bounding box center [994, 501] width 311 height 11
type input "2385"
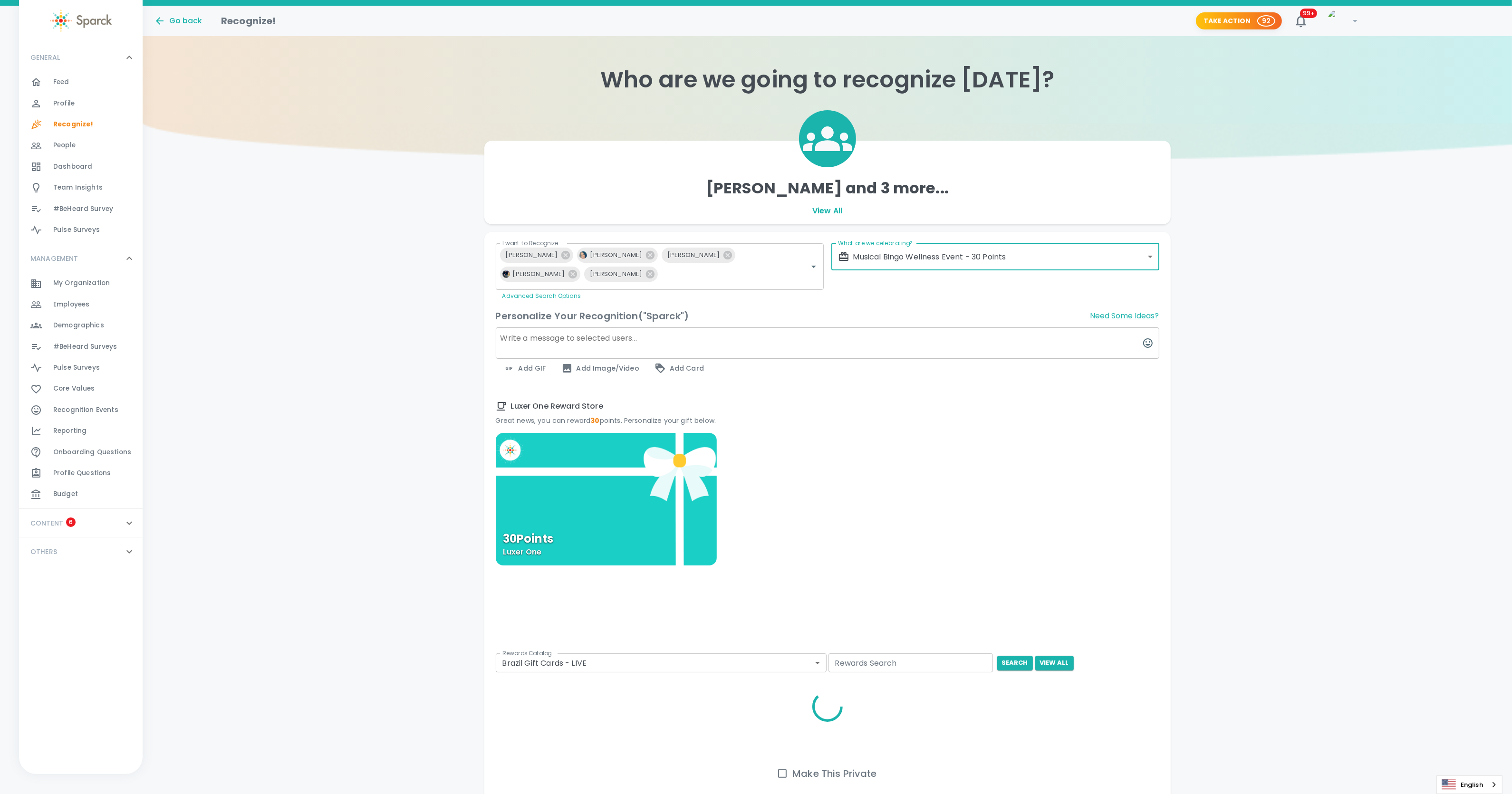
click at [625, 342] on textarea at bounding box center [828, 343] width 664 height 31
type textarea "Congratulations to our Musical Bingo Winners!"
click at [582, 483] on div "30 Points Luxer One" at bounding box center [606, 499] width 221 height 133
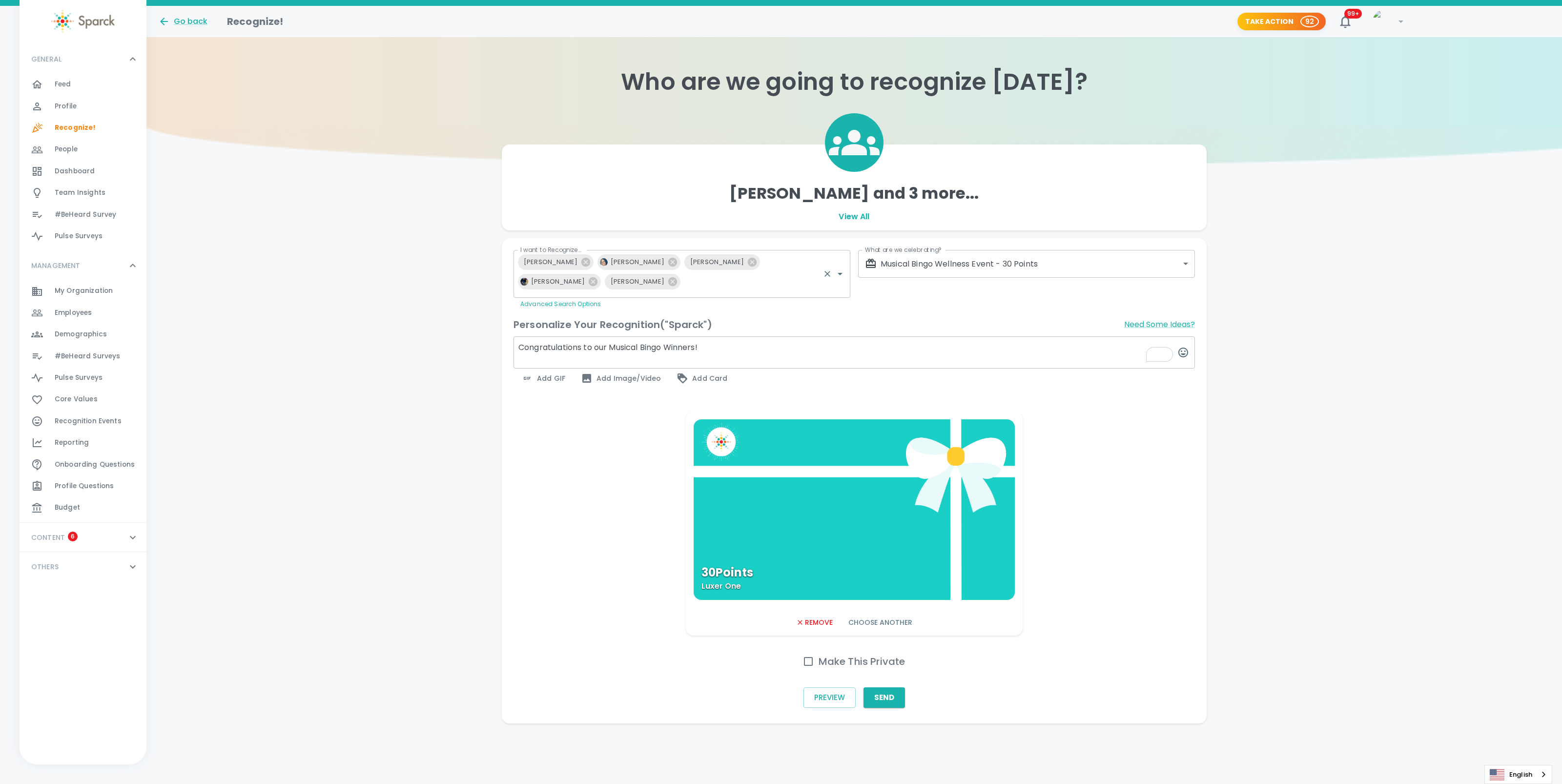
click at [698, 284] on input "I want to Recognize..." at bounding box center [751, 283] width 134 height 19
type input "@"
type input "jord"
click at [556, 332] on li "Jordan Straker" at bounding box center [578, 337] width 112 height 24
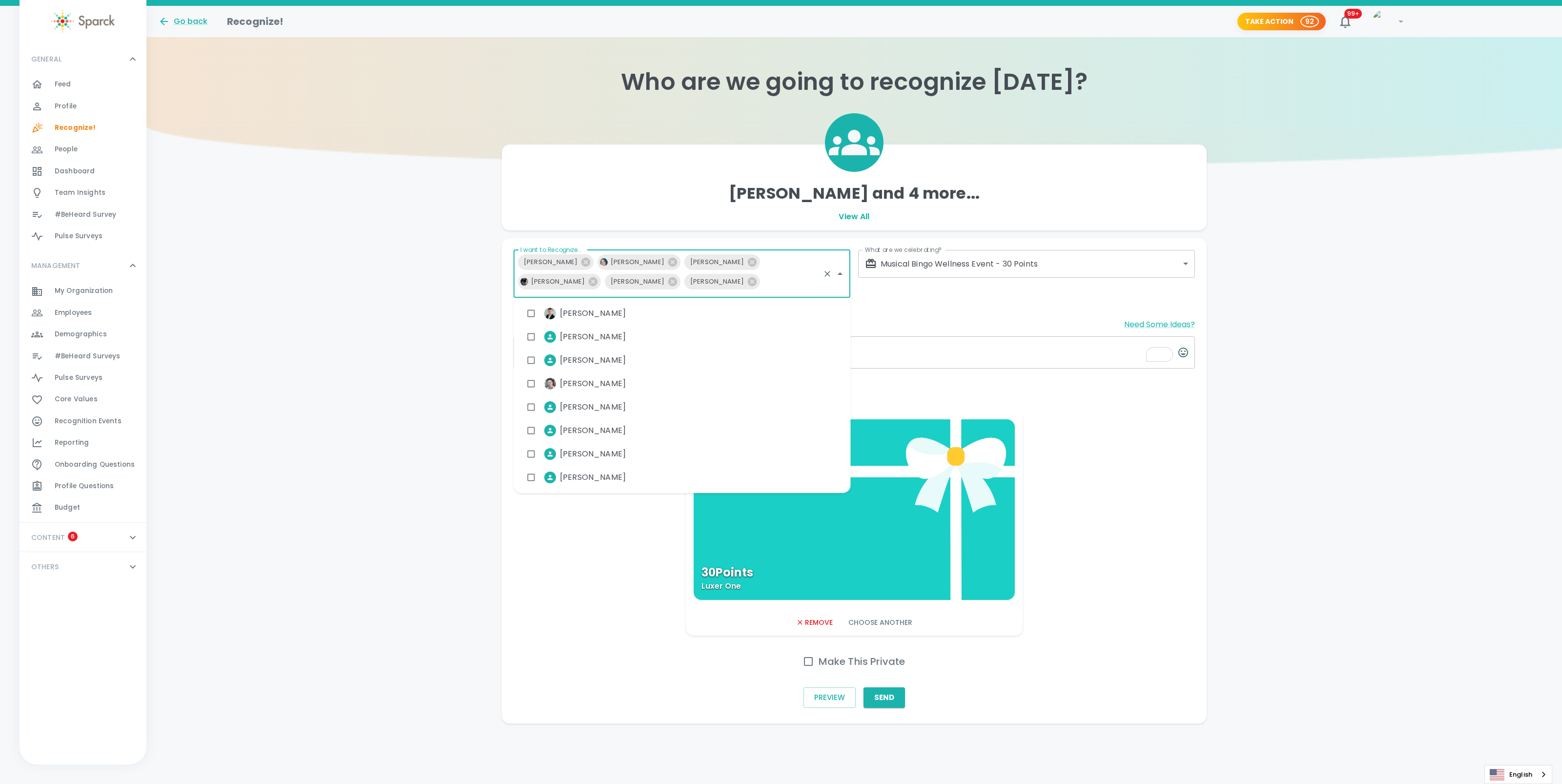
click at [788, 280] on input "I want to Recognize..." at bounding box center [791, 283] width 55 height 19
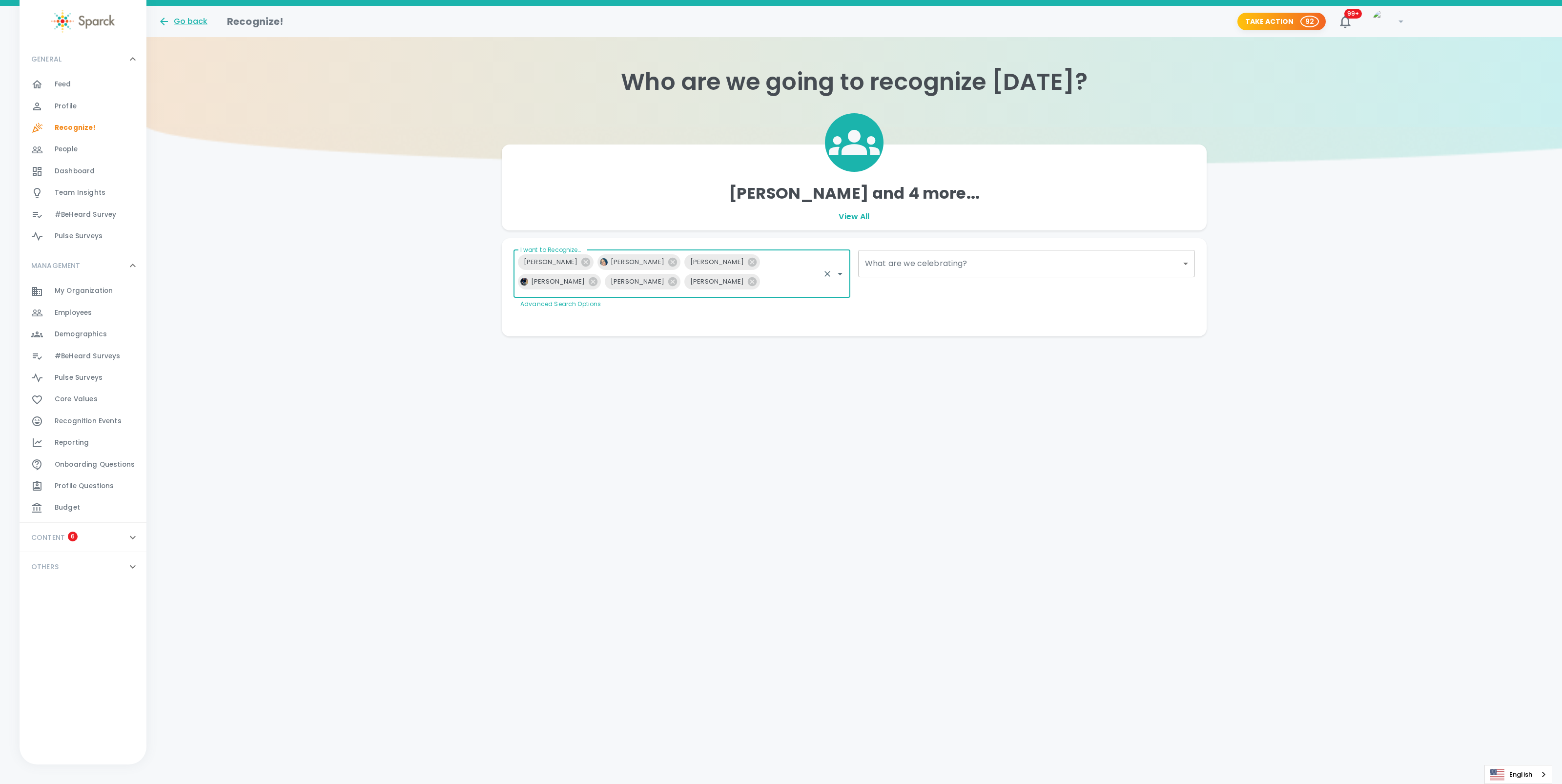
click at [839, 310] on div "Personalize Your Recognition ("Sparck") Need Some Ideas? Congratulations to our…" at bounding box center [850, 313] width 689 height 8
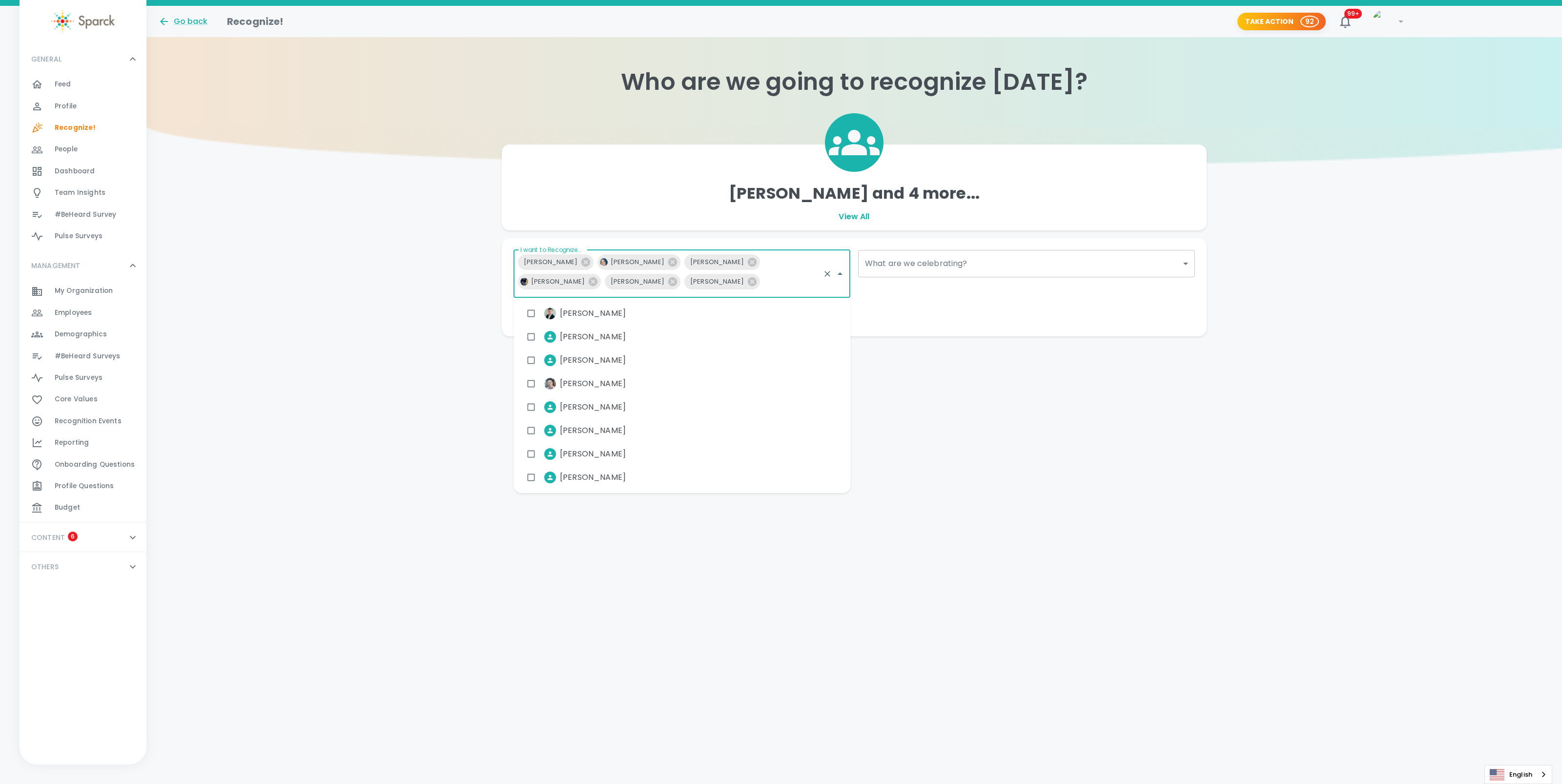
click at [734, 283] on div "Keith Jefferson Ashley Blakely Matthew Hiltachk Keith Sammons Scott Ozawa Jorda…" at bounding box center [682, 273] width 337 height 48
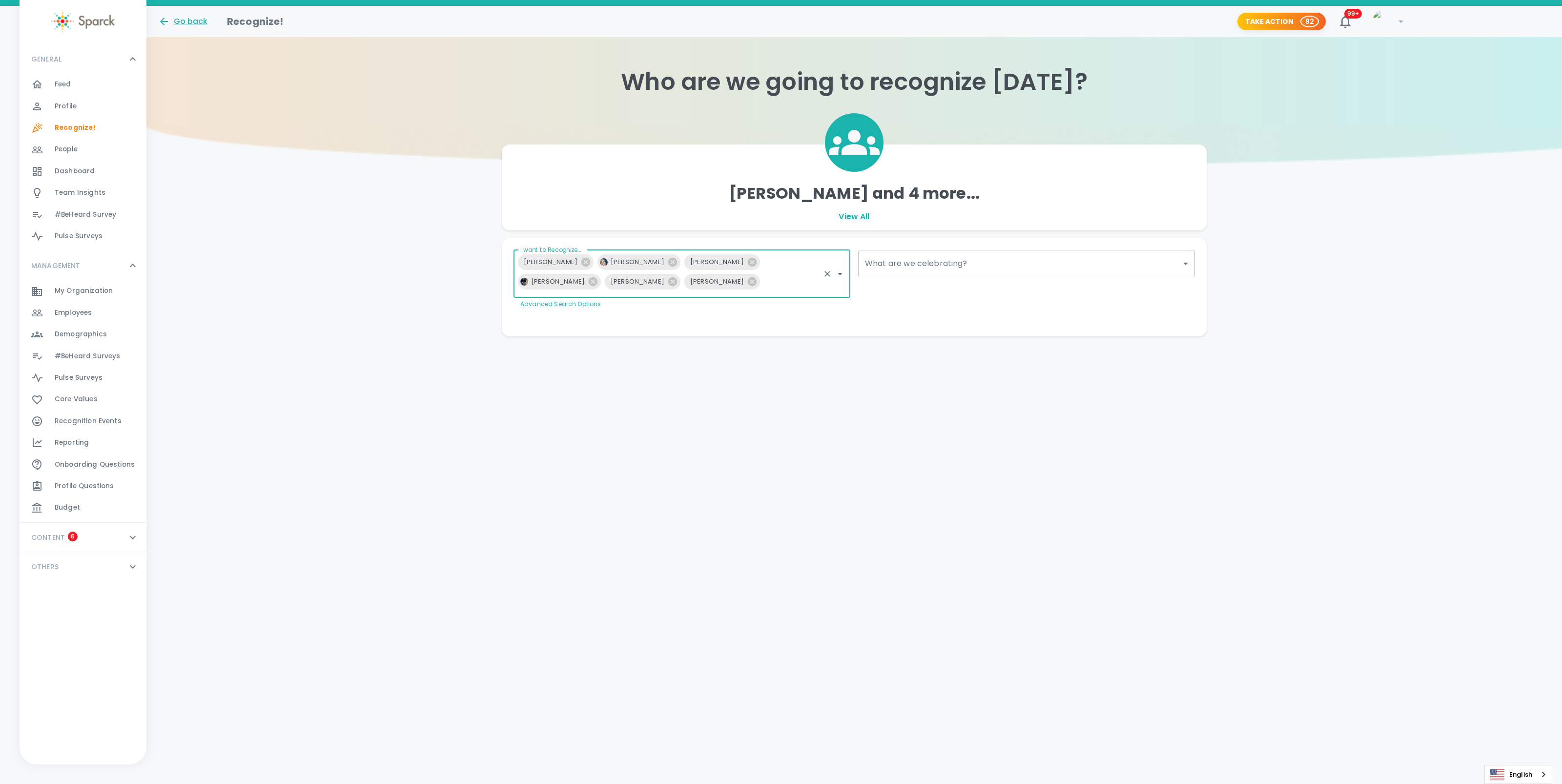
click at [403, 375] on html "Skip Navigation Go back Recognize! Take Action 92 99+ ! GENERAL 0 Feed 0 Profil…" at bounding box center [781, 187] width 1562 height 375
click at [394, 375] on html "Skip Navigation Go back Recognize! Take Action 92 99+ ! GENERAL 0 Feed 0 Profil…" at bounding box center [781, 187] width 1562 height 375
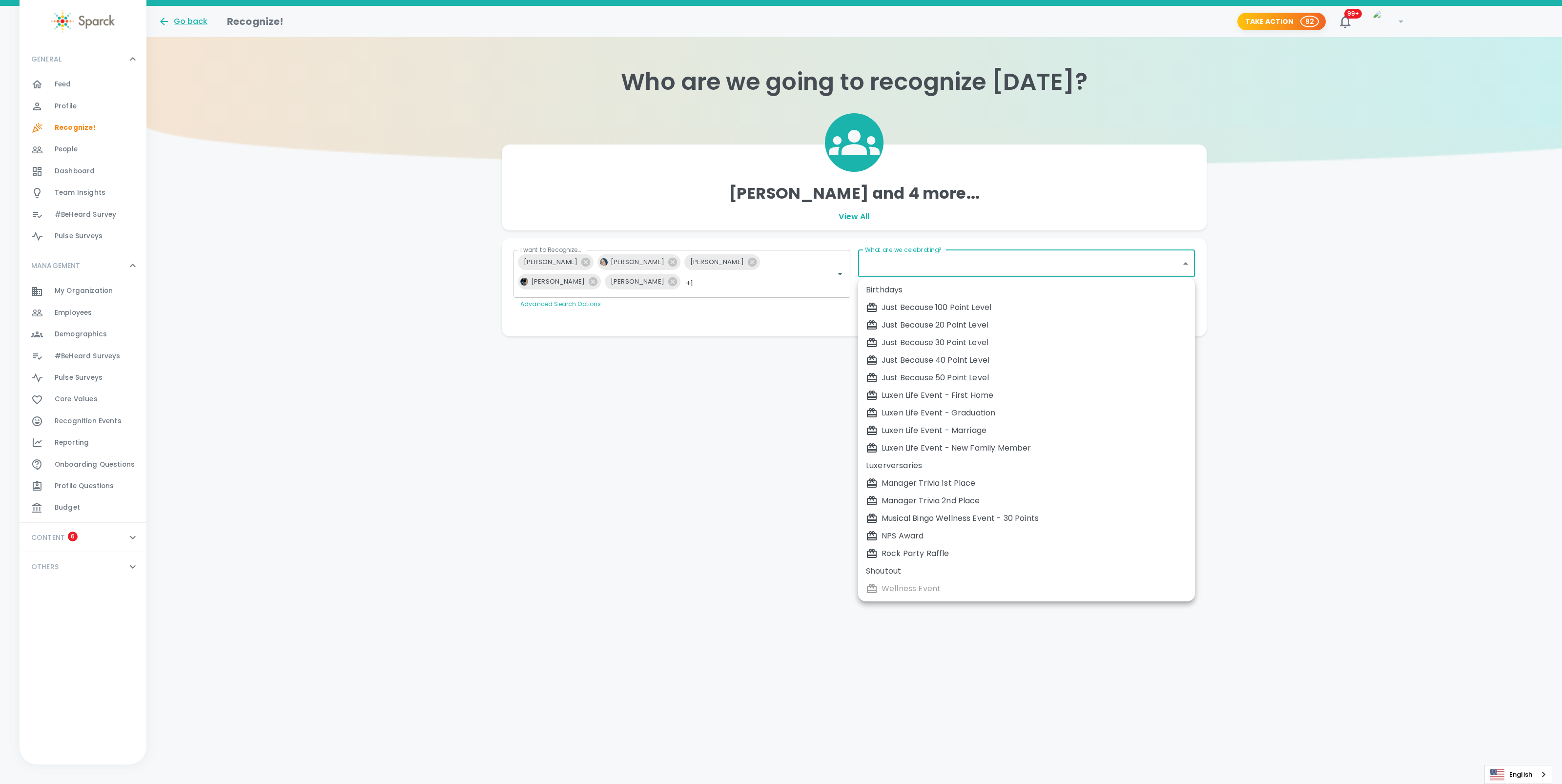
click at [984, 252] on body "Skip Navigation Go back Recognize! Take Action 92 99+ ! GENERAL 0 Feed 0 Profil…" at bounding box center [781, 187] width 1562 height 375
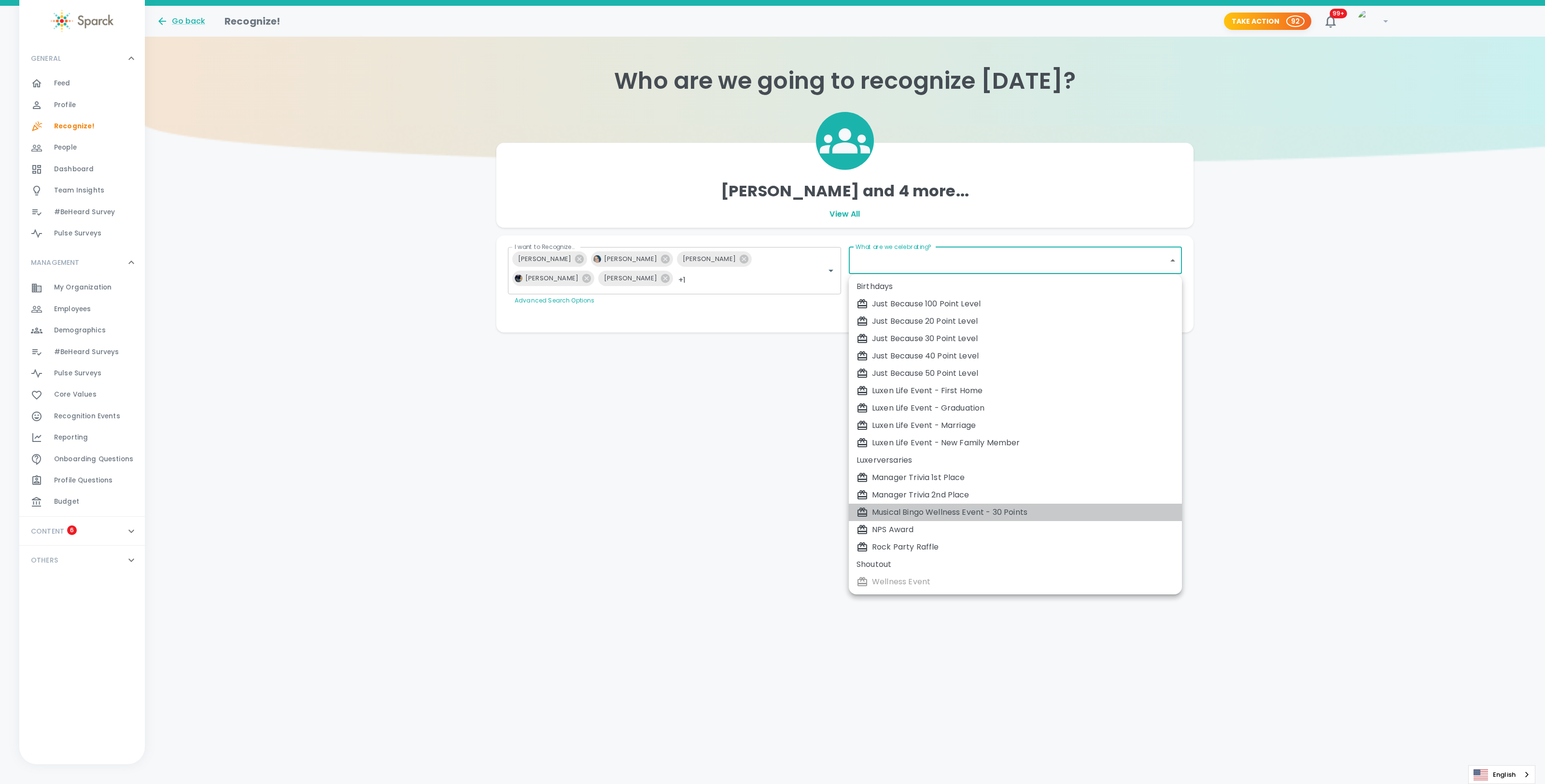
click at [940, 511] on div "Musical Bingo Wellness Event - 30 Points" at bounding box center [1015, 512] width 318 height 11
type input "2385"
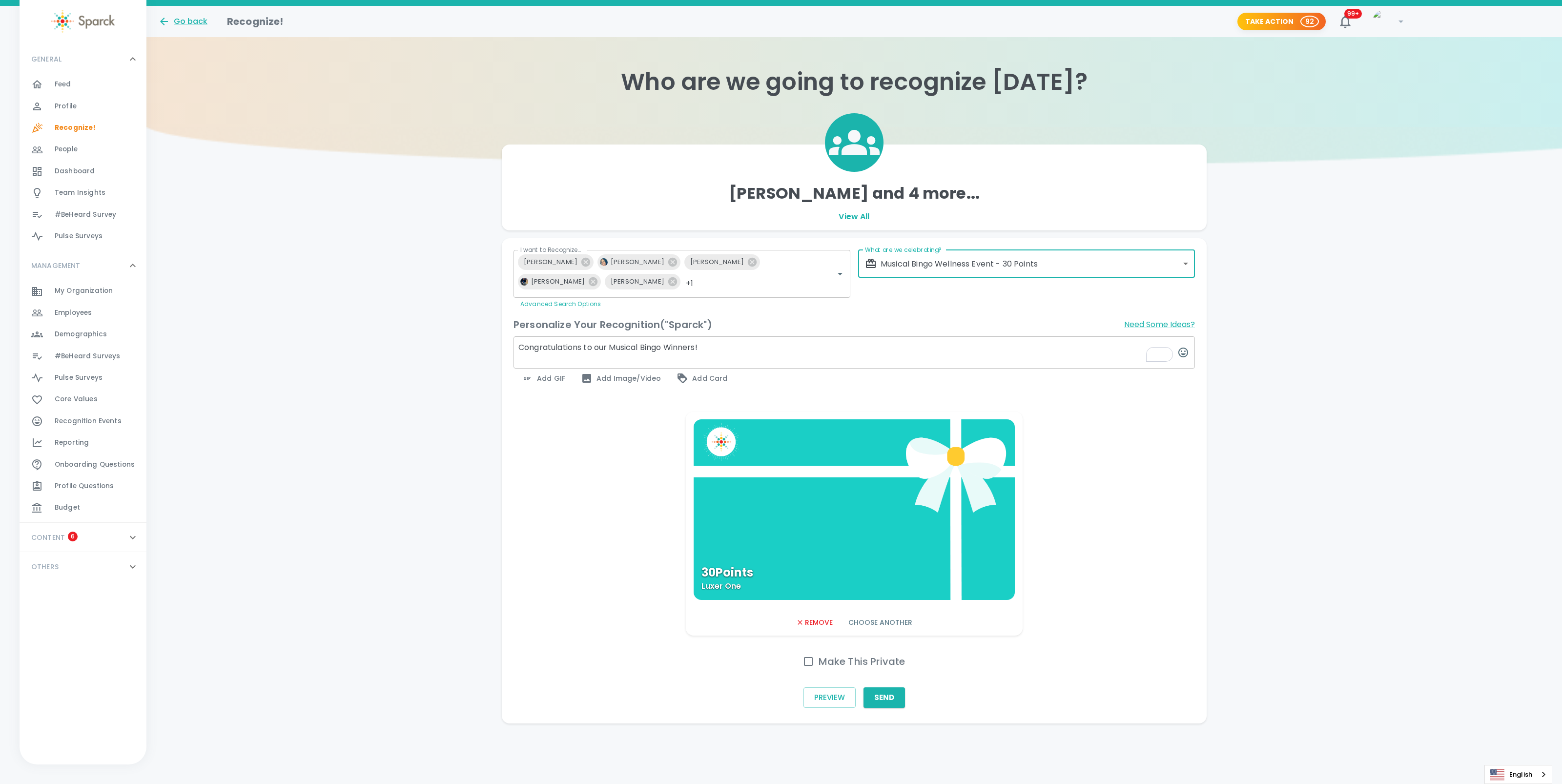
click at [774, 500] on div "30 Points Luxer One" at bounding box center [854, 509] width 321 height 181
click at [889, 695] on button "Send" at bounding box center [884, 697] width 41 height 21
